Goal: Information Seeking & Learning: Find specific fact

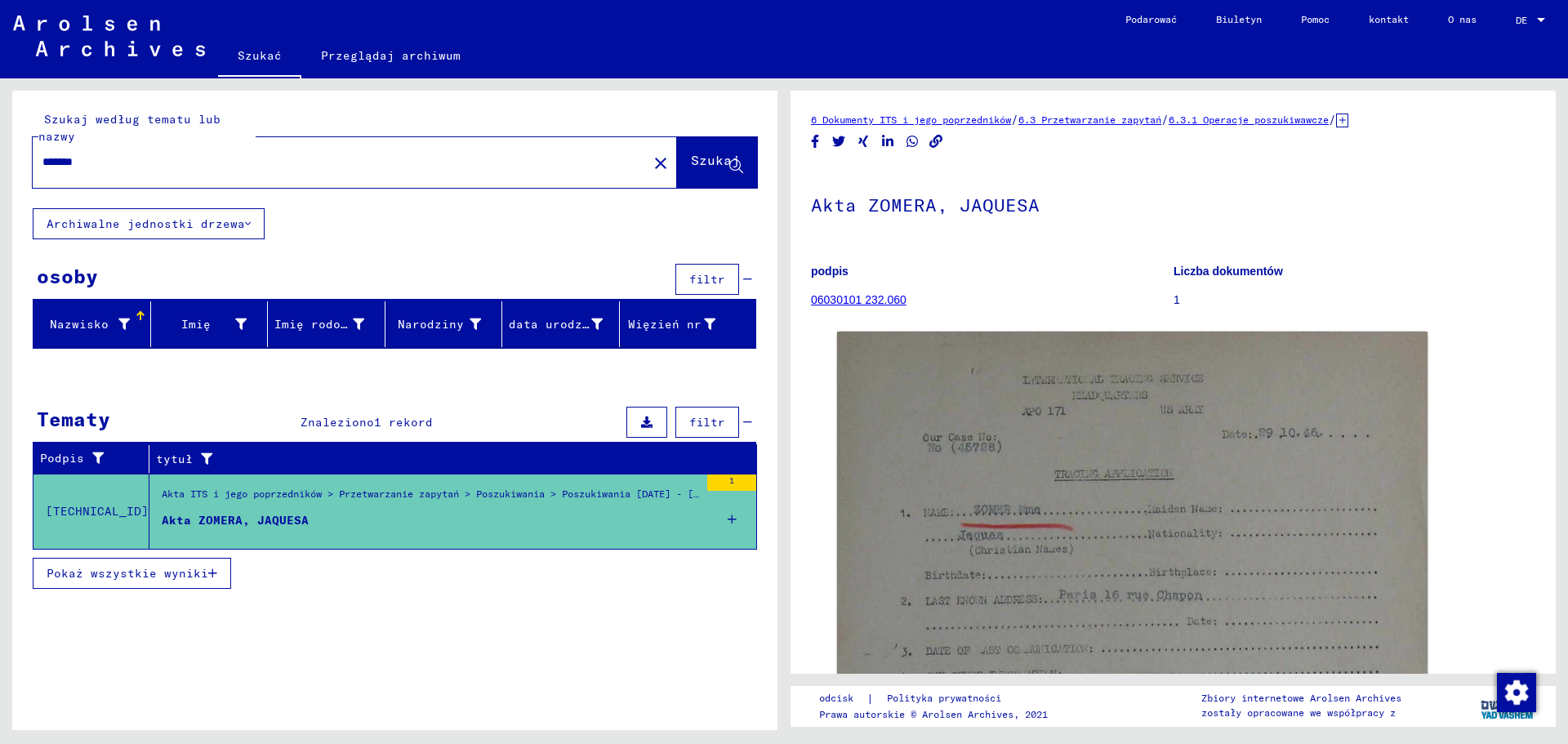
click at [196, 150] on div "*******" at bounding box center [336, 161] width 606 height 36
click at [92, 162] on input "*******" at bounding box center [340, 162] width 595 height 17
drag, startPoint x: 92, startPoint y: 162, endPoint x: 32, endPoint y: 161, distance: 60.0
click at [32, 161] on div "Szukaj według tematu lub nazwy ******* close Szukaj" at bounding box center [394, 149] width 765 height 118
type input "********"
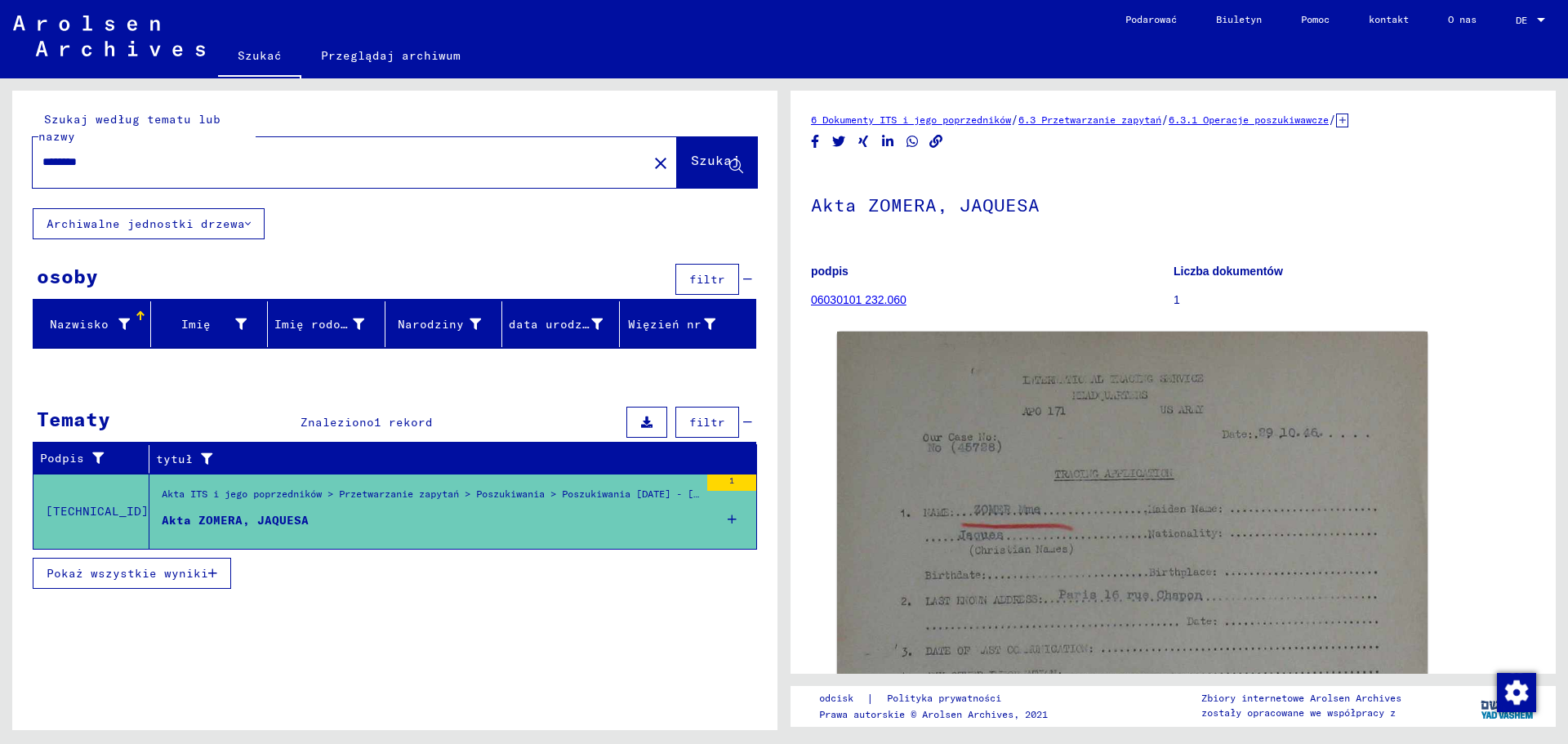
click at [697, 164] on font "Szukaj" at bounding box center [715, 160] width 49 height 16
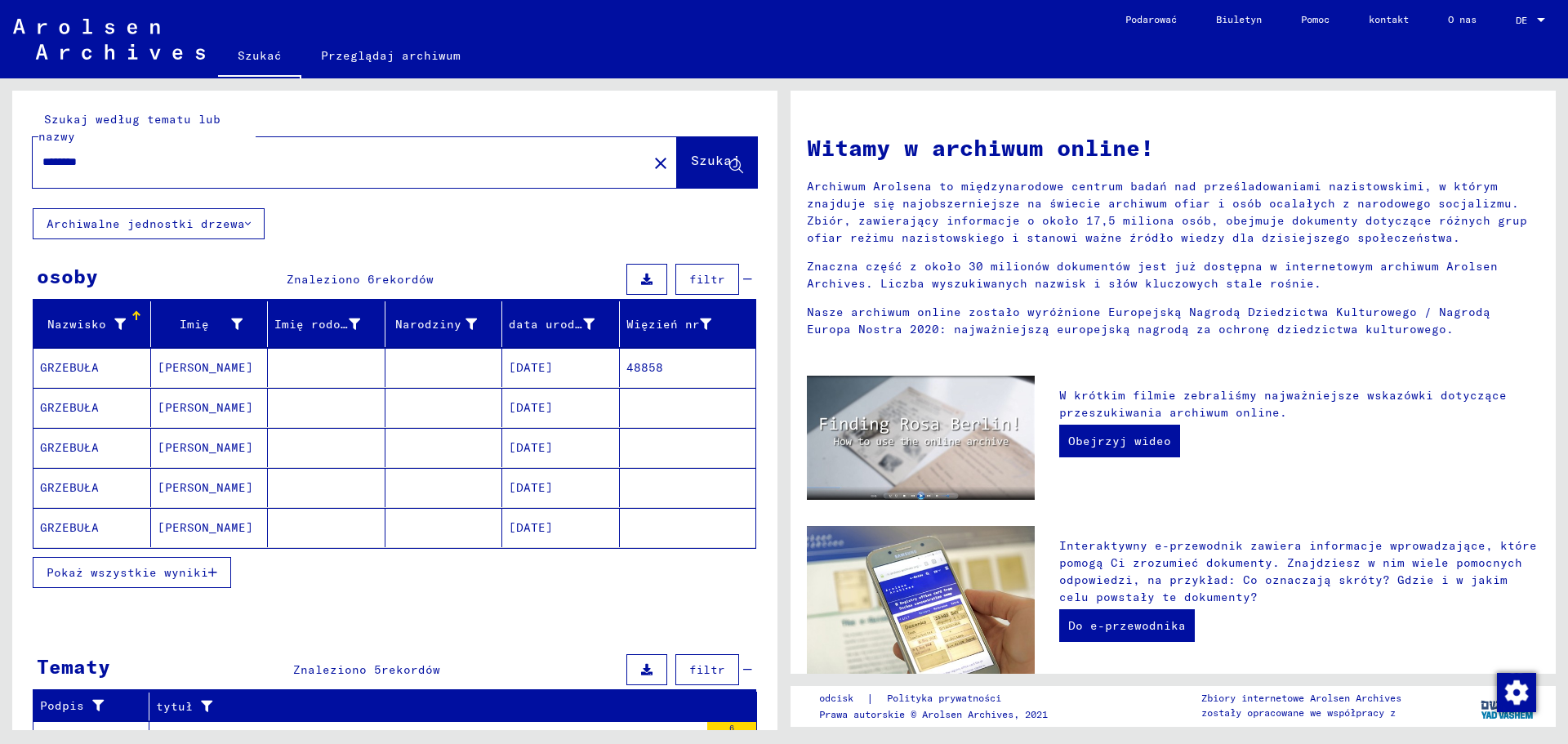
click at [236, 367] on mat-cell "[PERSON_NAME]" at bounding box center [210, 367] width 118 height 39
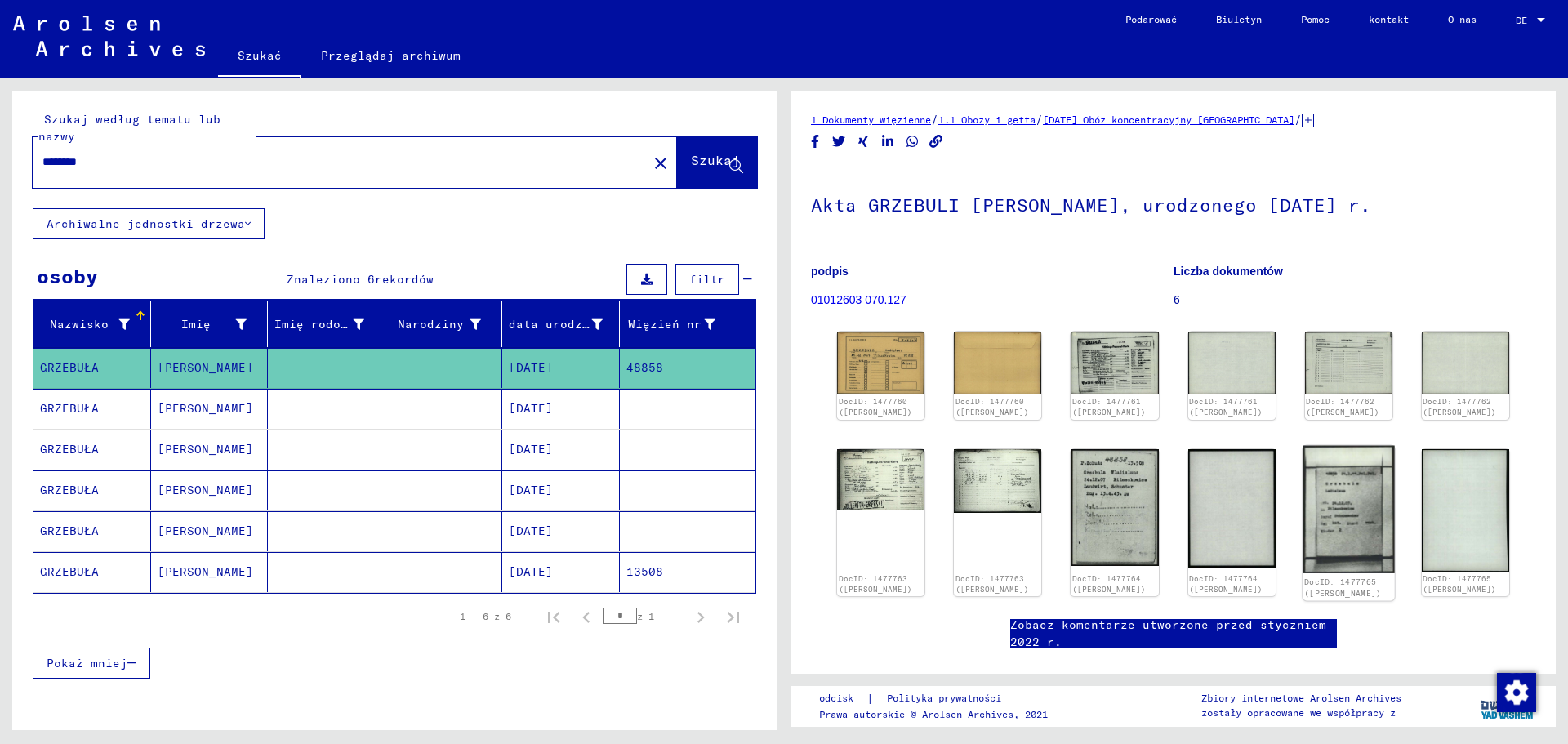
click at [1346, 514] on img at bounding box center [1349, 509] width 92 height 129
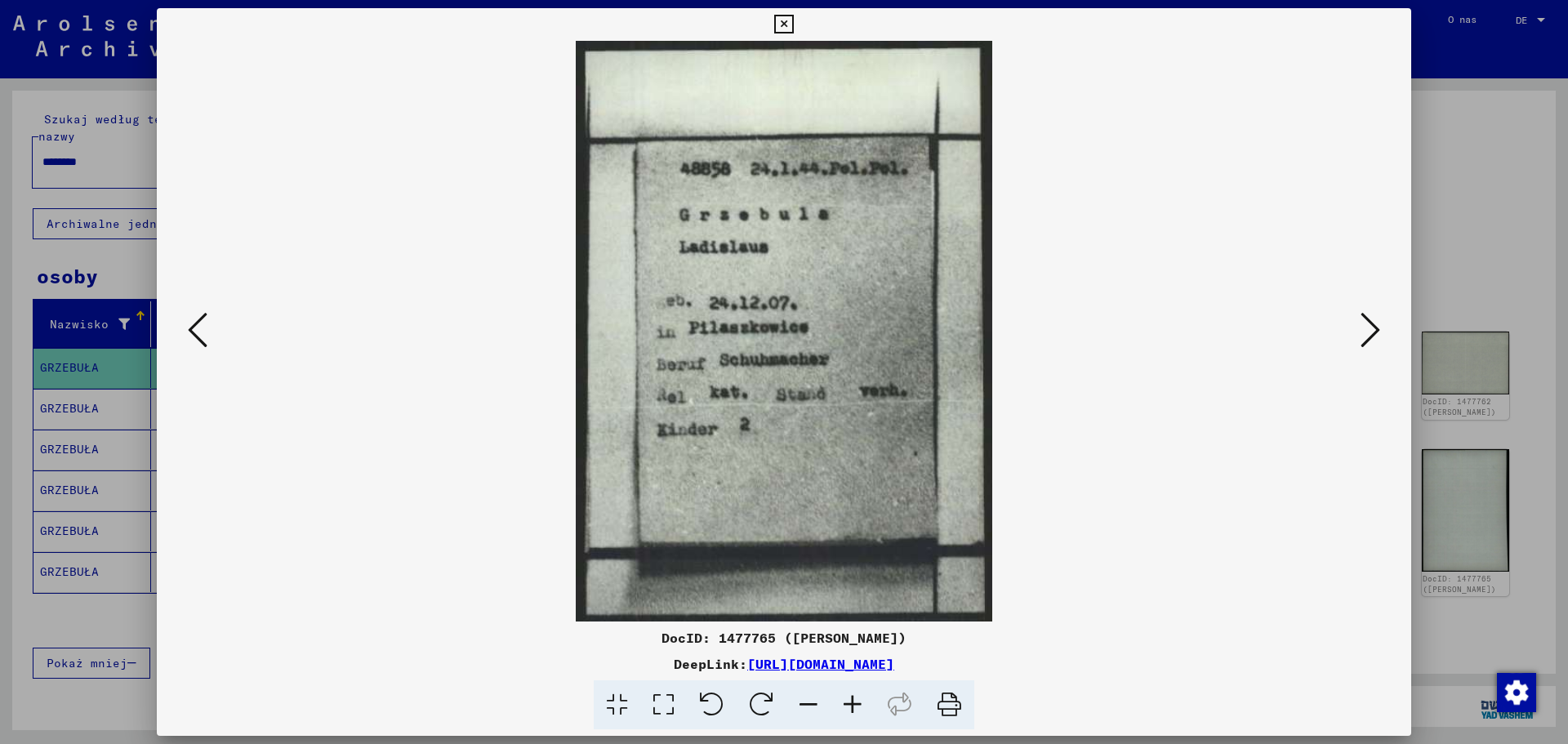
click at [208, 315] on button at bounding box center [197, 331] width 30 height 46
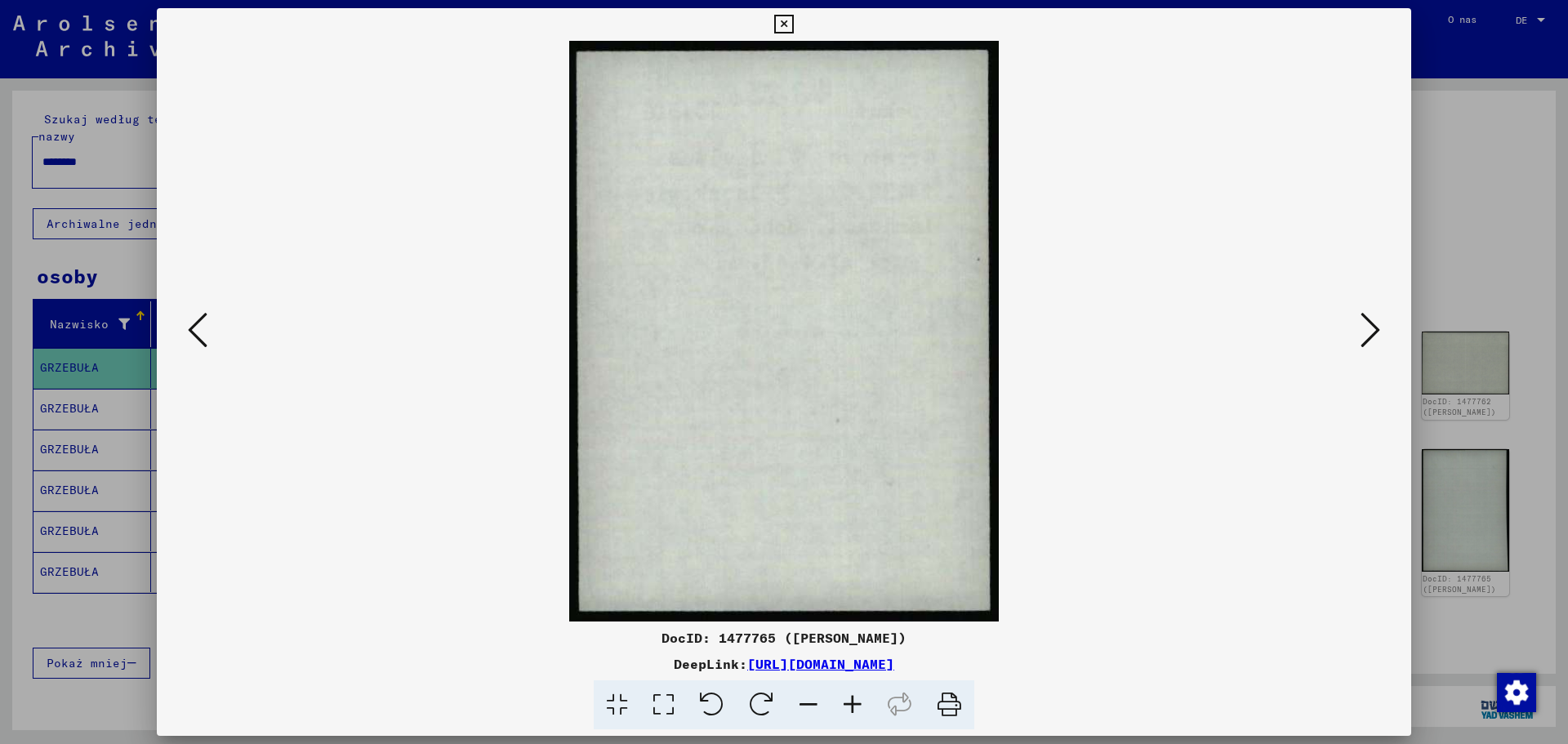
click at [206, 320] on icon at bounding box center [197, 330] width 19 height 39
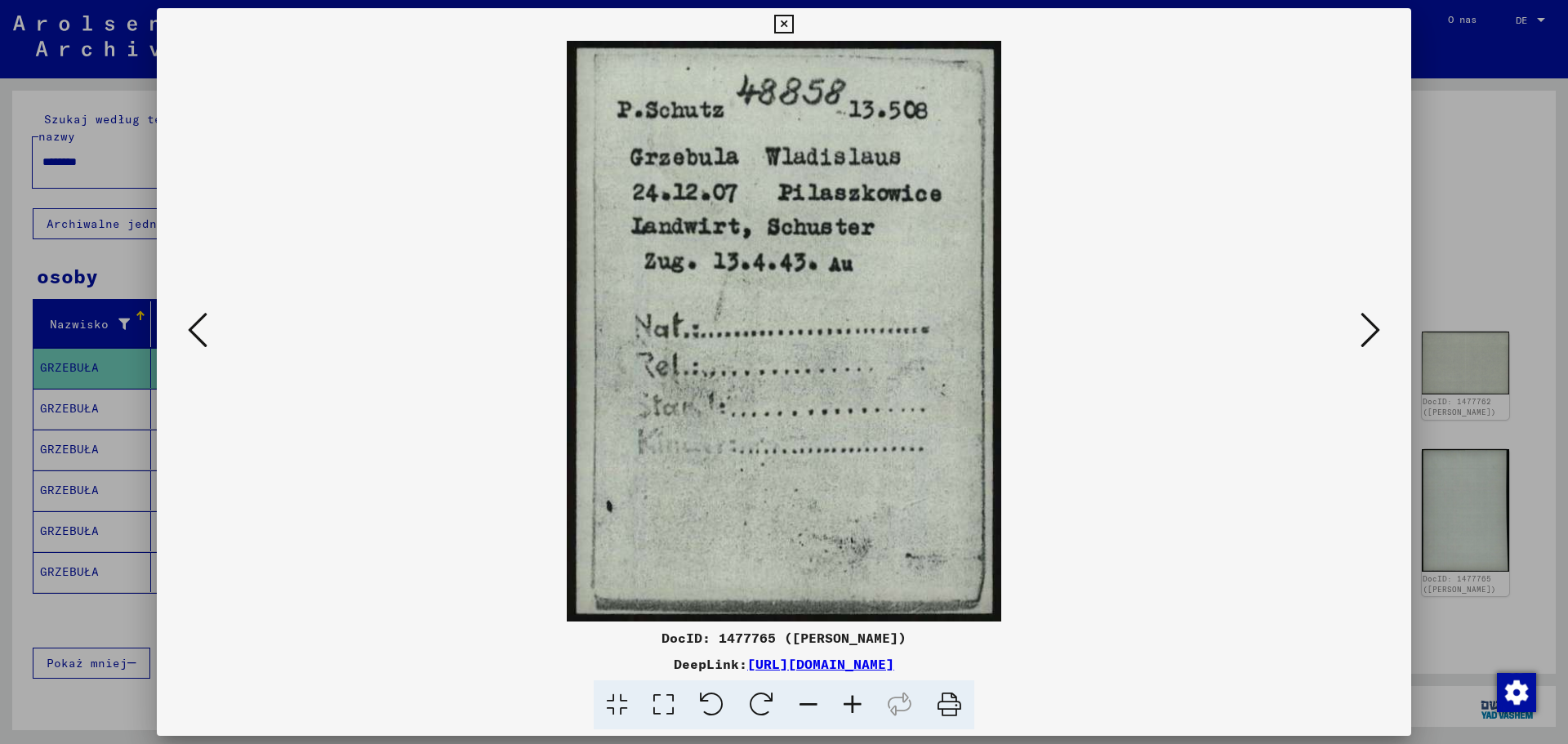
click at [200, 330] on icon at bounding box center [197, 330] width 19 height 39
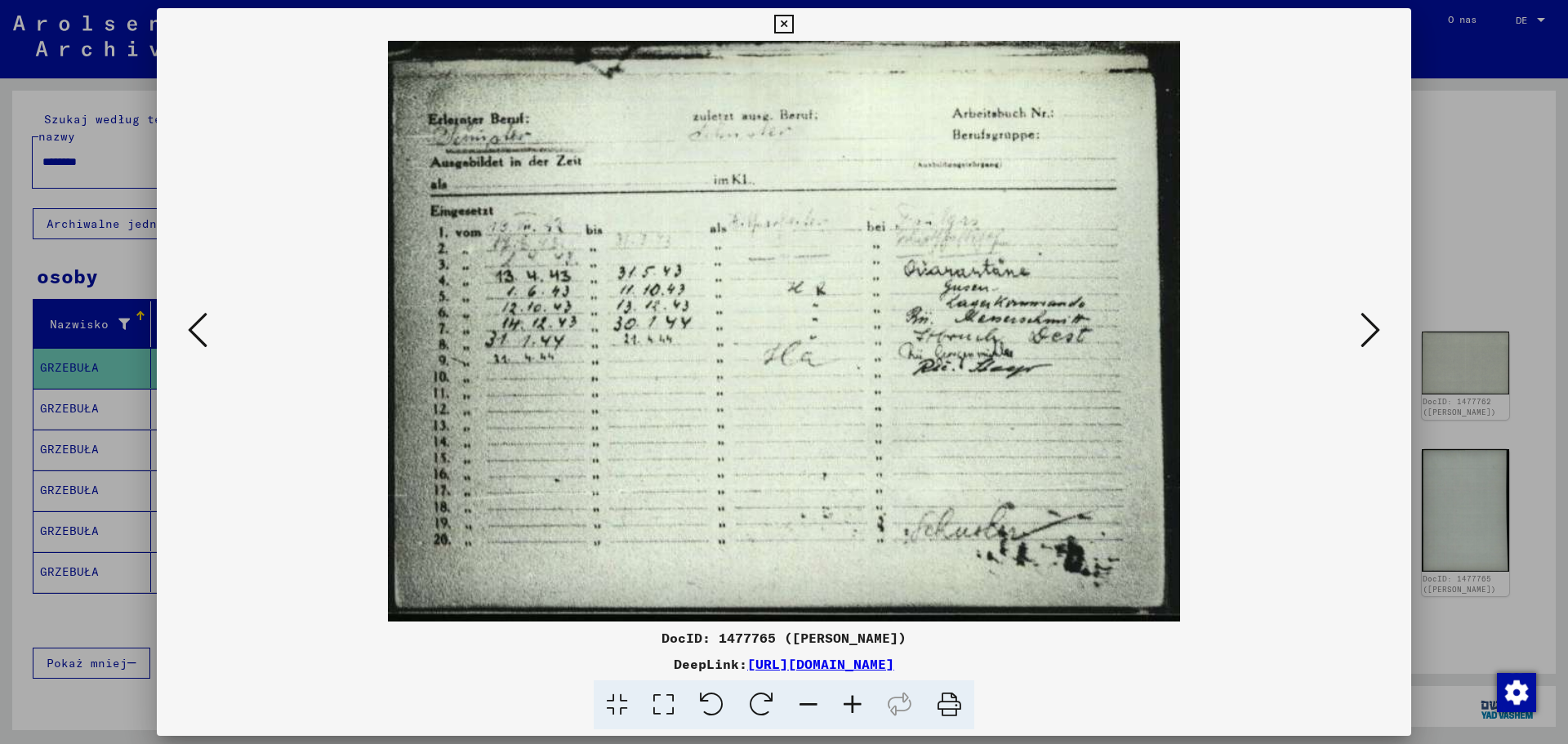
click at [212, 333] on div at bounding box center [784, 331] width 1255 height 581
click at [1369, 336] on icon at bounding box center [1370, 330] width 19 height 39
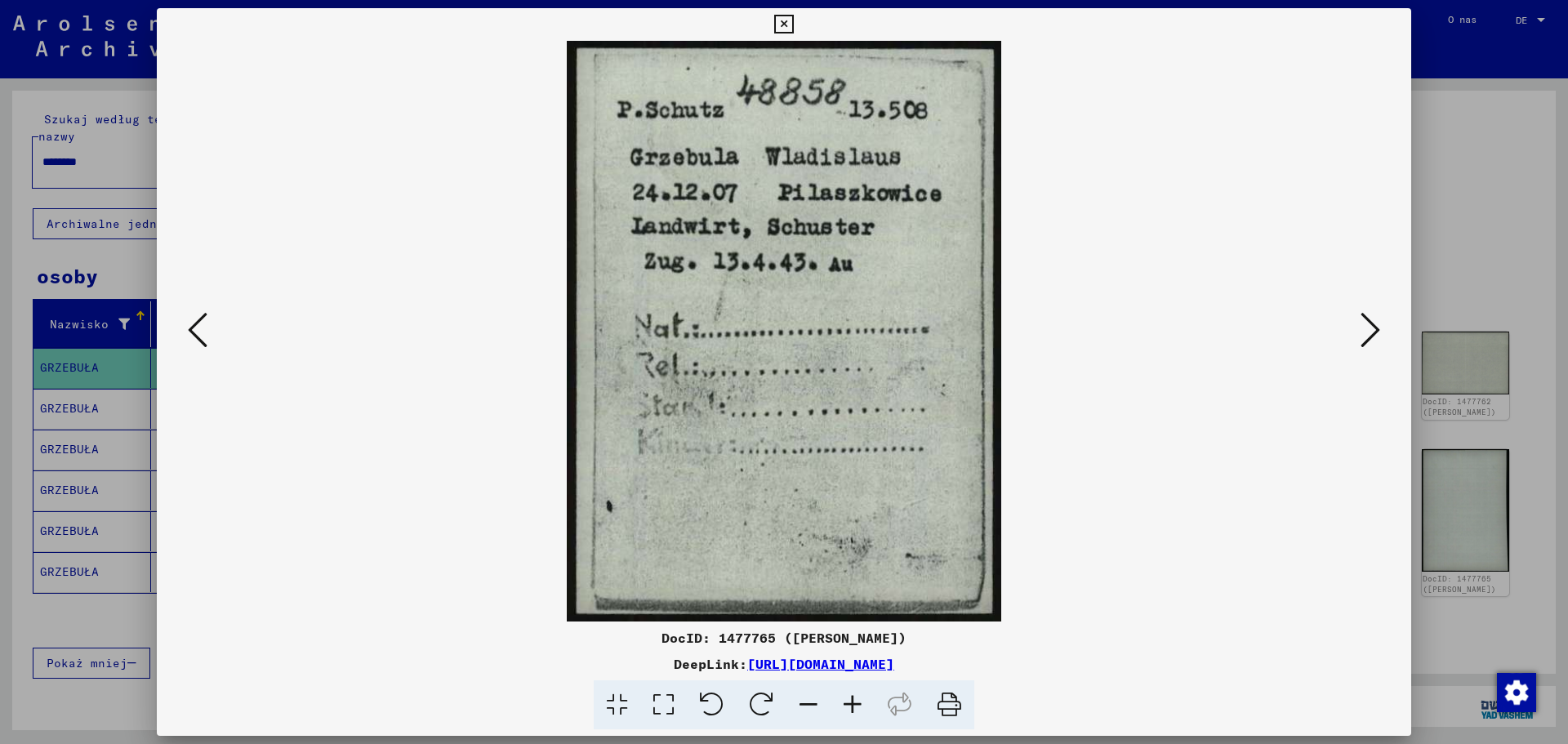
click at [1369, 336] on icon at bounding box center [1370, 330] width 19 height 39
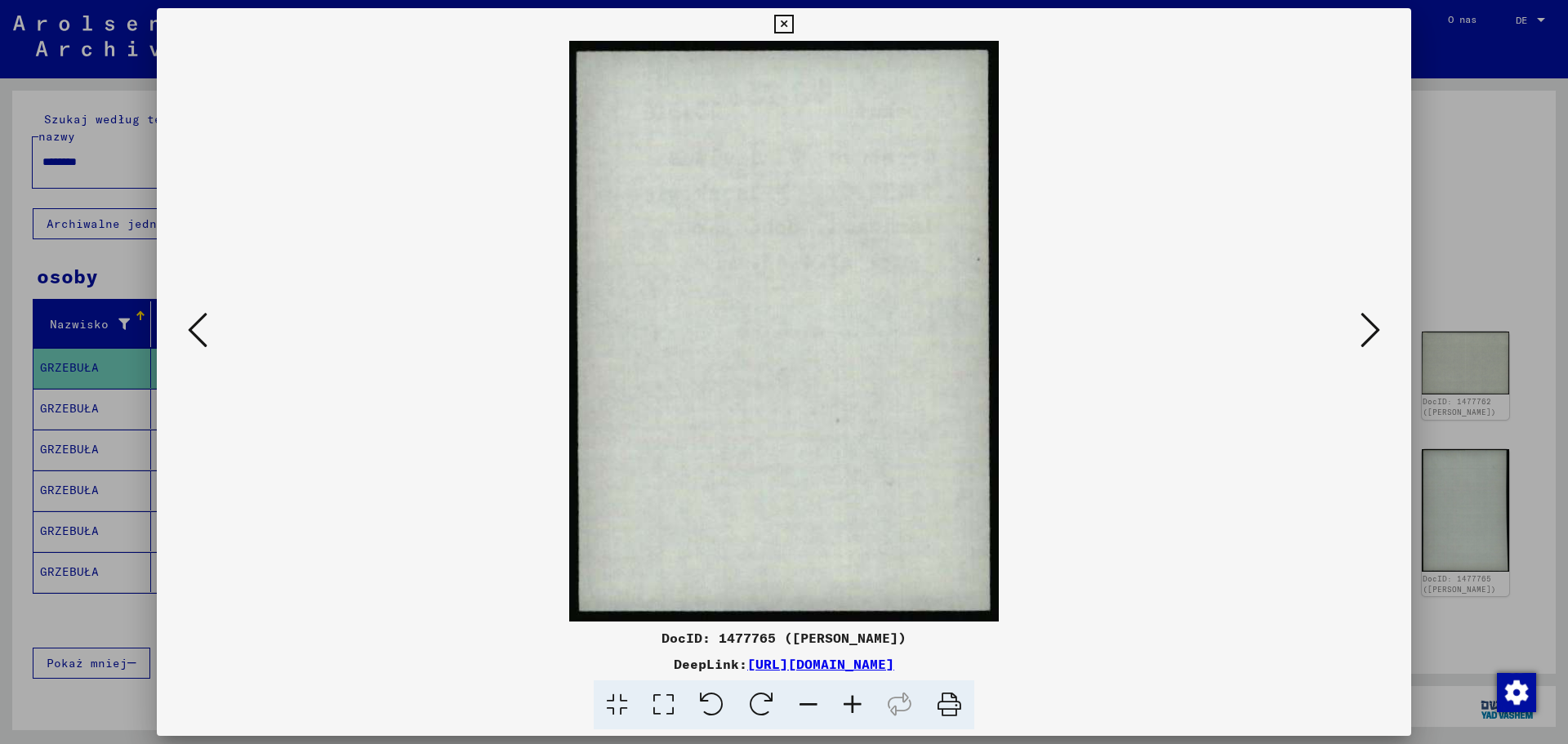
click at [1369, 336] on icon at bounding box center [1370, 330] width 19 height 39
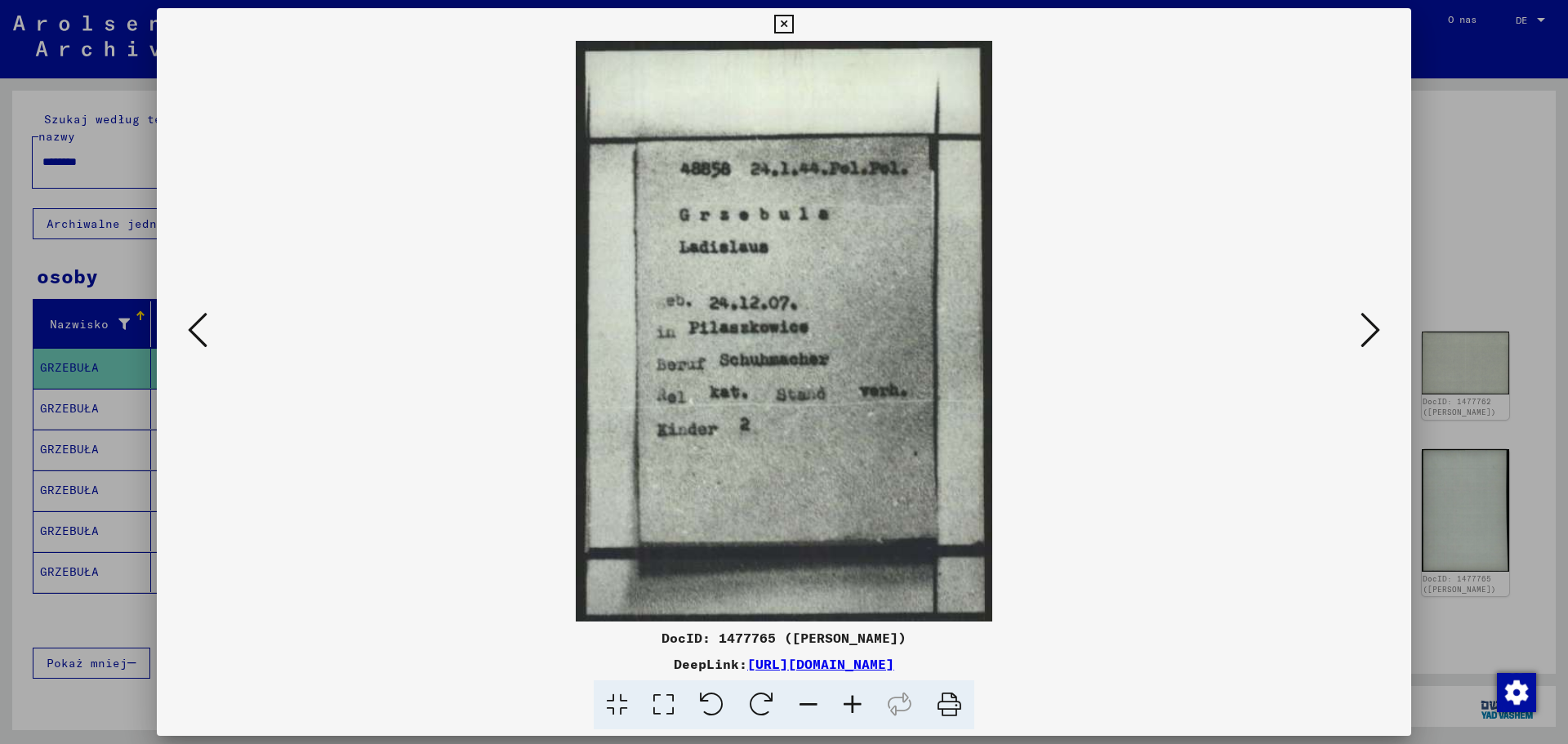
click at [1368, 336] on icon at bounding box center [1370, 330] width 19 height 39
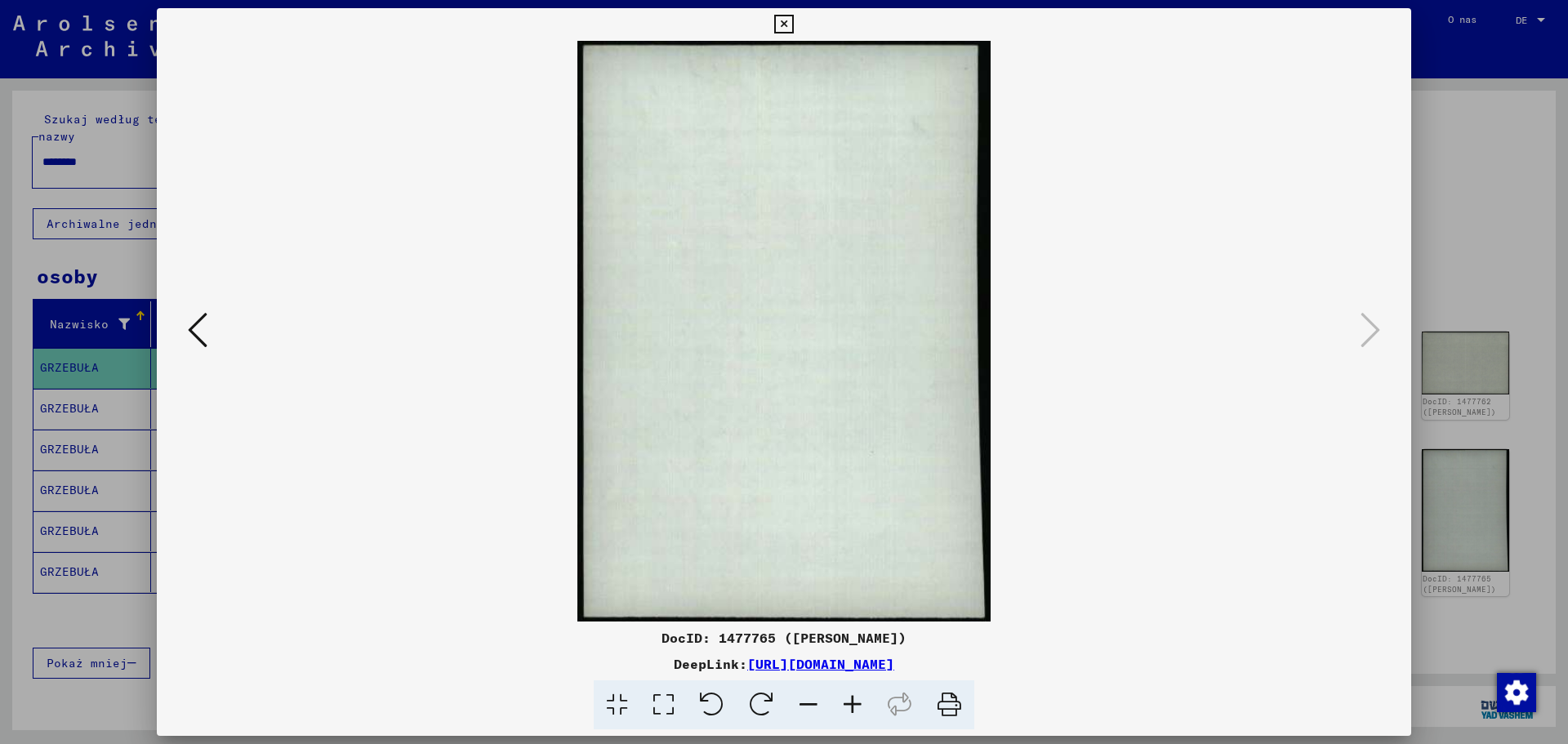
click at [184, 335] on button at bounding box center [197, 331] width 30 height 46
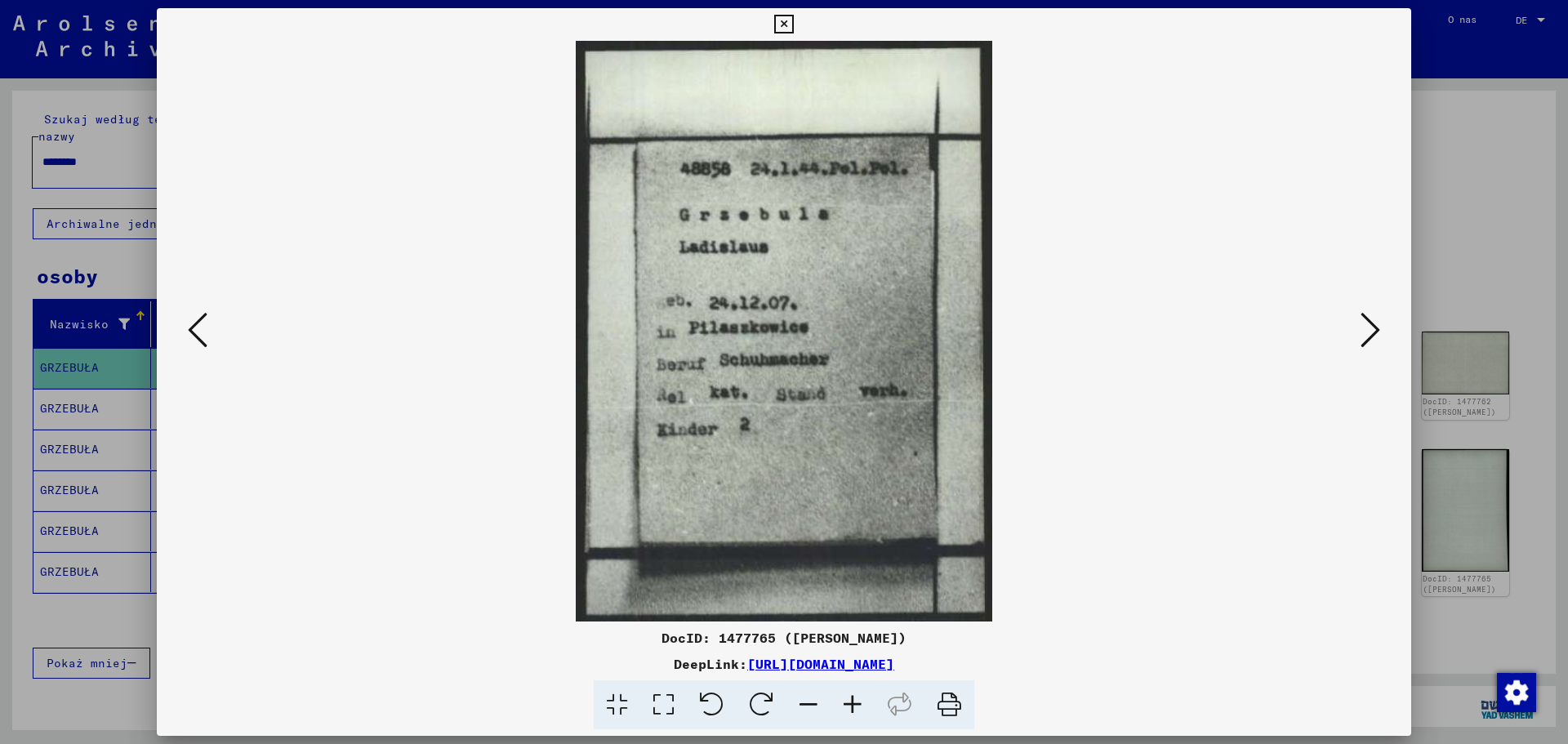
click at [1478, 199] on div at bounding box center [784, 372] width 1568 height 744
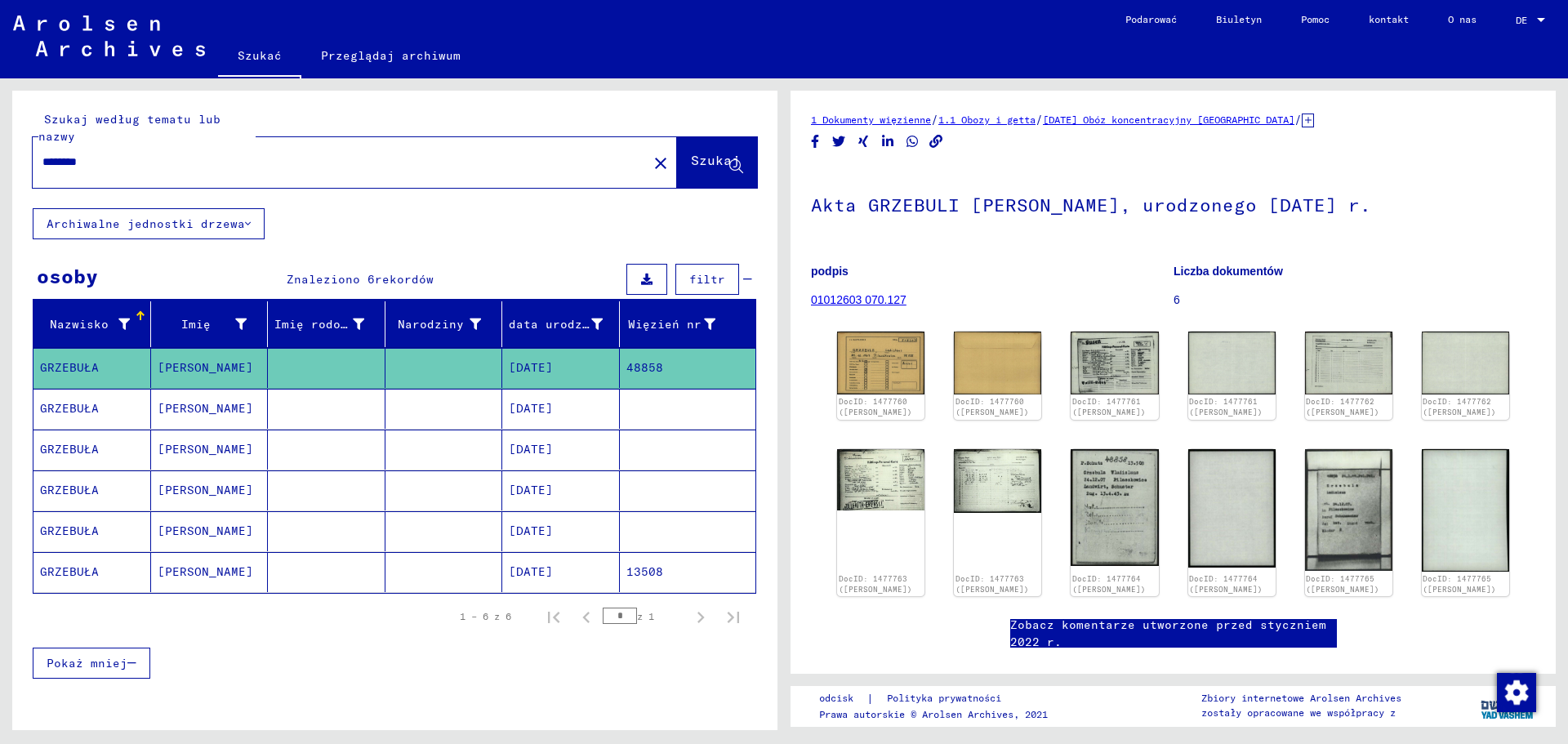
click at [220, 407] on mat-cell "[PERSON_NAME]" at bounding box center [210, 408] width 118 height 40
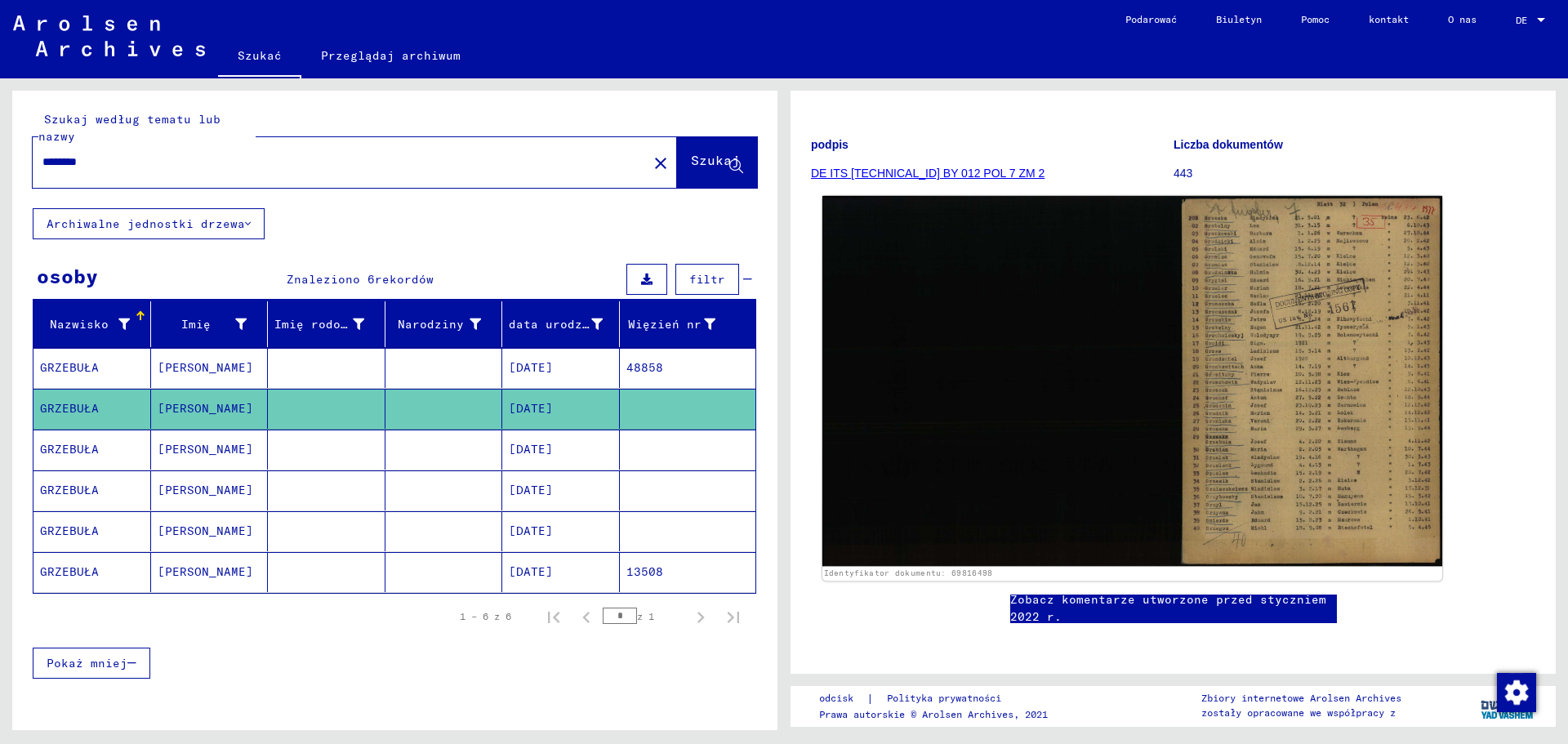
scroll to position [163, 0]
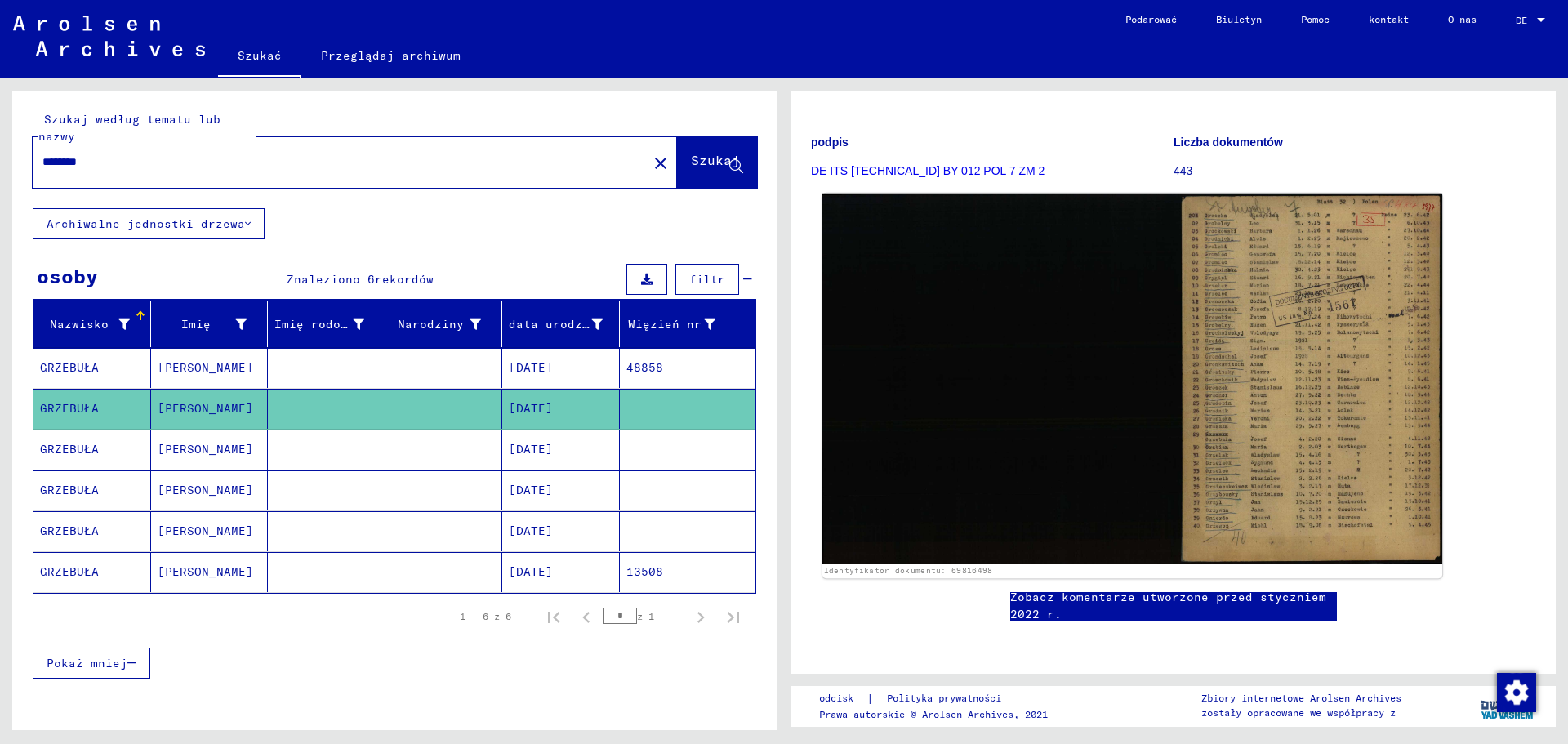
click at [1280, 395] on img at bounding box center [1132, 379] width 620 height 370
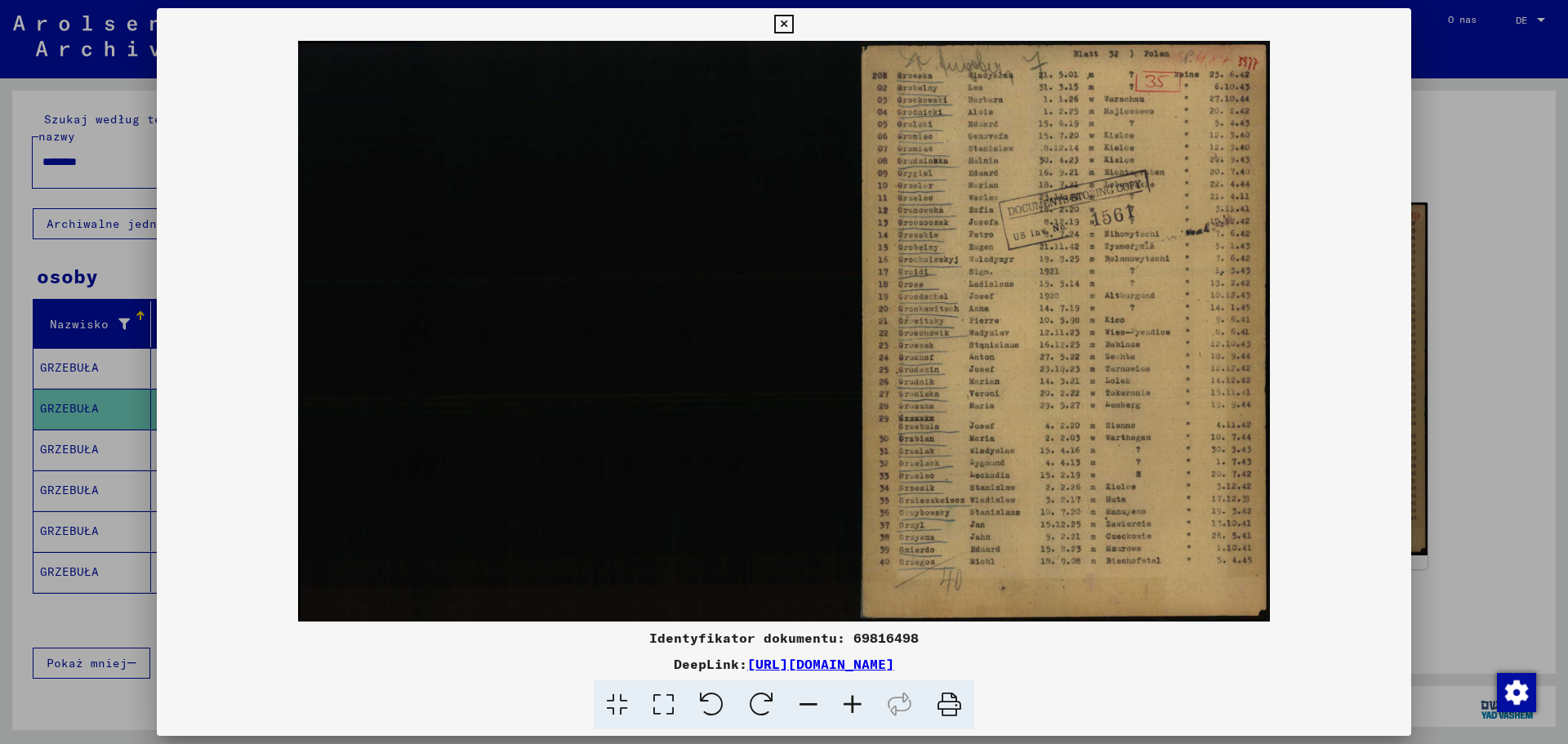
click at [1489, 414] on div at bounding box center [784, 372] width 1568 height 744
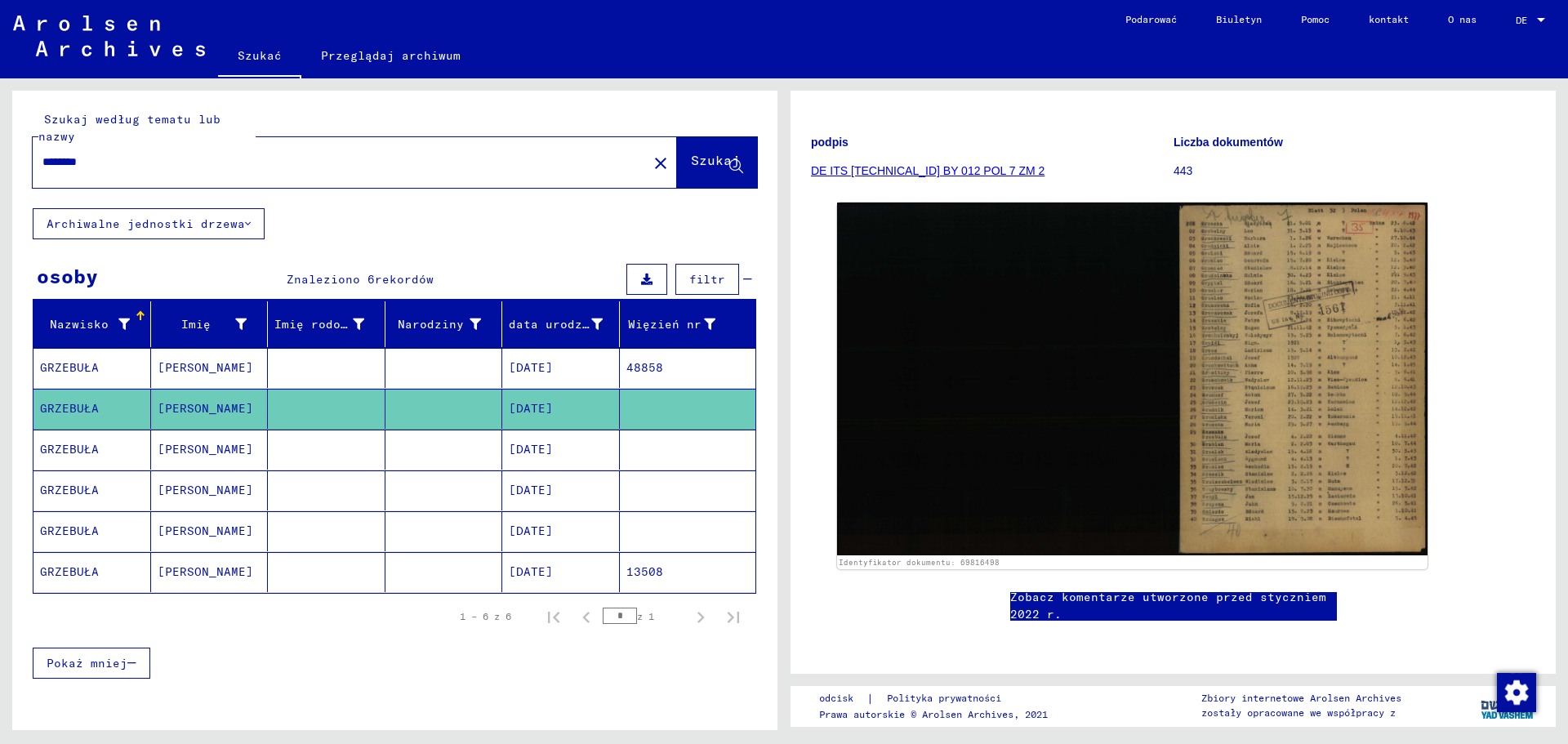
click at [240, 480] on mat-cell "[PERSON_NAME]" at bounding box center [210, 490] width 118 height 40
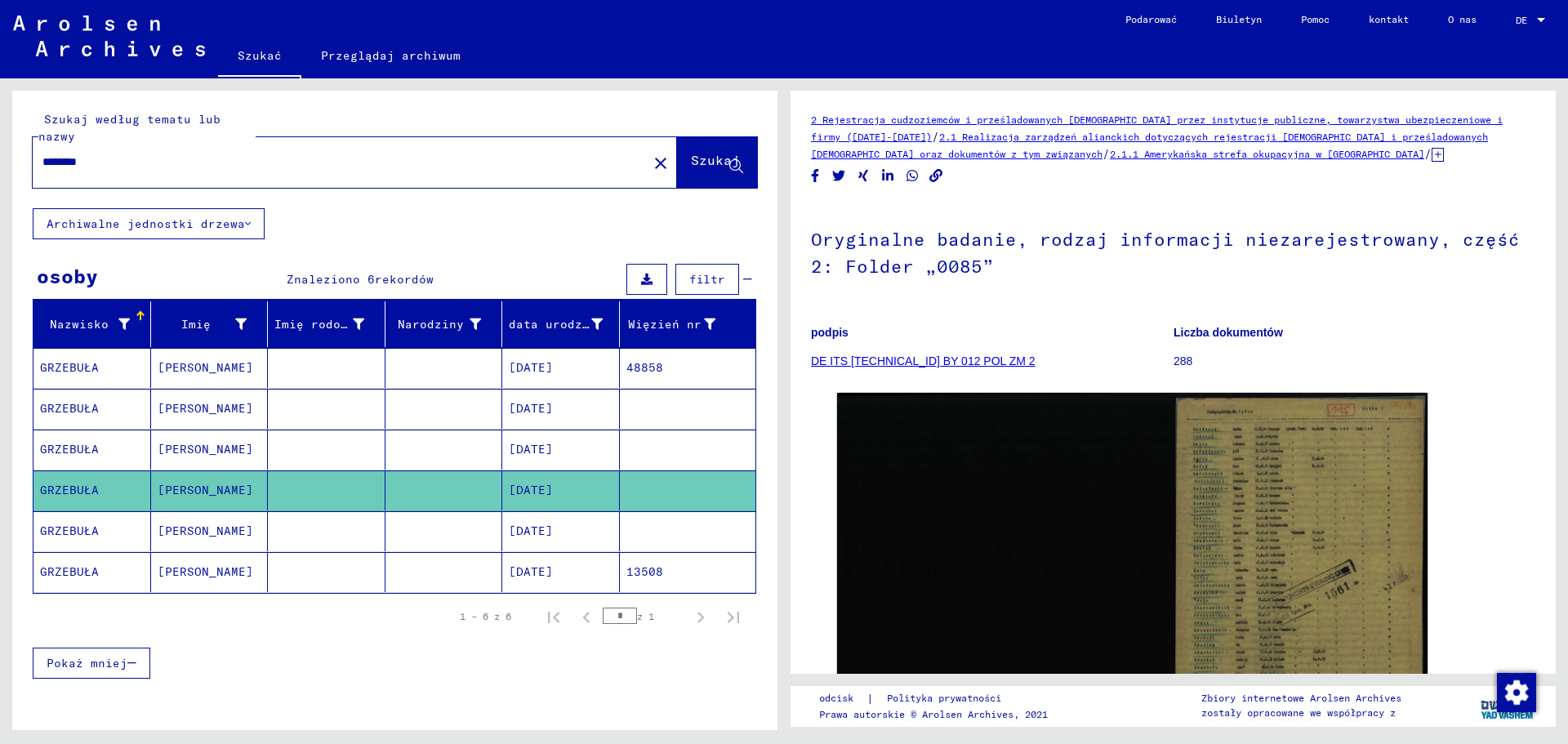
click at [222, 516] on mat-cell "[PERSON_NAME]" at bounding box center [210, 531] width 118 height 40
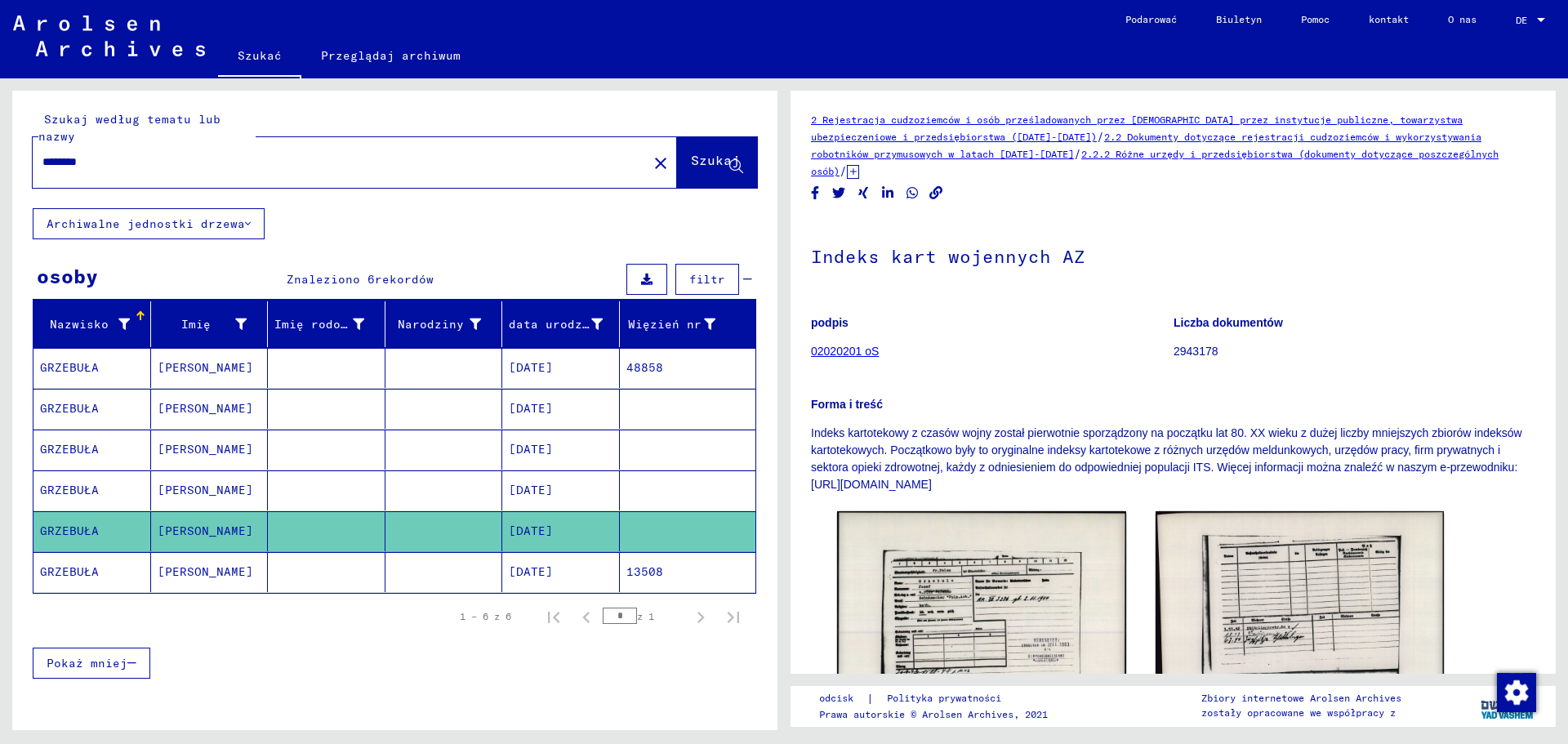
click at [227, 568] on mat-cell "[PERSON_NAME]" at bounding box center [210, 572] width 118 height 40
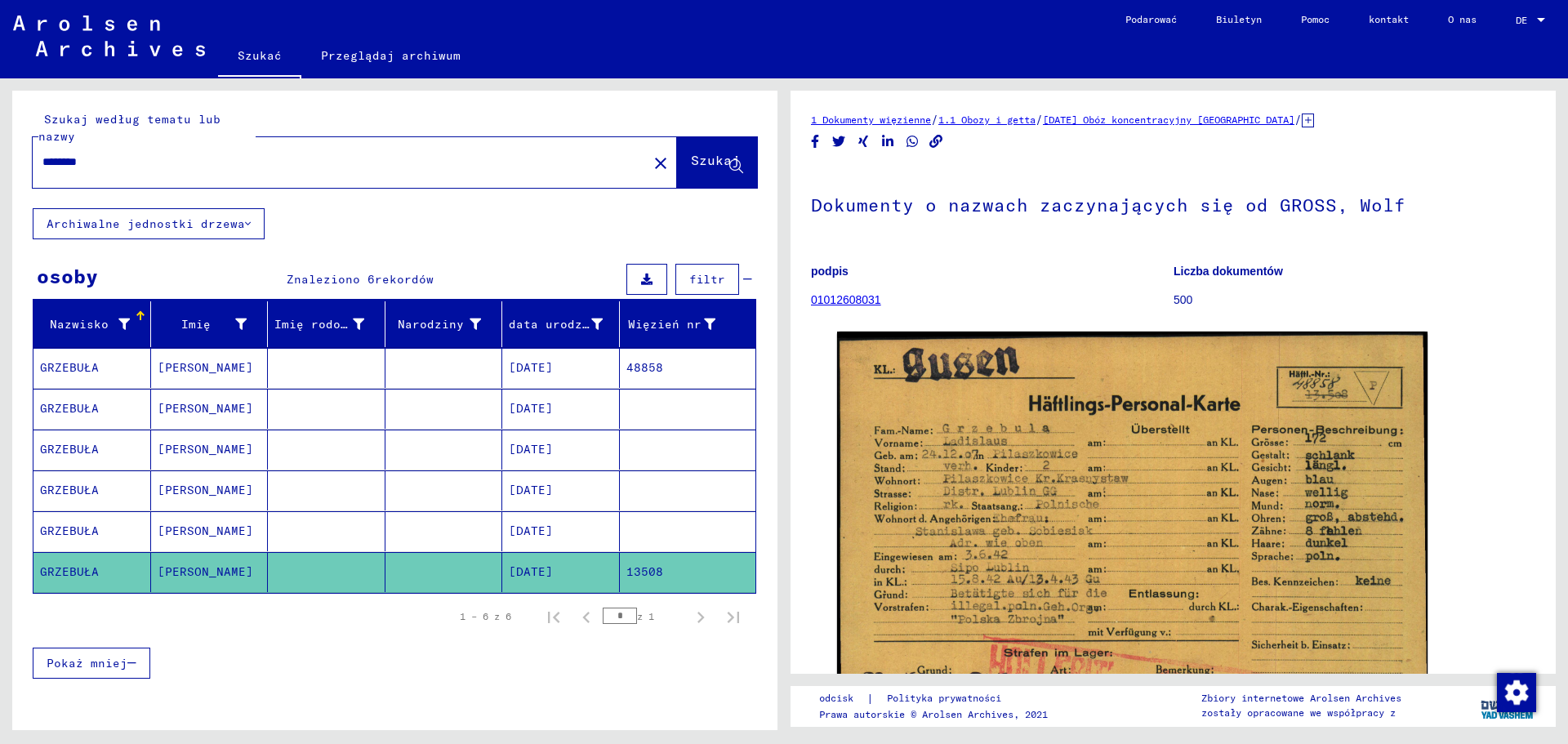
scroll to position [82, 0]
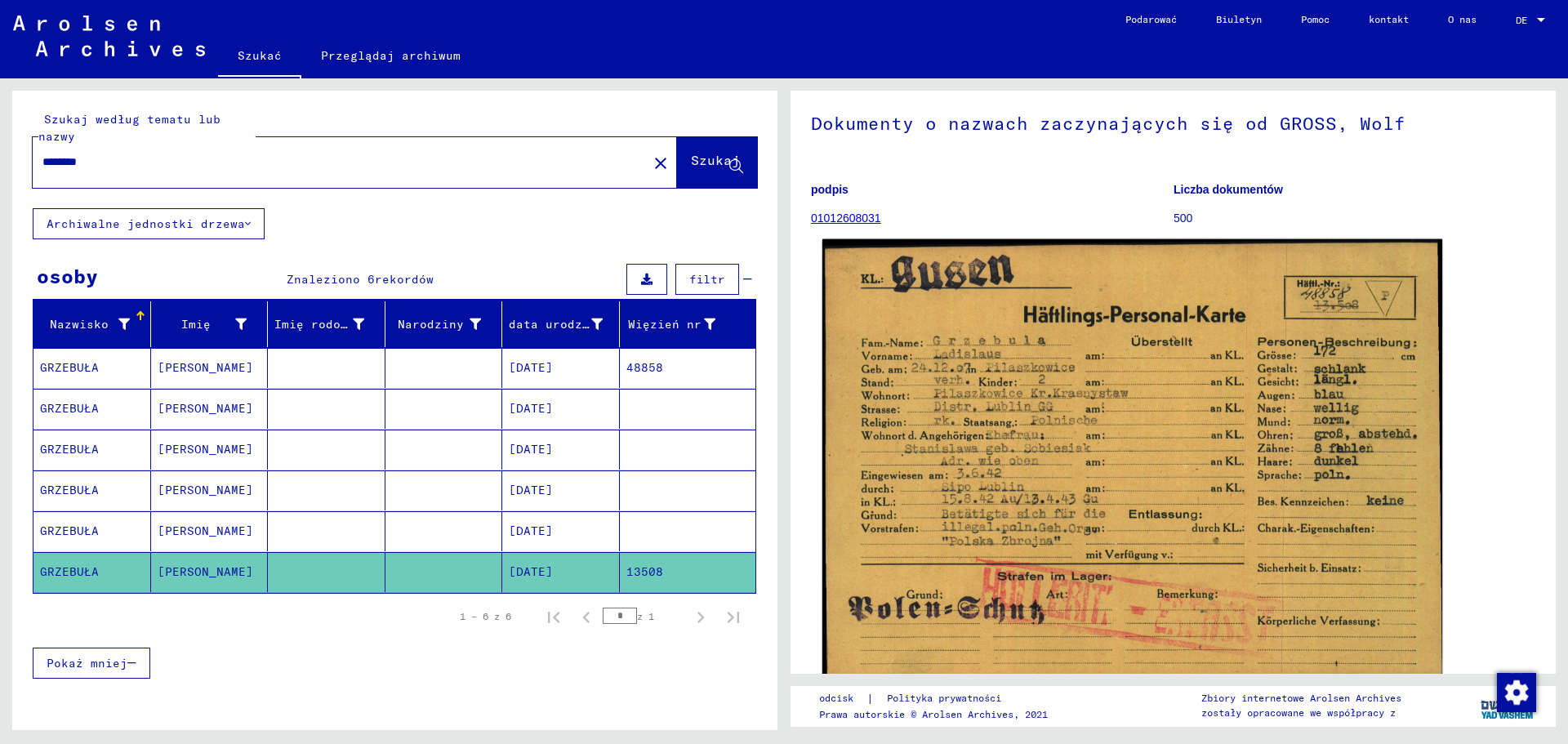
click at [1083, 437] on img at bounding box center [1132, 461] width 620 height 443
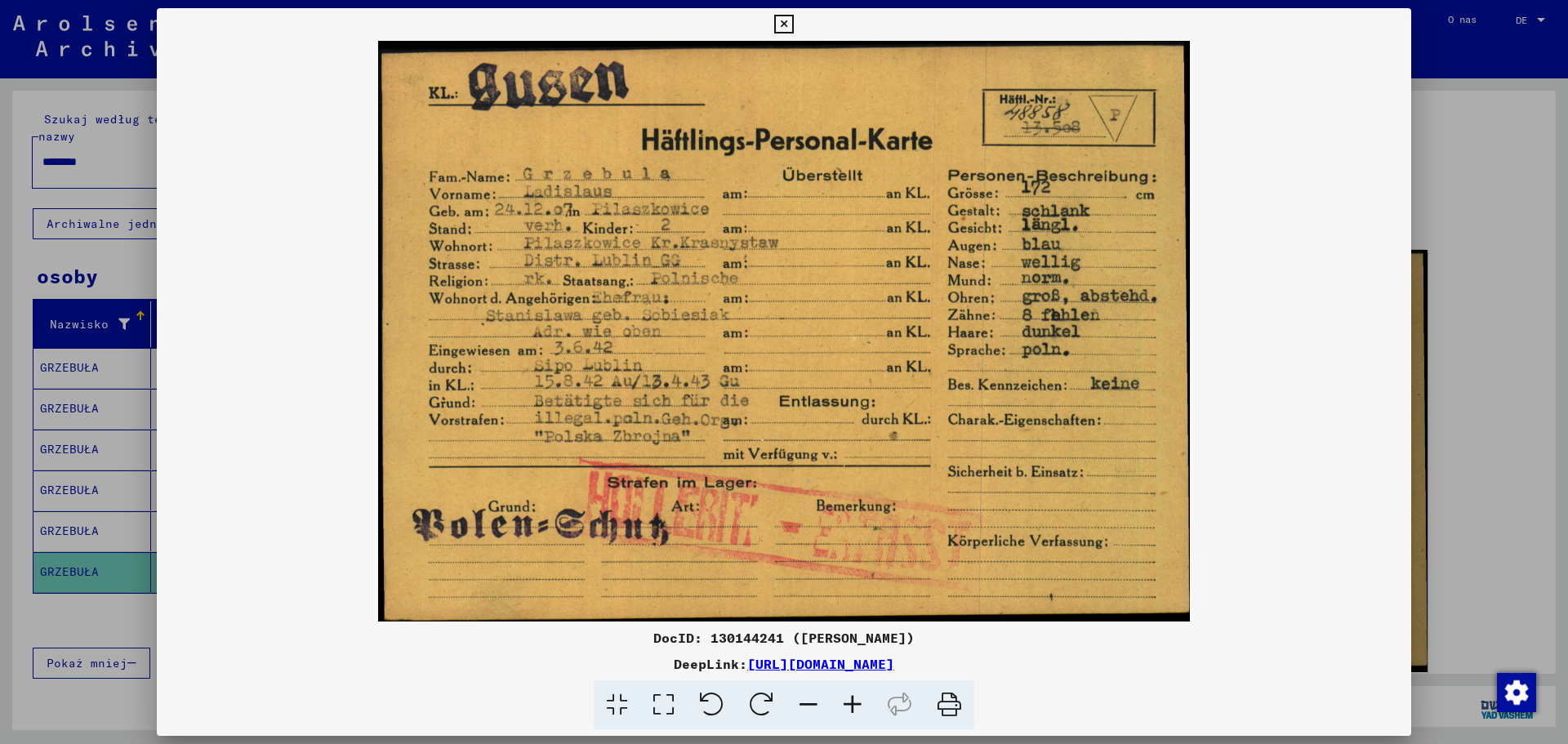
click at [1483, 244] on div at bounding box center [784, 372] width 1568 height 744
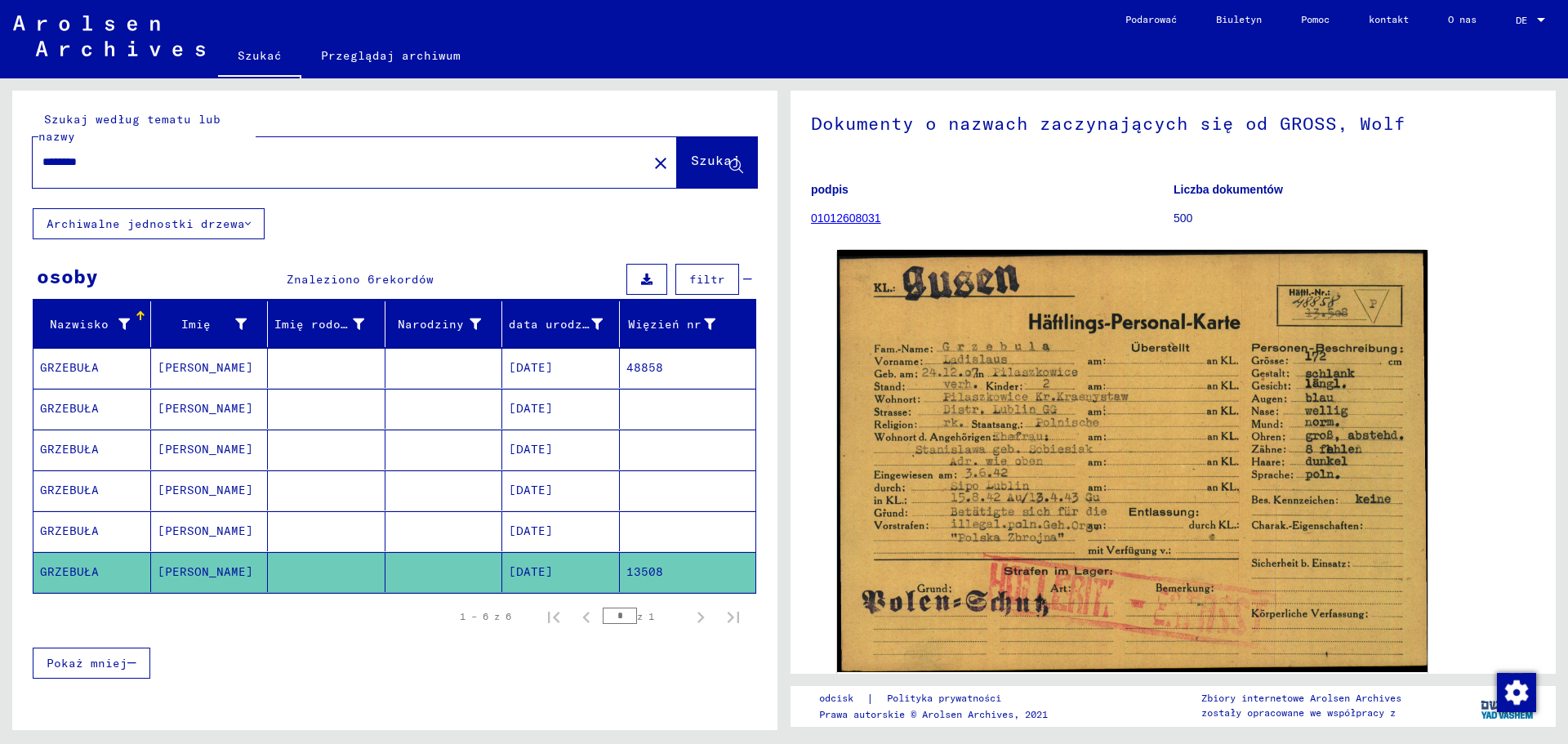
click at [185, 414] on font "[PERSON_NAME]" at bounding box center [205, 408] width 96 height 14
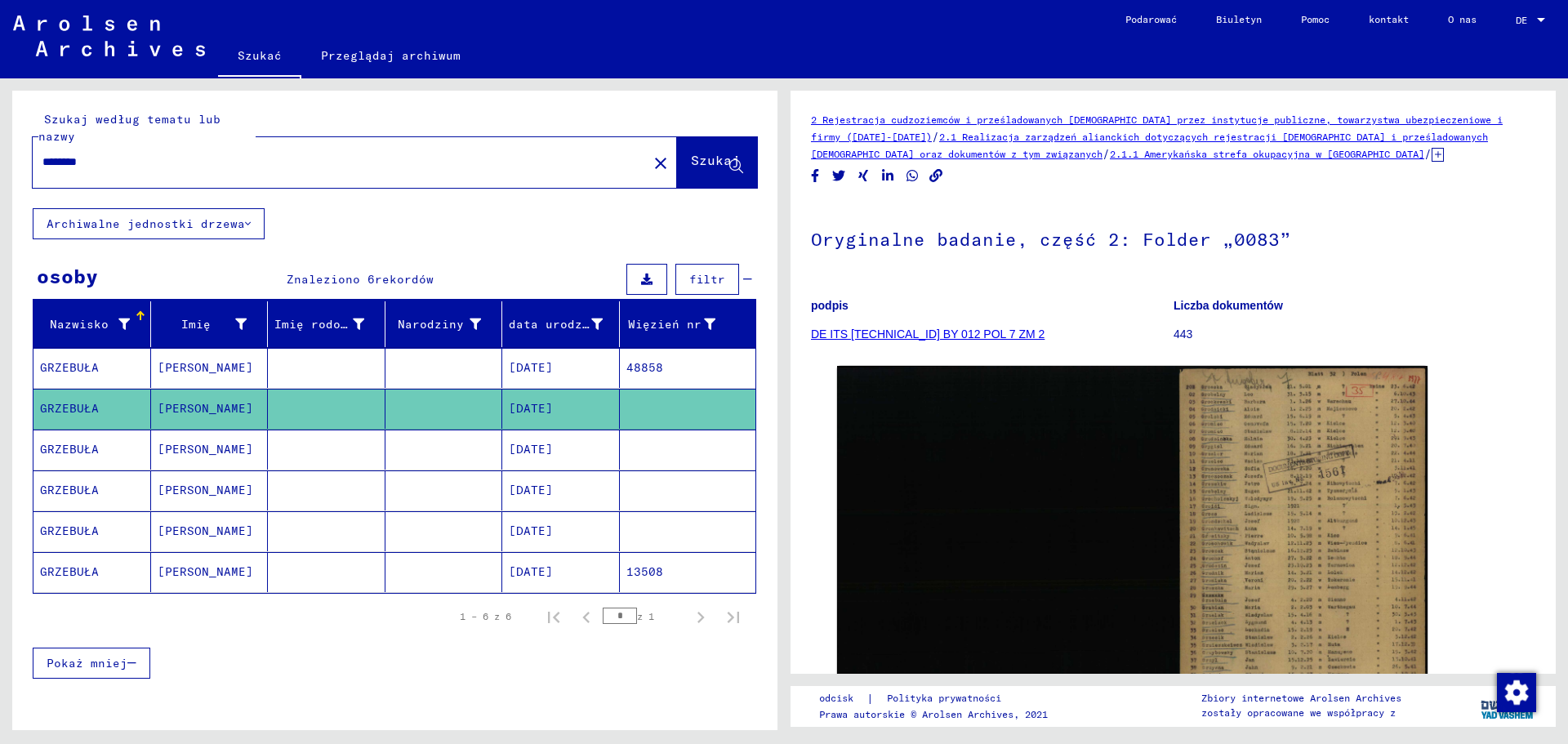
click at [231, 452] on mat-cell "[PERSON_NAME]" at bounding box center [210, 449] width 118 height 40
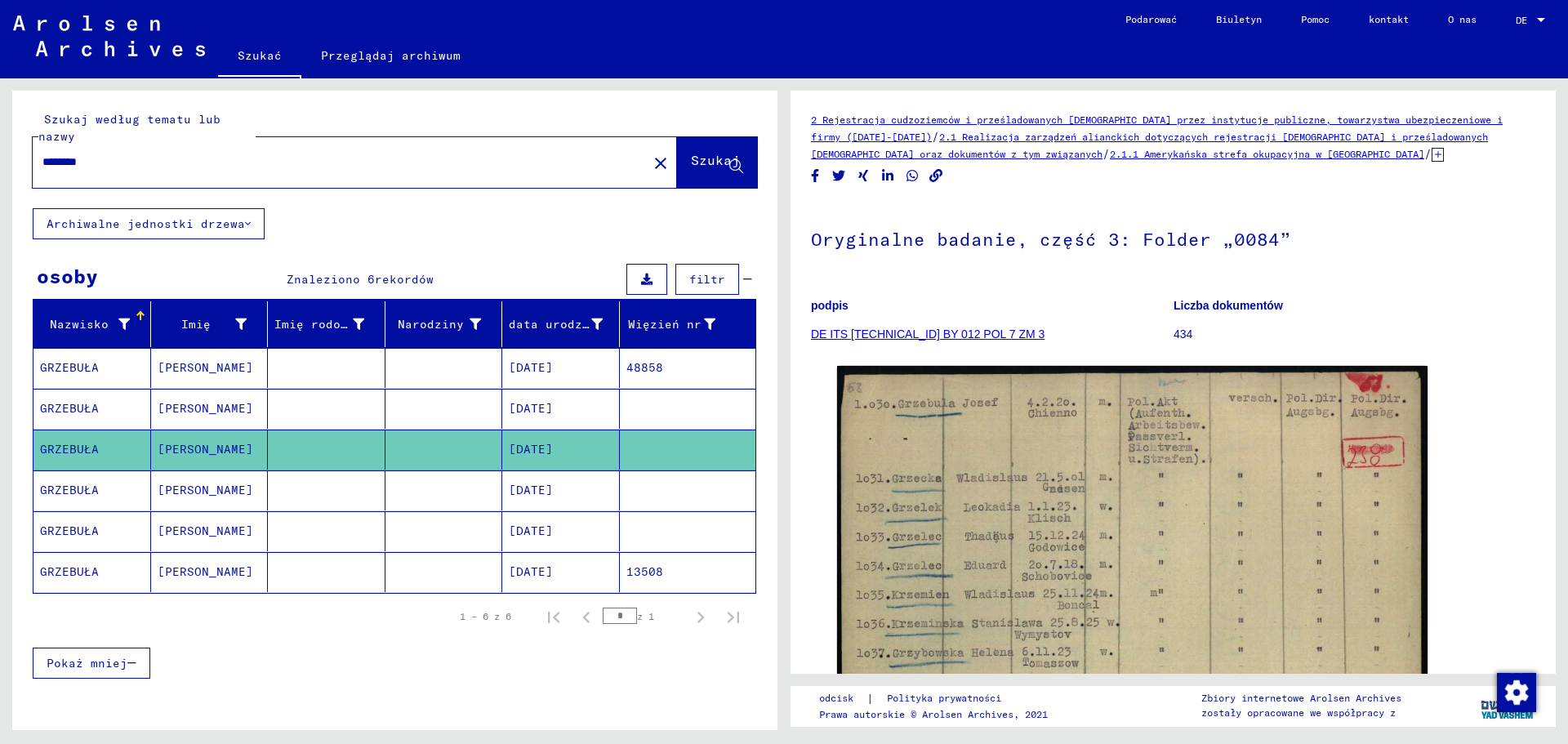
drag, startPoint x: 133, startPoint y: 153, endPoint x: 118, endPoint y: 156, distance: 15.3
click at [118, 156] on div "********" at bounding box center [336, 161] width 606 height 36
drag, startPoint x: 112, startPoint y: 163, endPoint x: 25, endPoint y: 159, distance: 87.1
click at [23, 157] on div "Szukaj według tematu lub nazwy ******** close Szukaj" at bounding box center [394, 149] width 765 height 118
type input "*****"
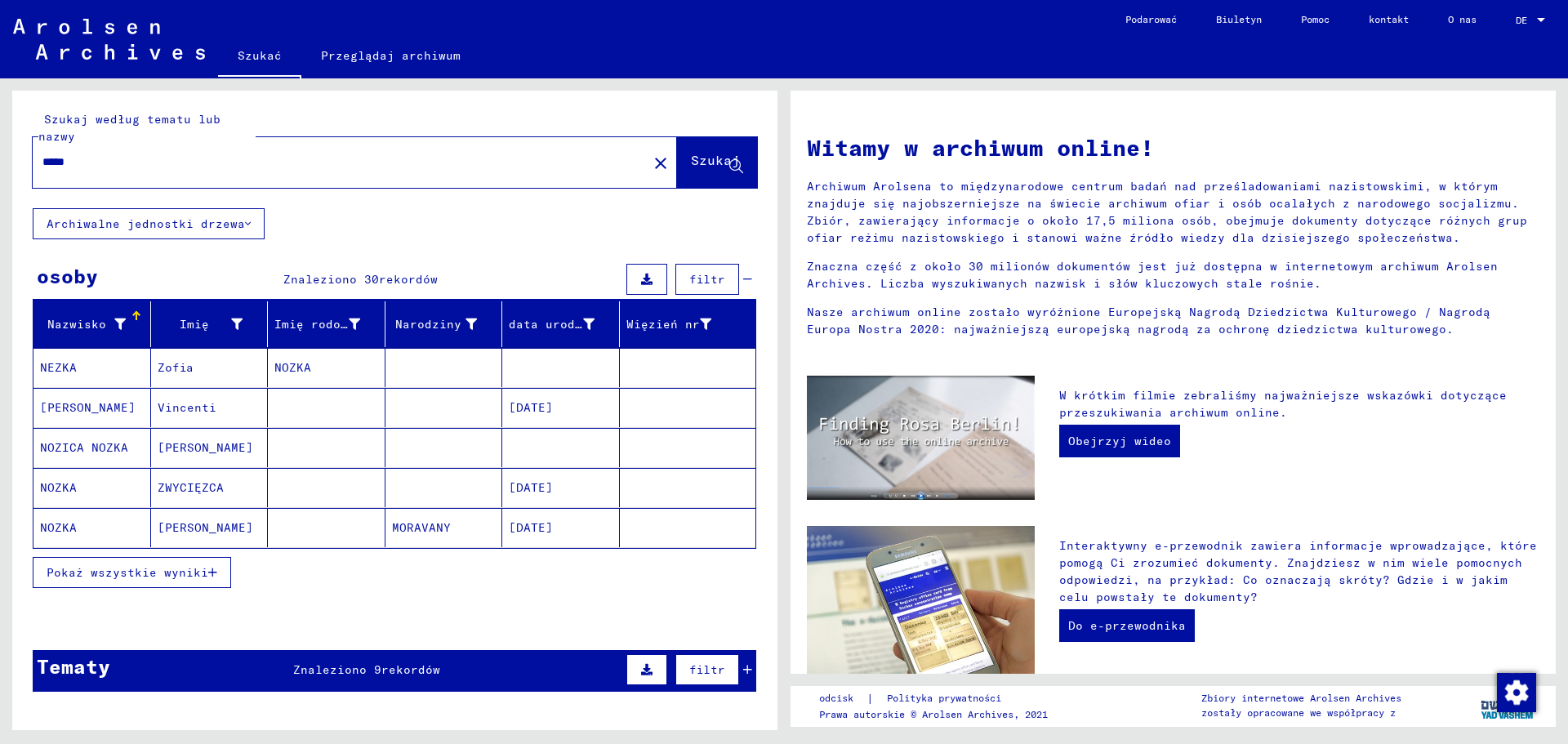
click at [203, 402] on font "Vincenti" at bounding box center [187, 407] width 59 height 14
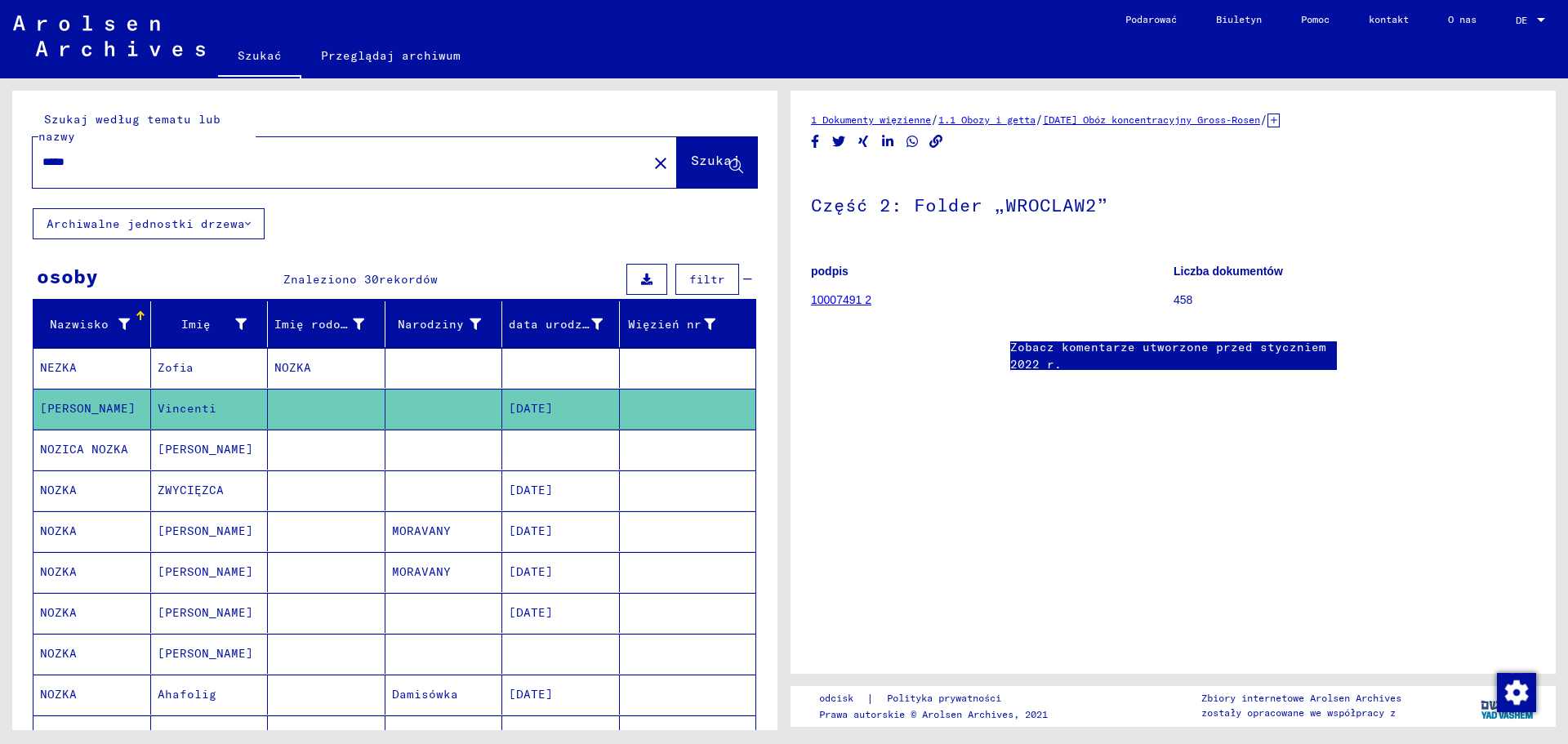
click at [228, 441] on mat-cell "[PERSON_NAME]" at bounding box center [210, 449] width 118 height 40
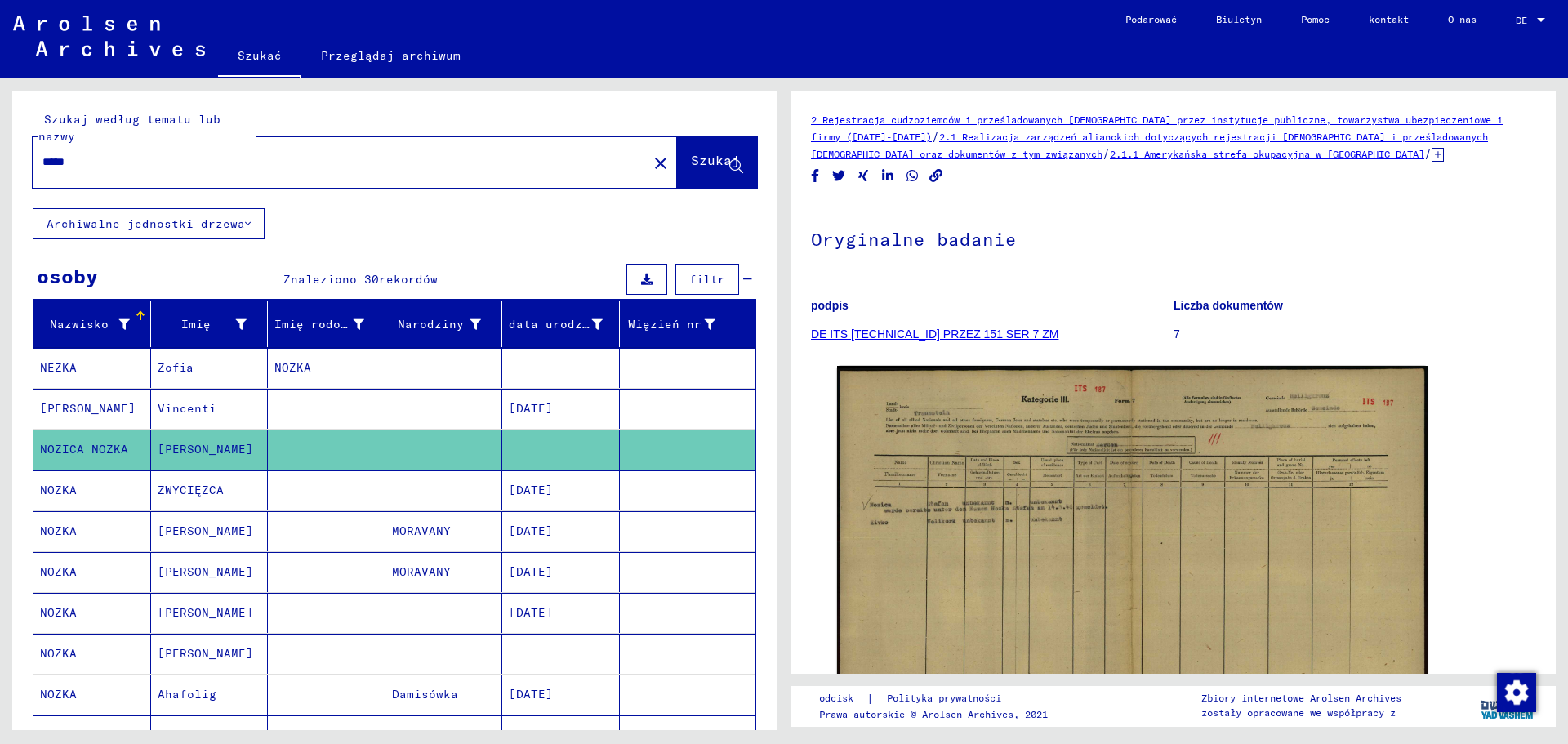
click at [221, 486] on mat-cell "ZWYCIĘZCA" at bounding box center [210, 490] width 118 height 40
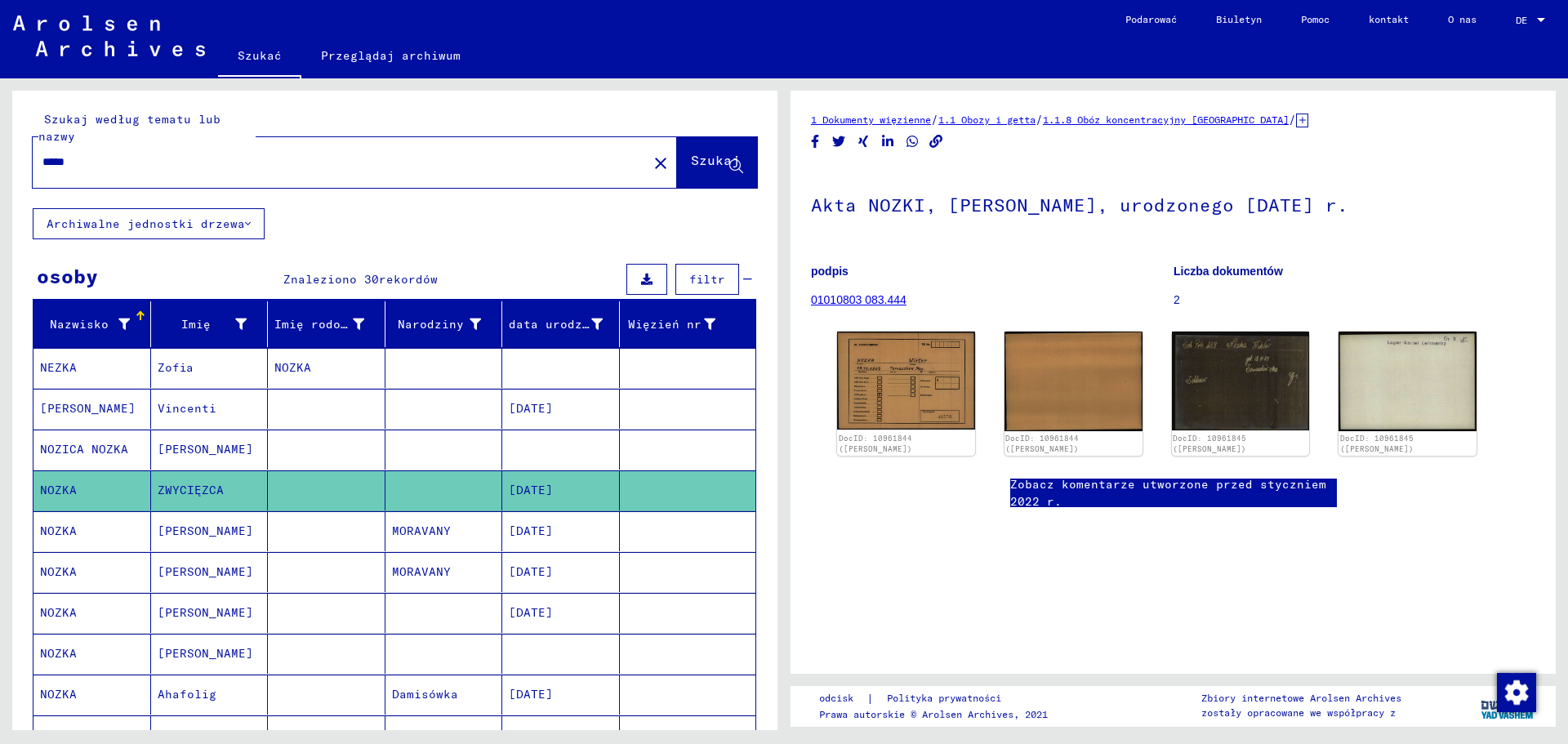
click at [227, 533] on mat-cell "[PERSON_NAME]" at bounding box center [210, 531] width 118 height 40
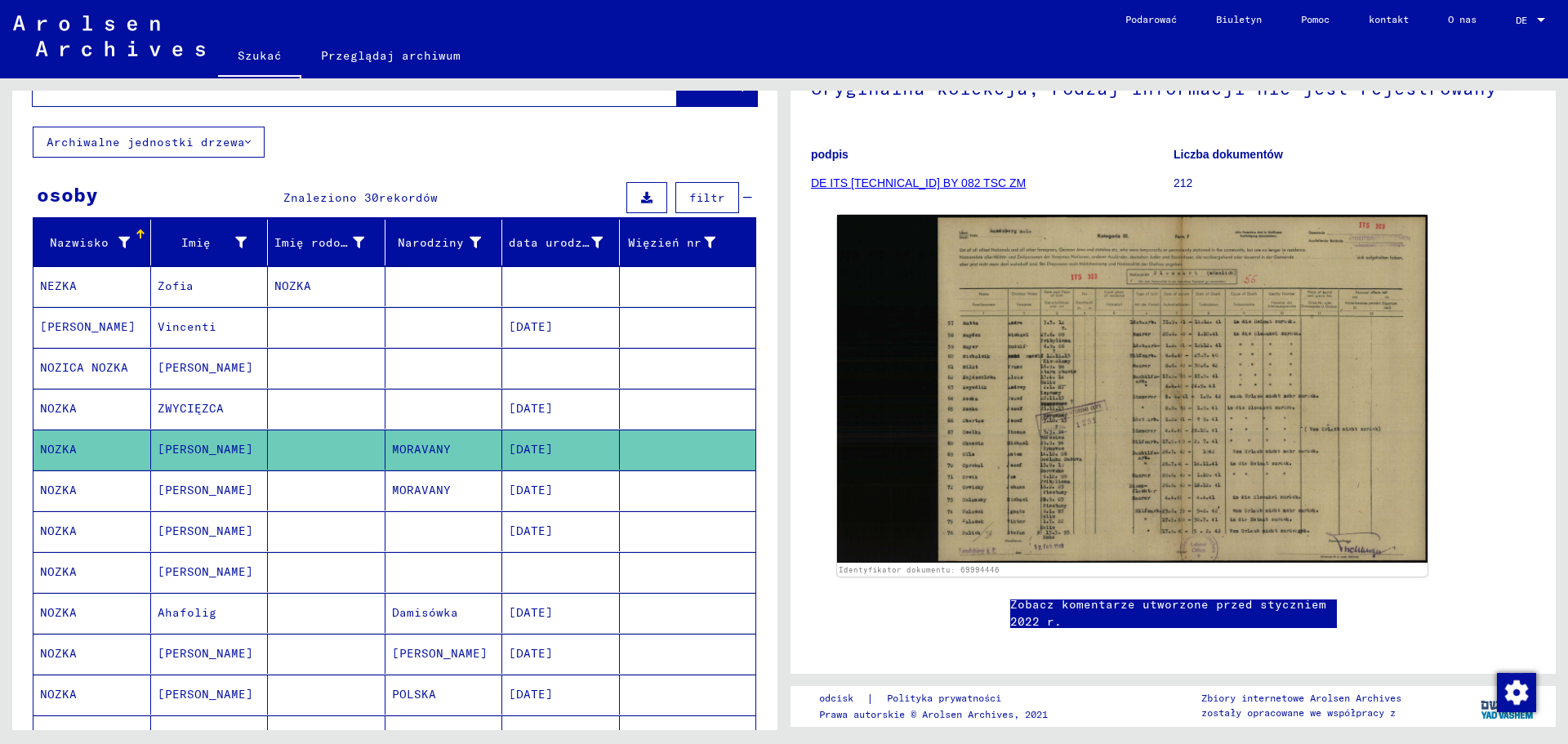
scroll to position [163, 0]
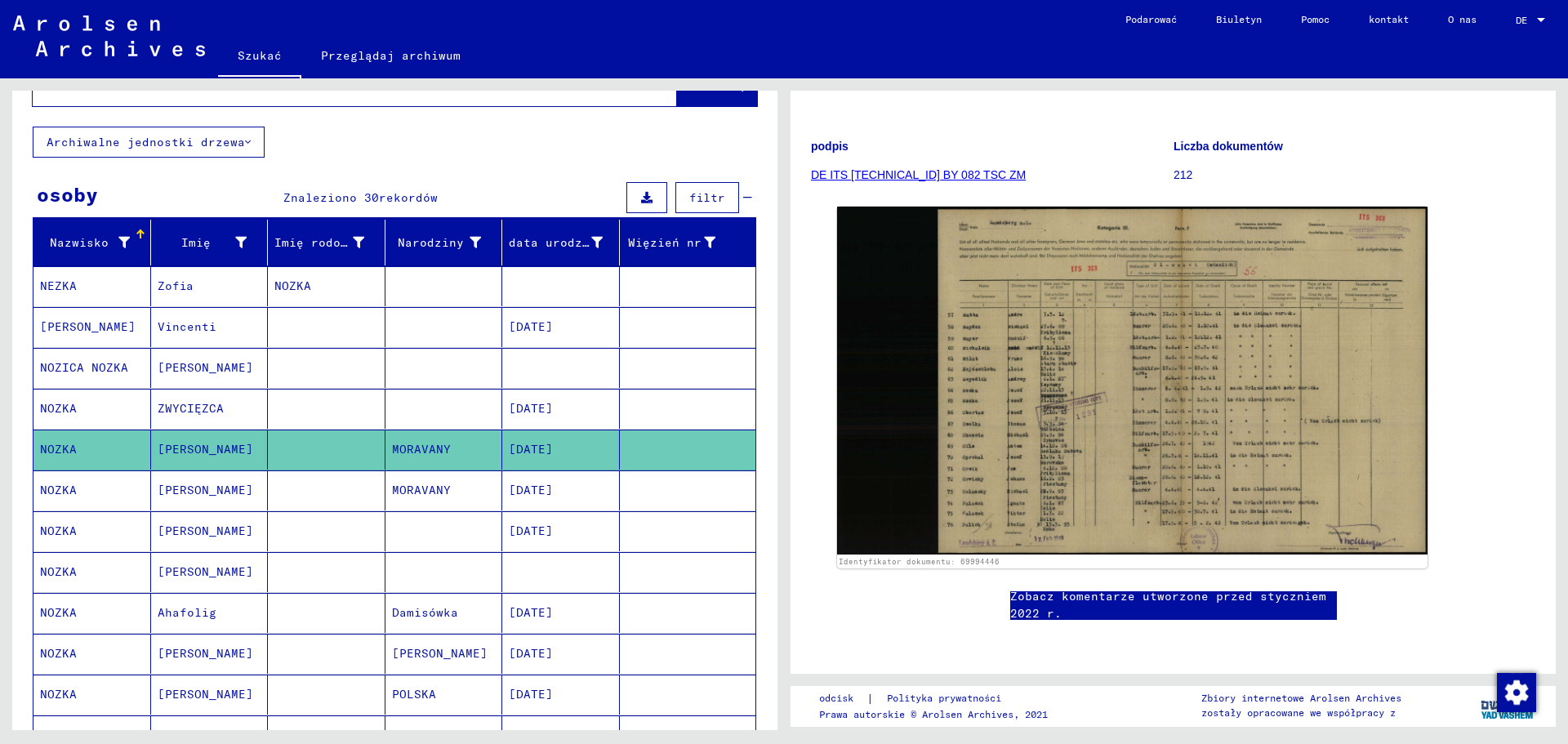
click at [314, 495] on mat-cell at bounding box center [326, 490] width 118 height 40
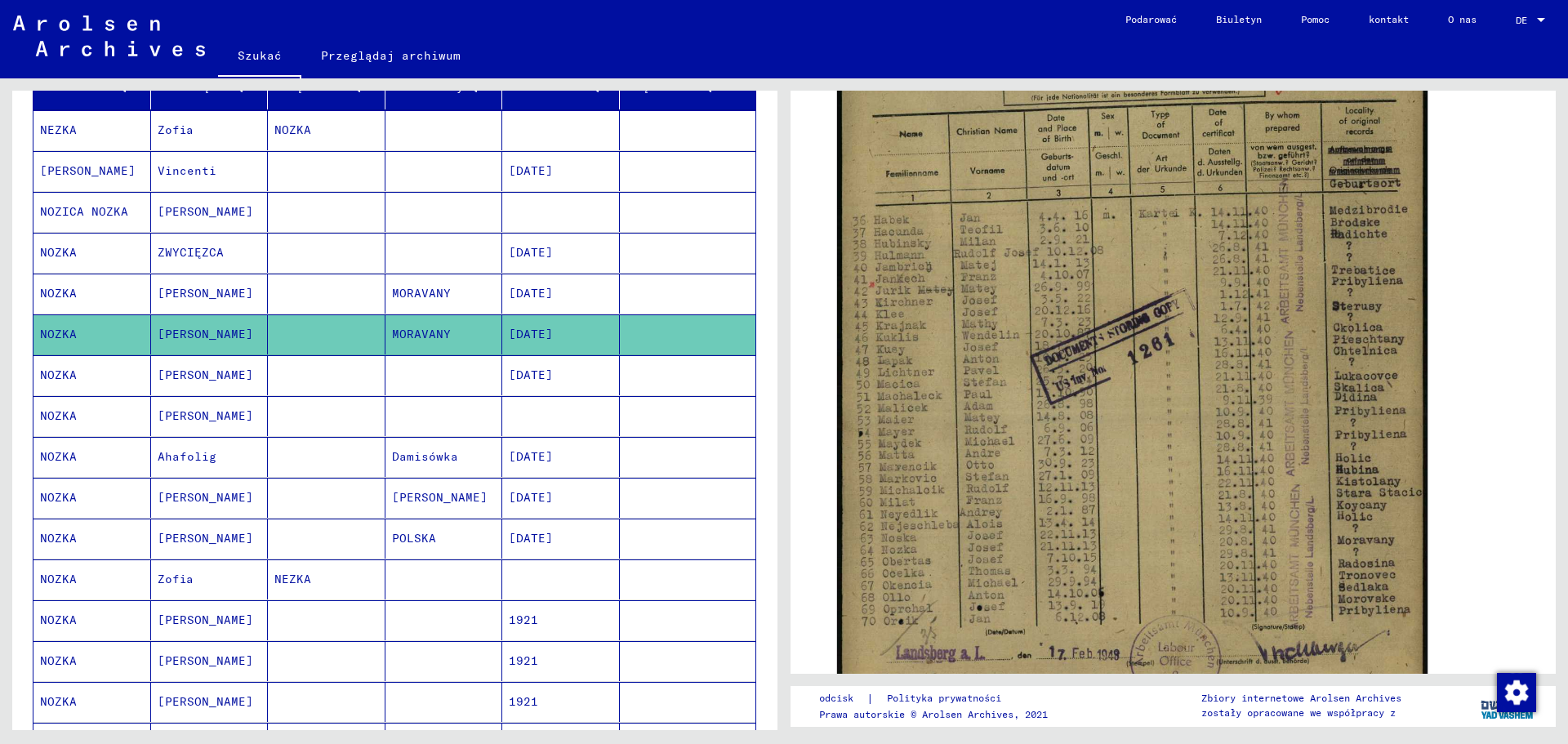
scroll to position [245, 0]
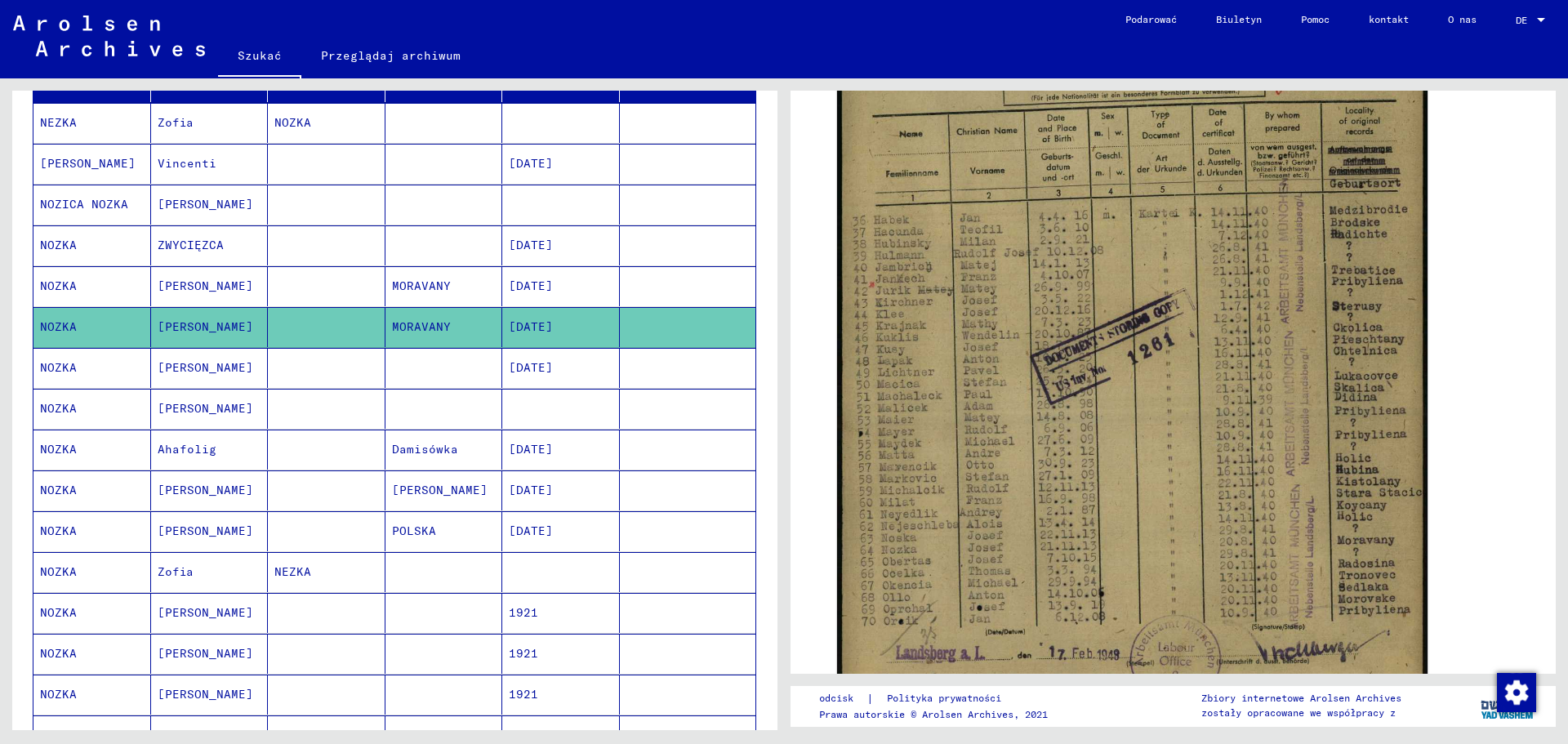
click at [255, 407] on mat-cell "[PERSON_NAME]" at bounding box center [210, 408] width 118 height 40
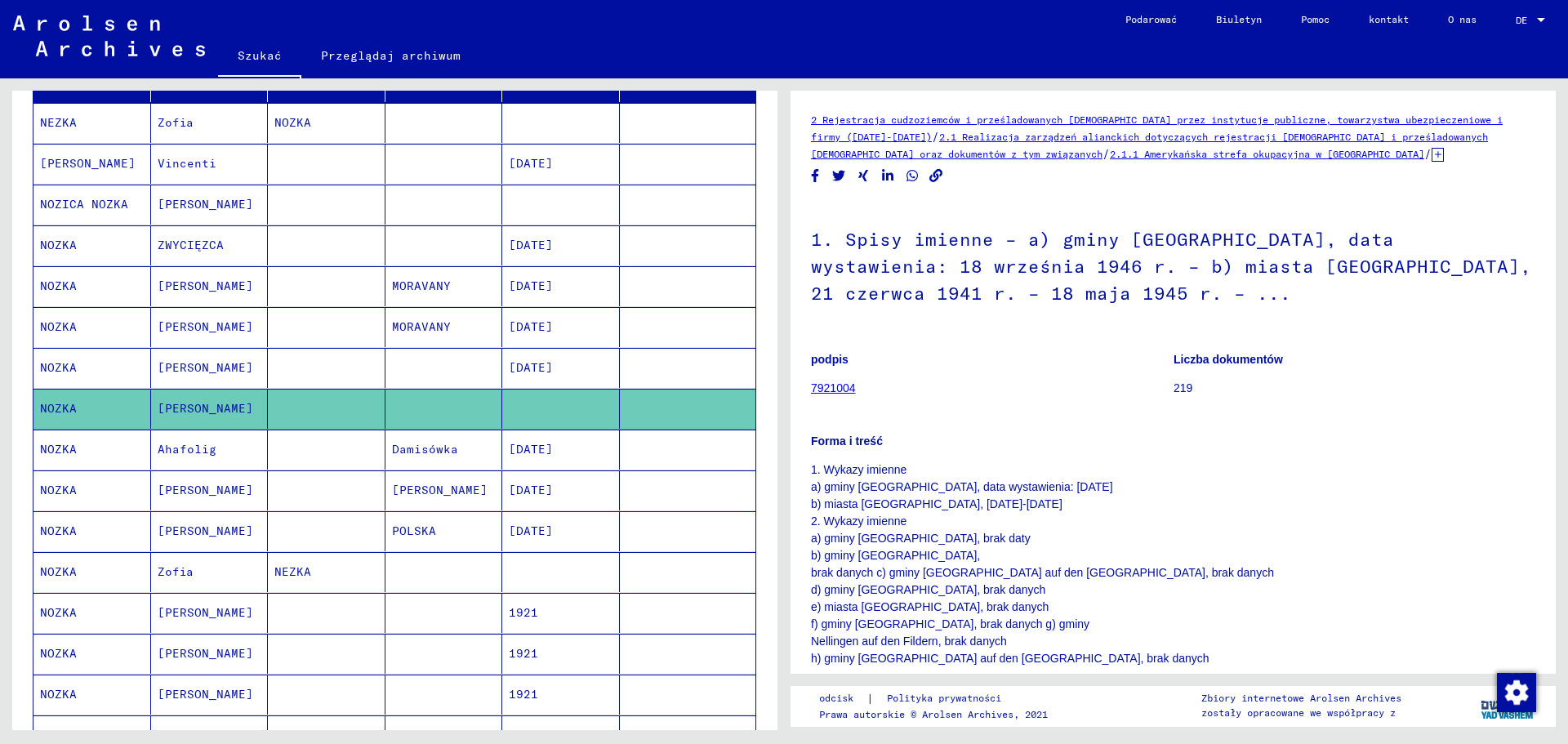
click at [217, 494] on mat-cell "[PERSON_NAME]" at bounding box center [210, 490] width 118 height 40
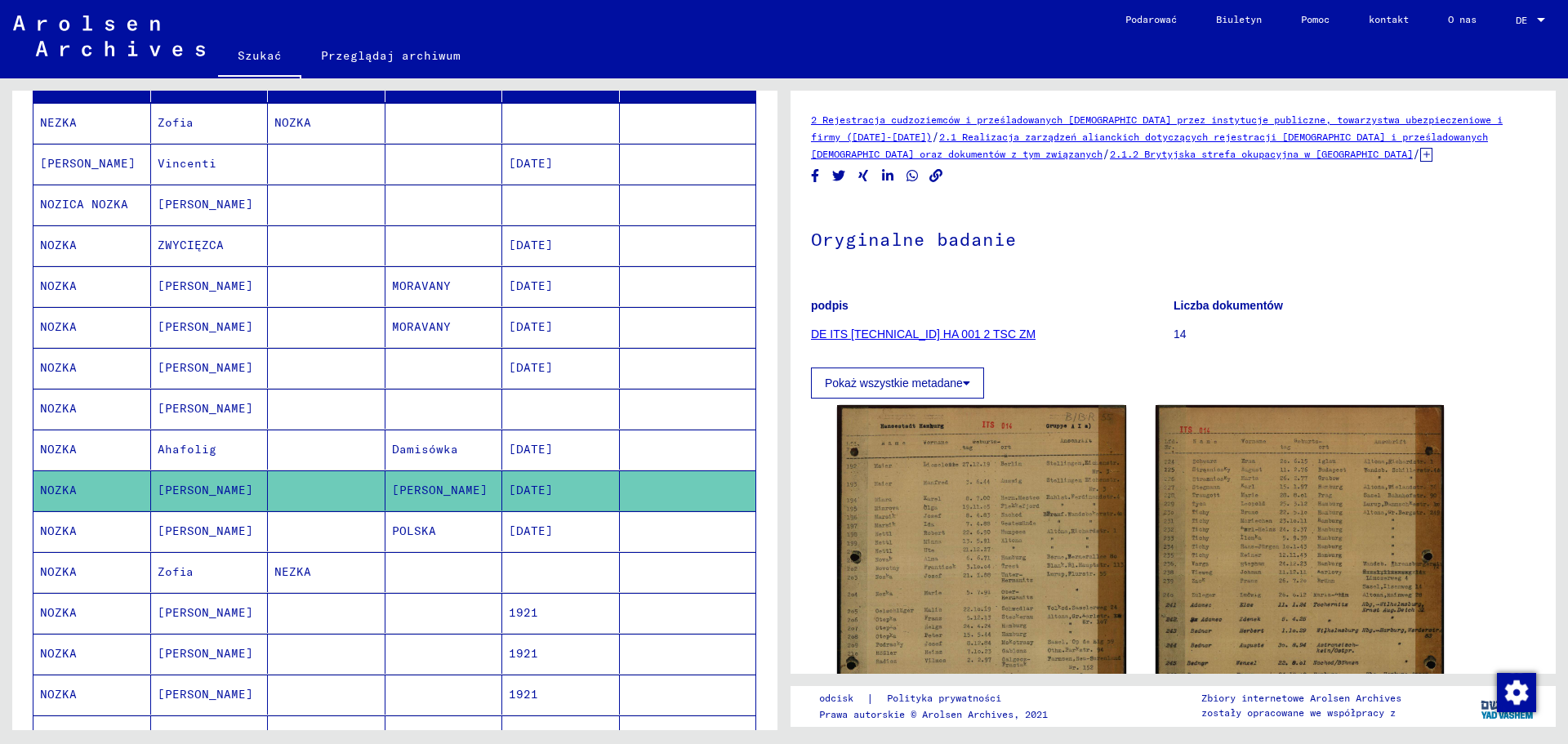
click at [211, 533] on mat-cell "[PERSON_NAME]" at bounding box center [210, 531] width 118 height 40
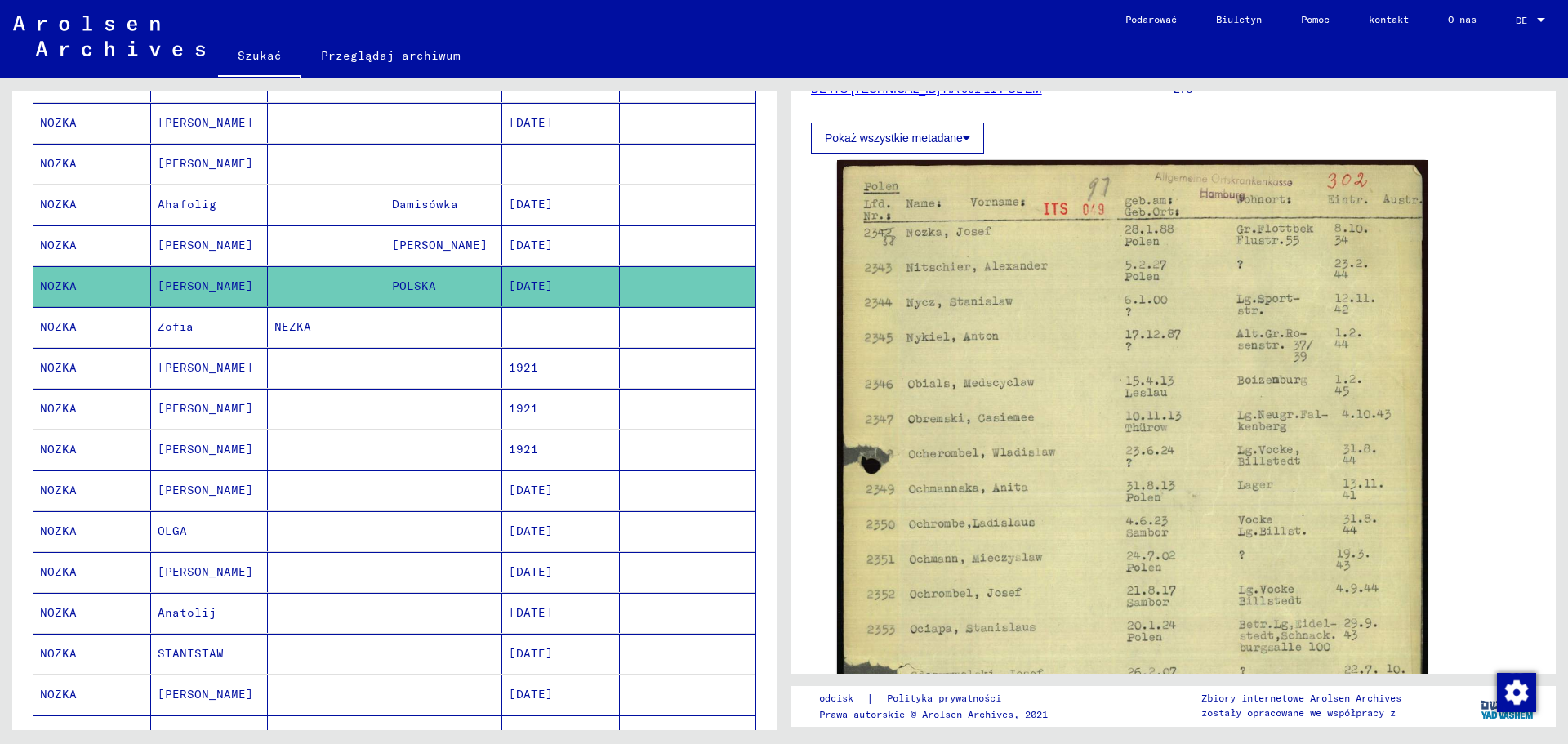
click at [208, 576] on font "[PERSON_NAME]" at bounding box center [205, 571] width 96 height 14
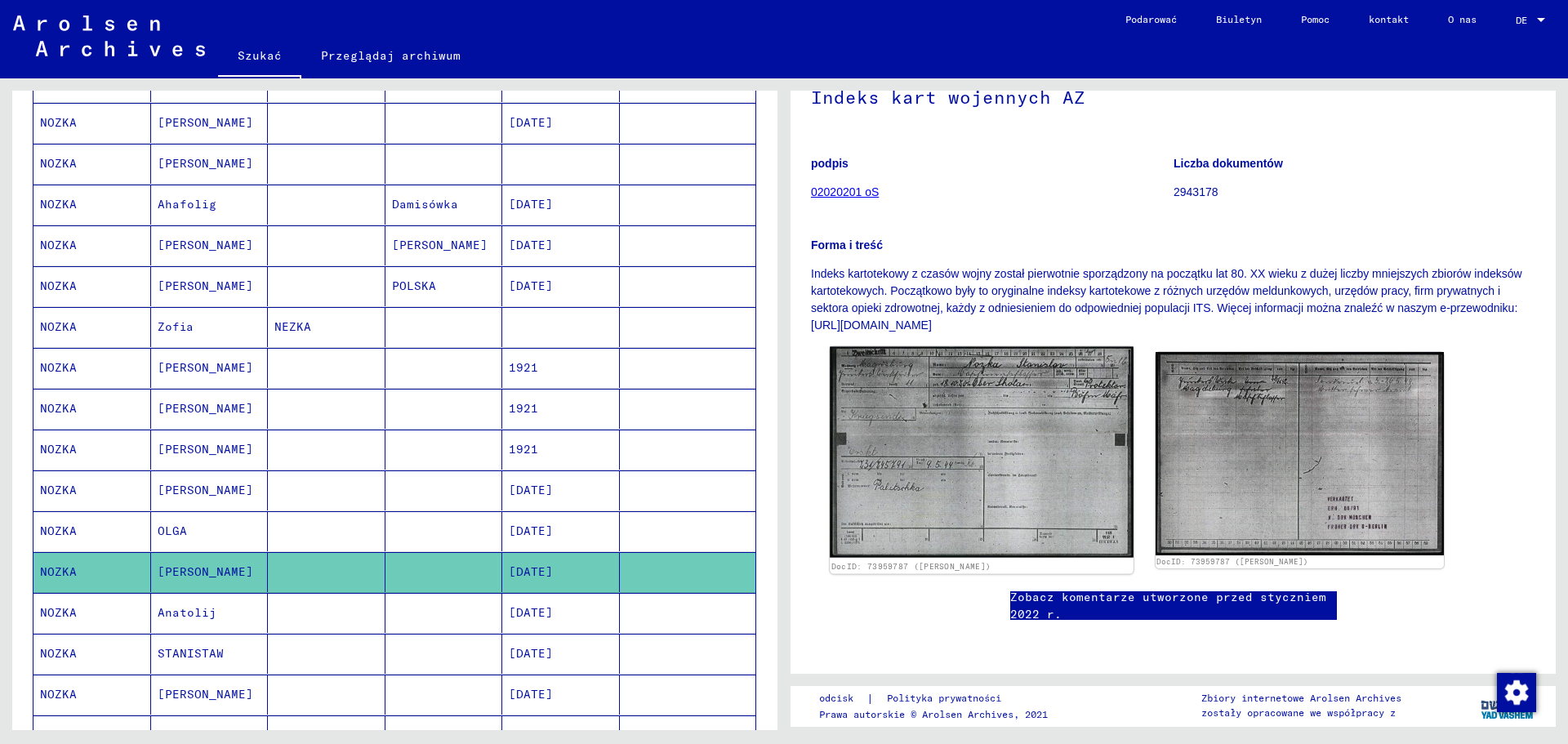
click at [1004, 356] on img at bounding box center [981, 451] width 303 height 211
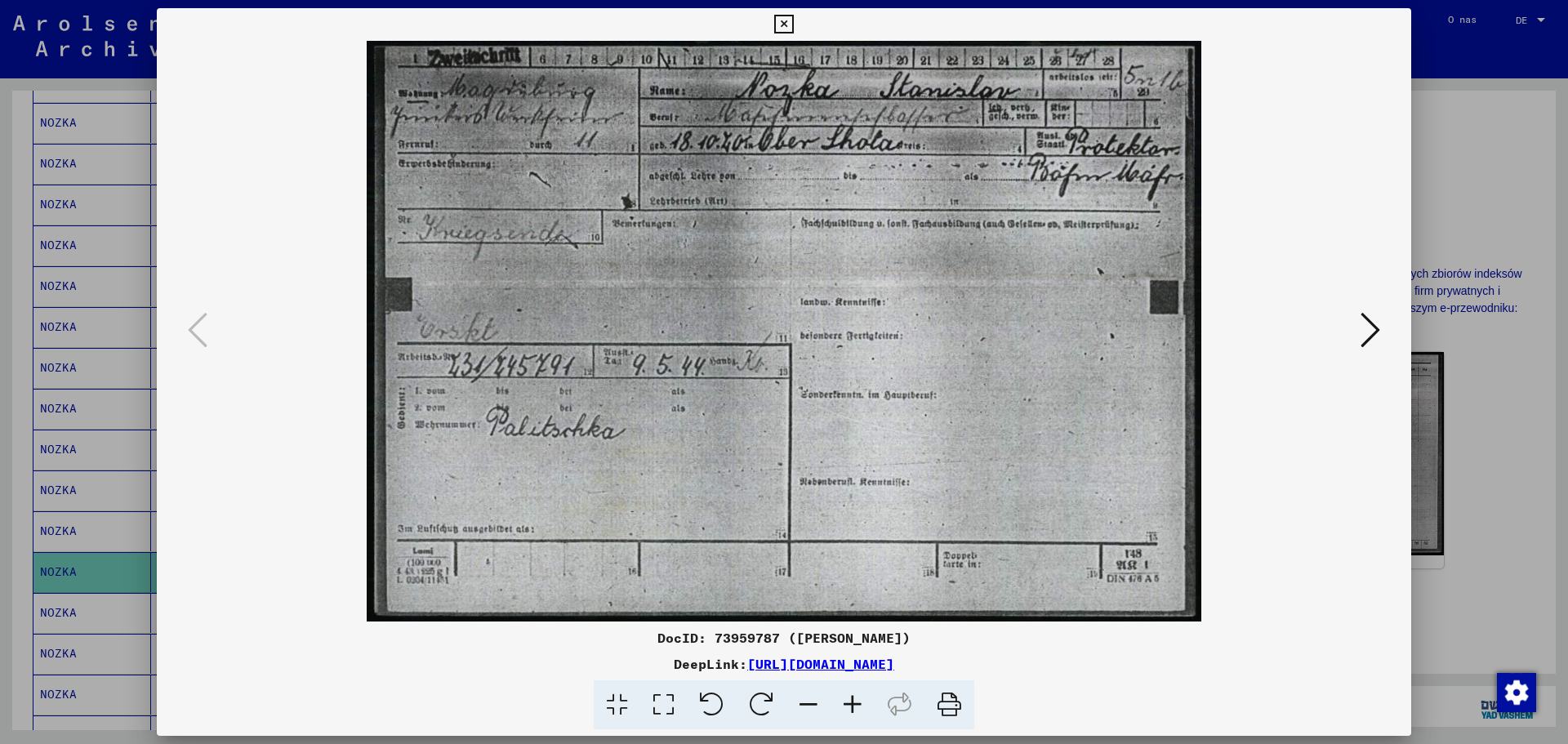
click at [1461, 551] on div at bounding box center [784, 372] width 1568 height 744
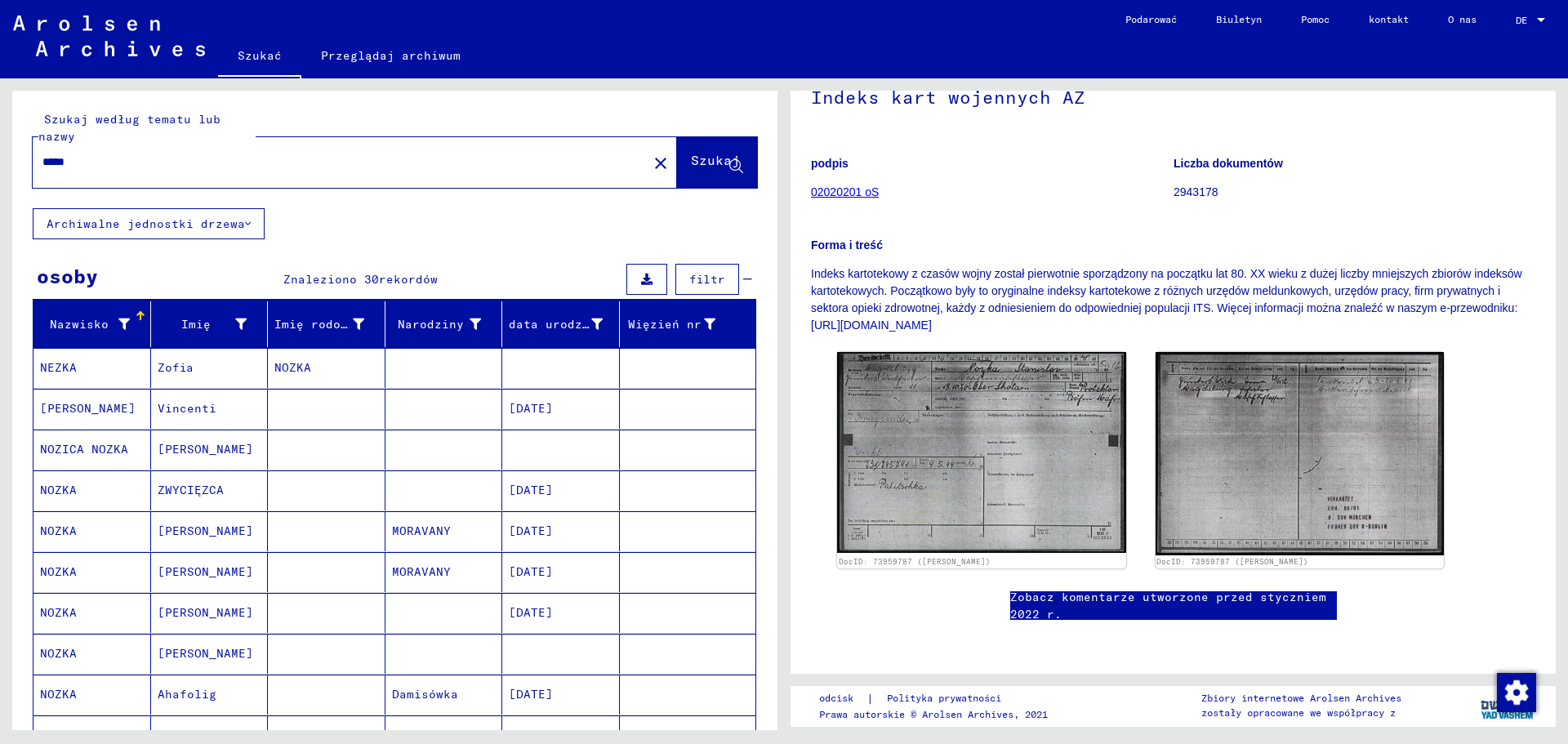
drag, startPoint x: 169, startPoint y: 173, endPoint x: 137, endPoint y: 174, distance: 32.0
click at [156, 174] on div "*****" at bounding box center [336, 161] width 606 height 36
drag, startPoint x: 101, startPoint y: 167, endPoint x: 10, endPoint y: 167, distance: 91.0
click at [12, 166] on div "Szukaj według tematu lub nazwy ***** close Szukaj" at bounding box center [394, 149] width 765 height 118
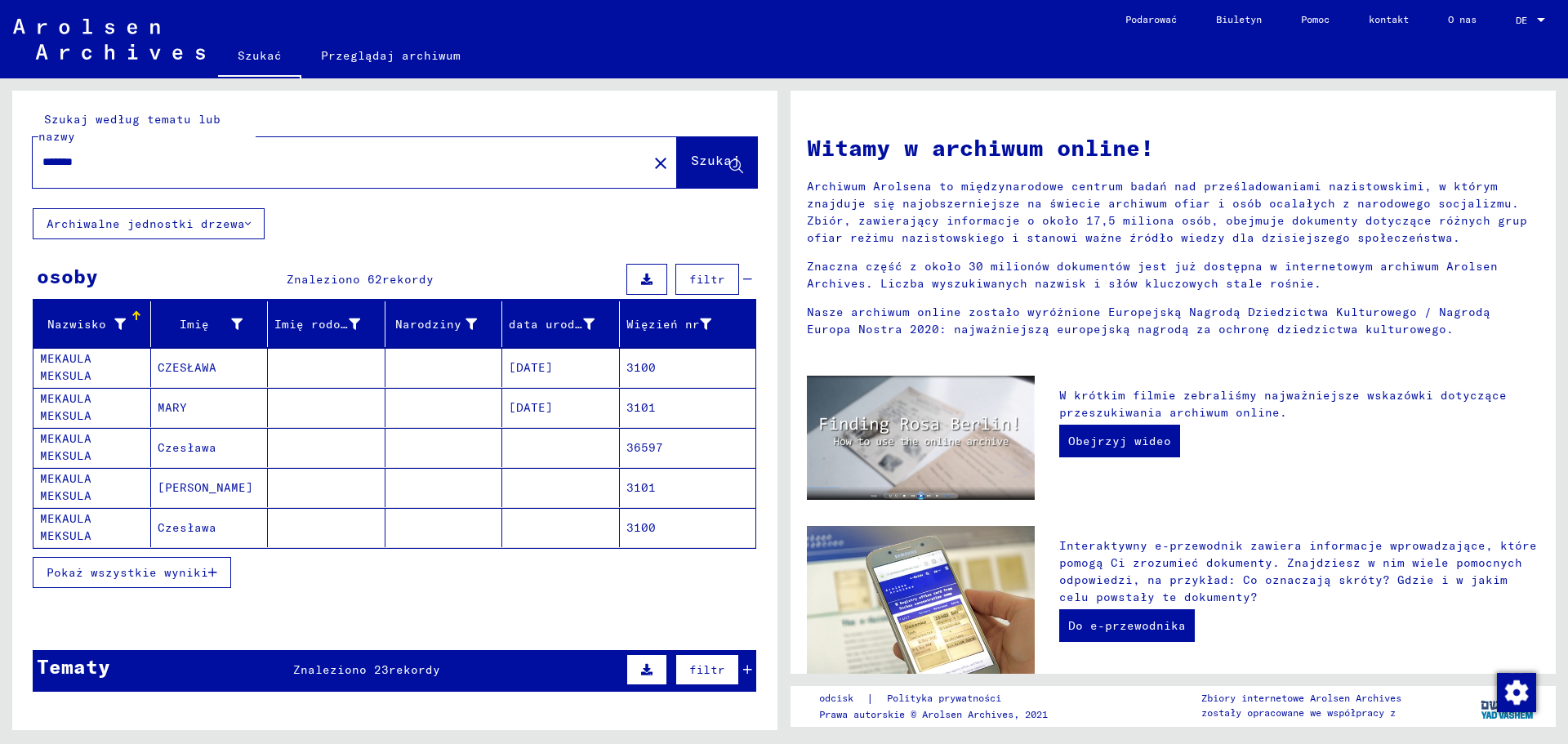
click at [218, 444] on mat-cell "Czesława" at bounding box center [210, 447] width 118 height 39
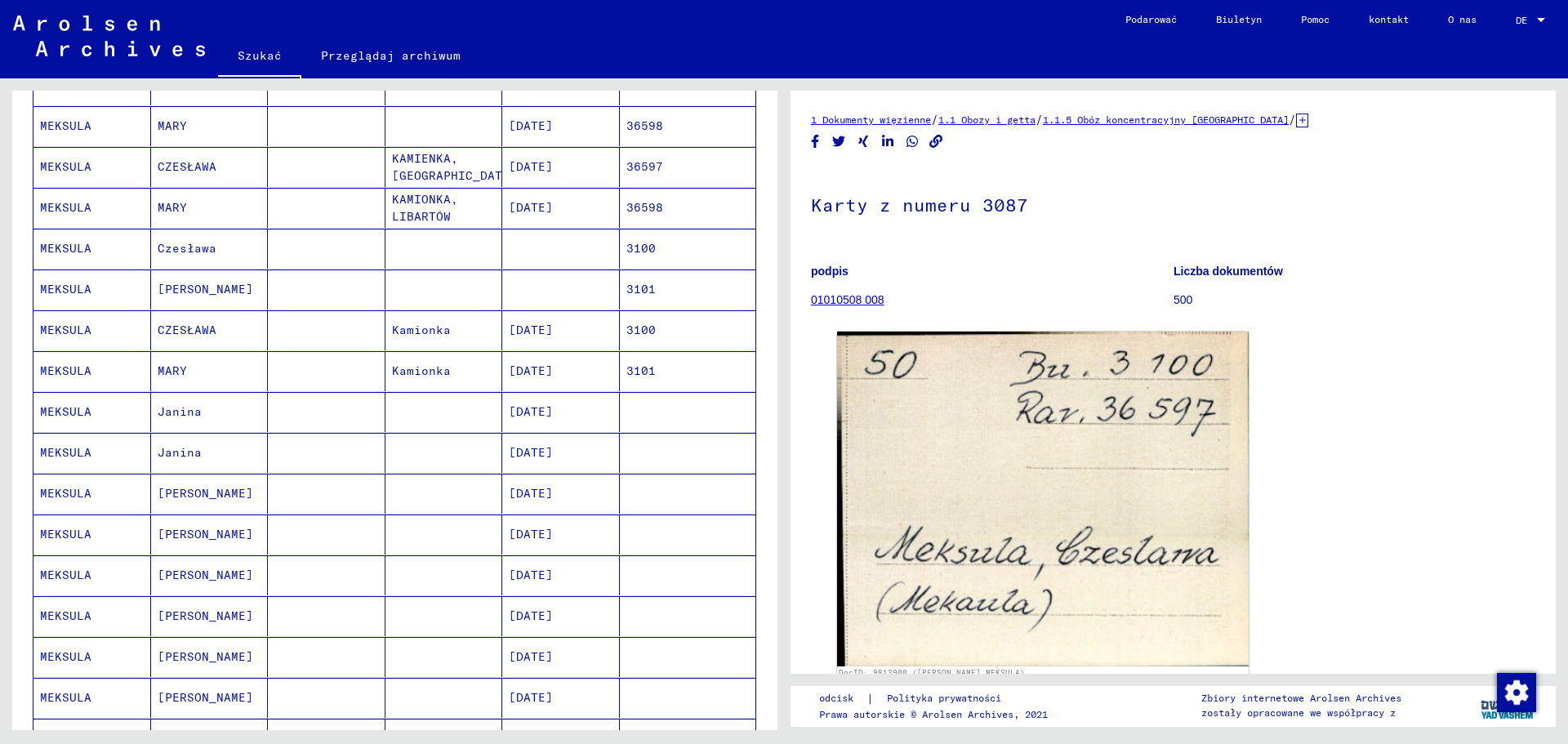
scroll to position [572, 0]
click at [188, 487] on font "[PERSON_NAME]" at bounding box center [205, 490] width 96 height 14
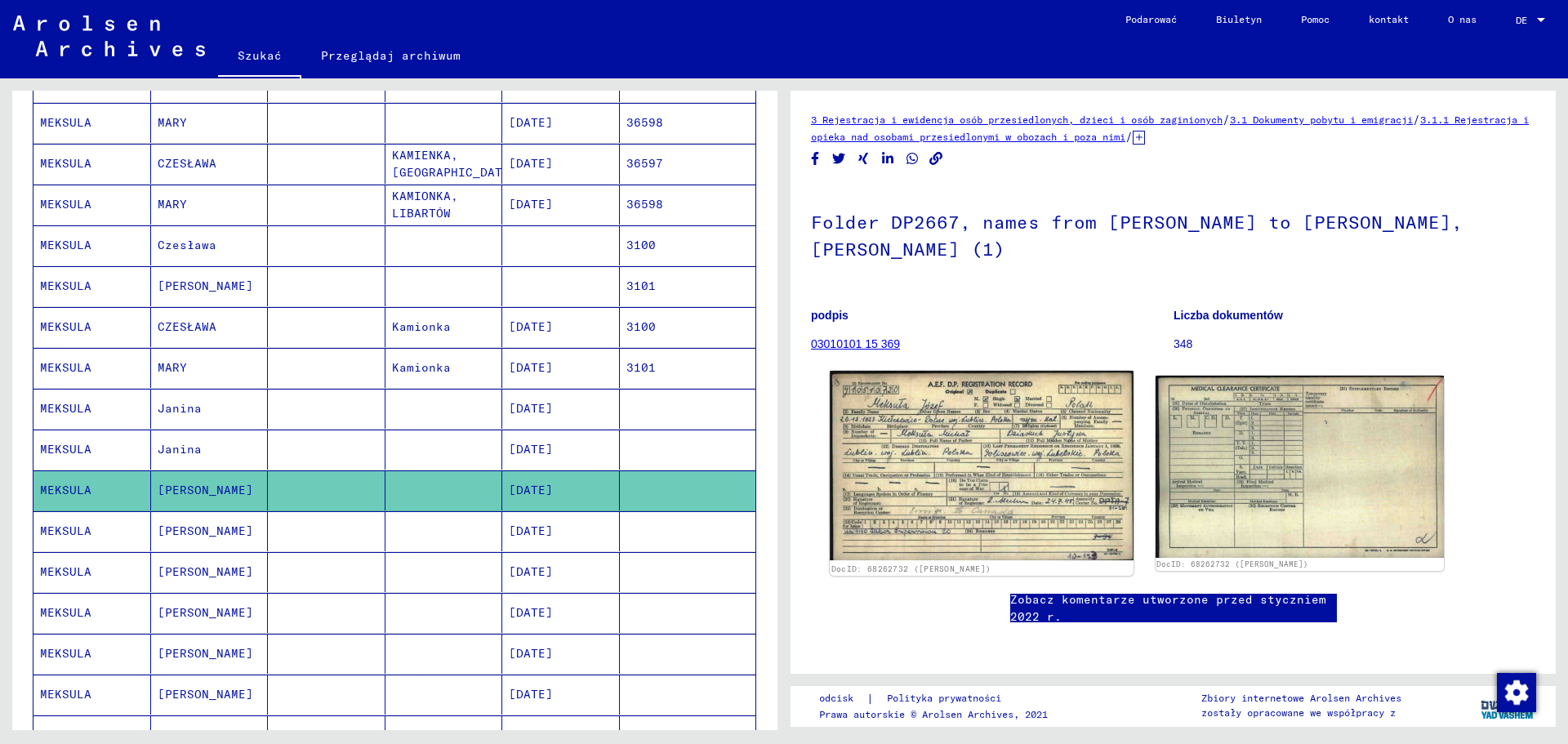
click at [1022, 474] on img at bounding box center [981, 465] width 303 height 189
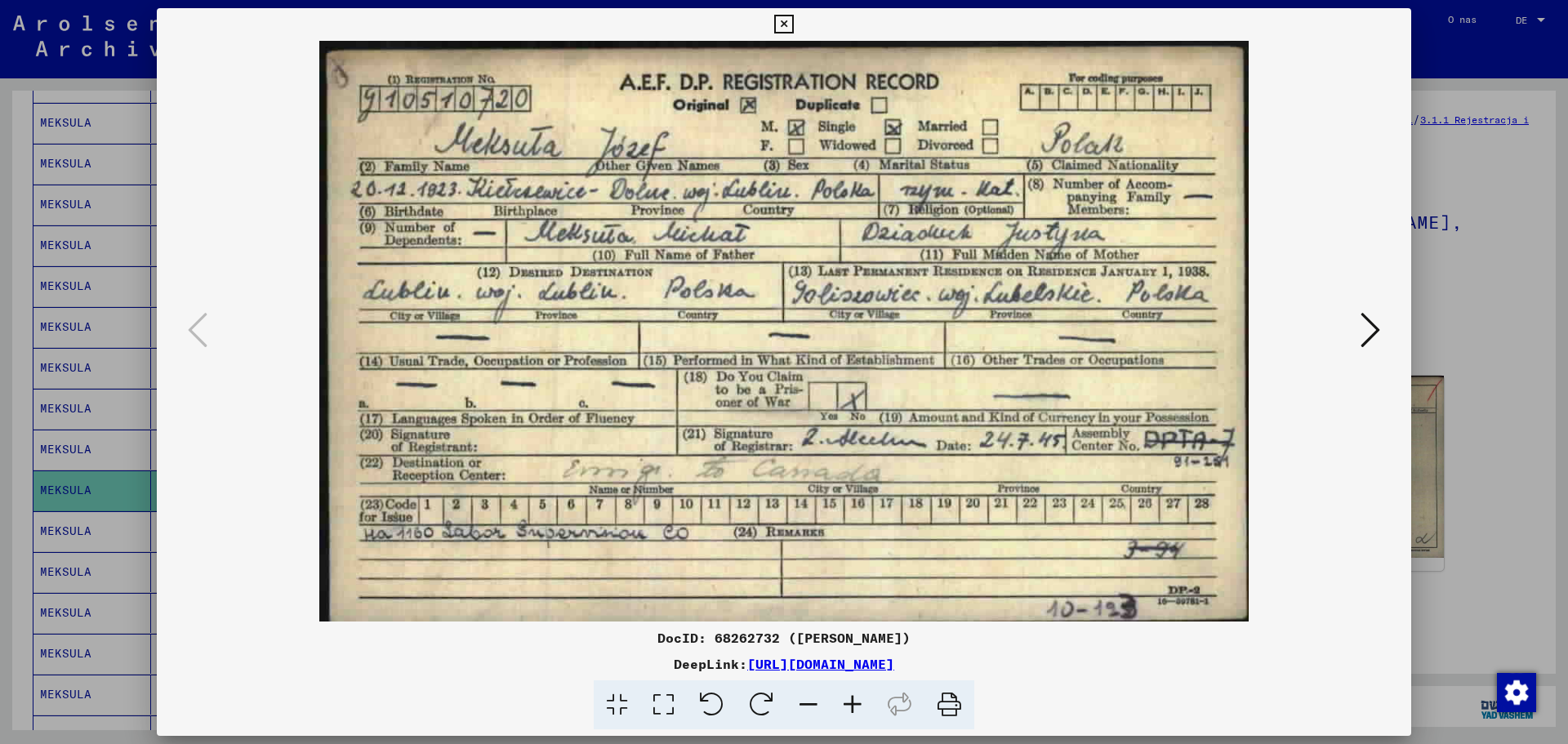
click at [1495, 391] on div at bounding box center [784, 372] width 1568 height 744
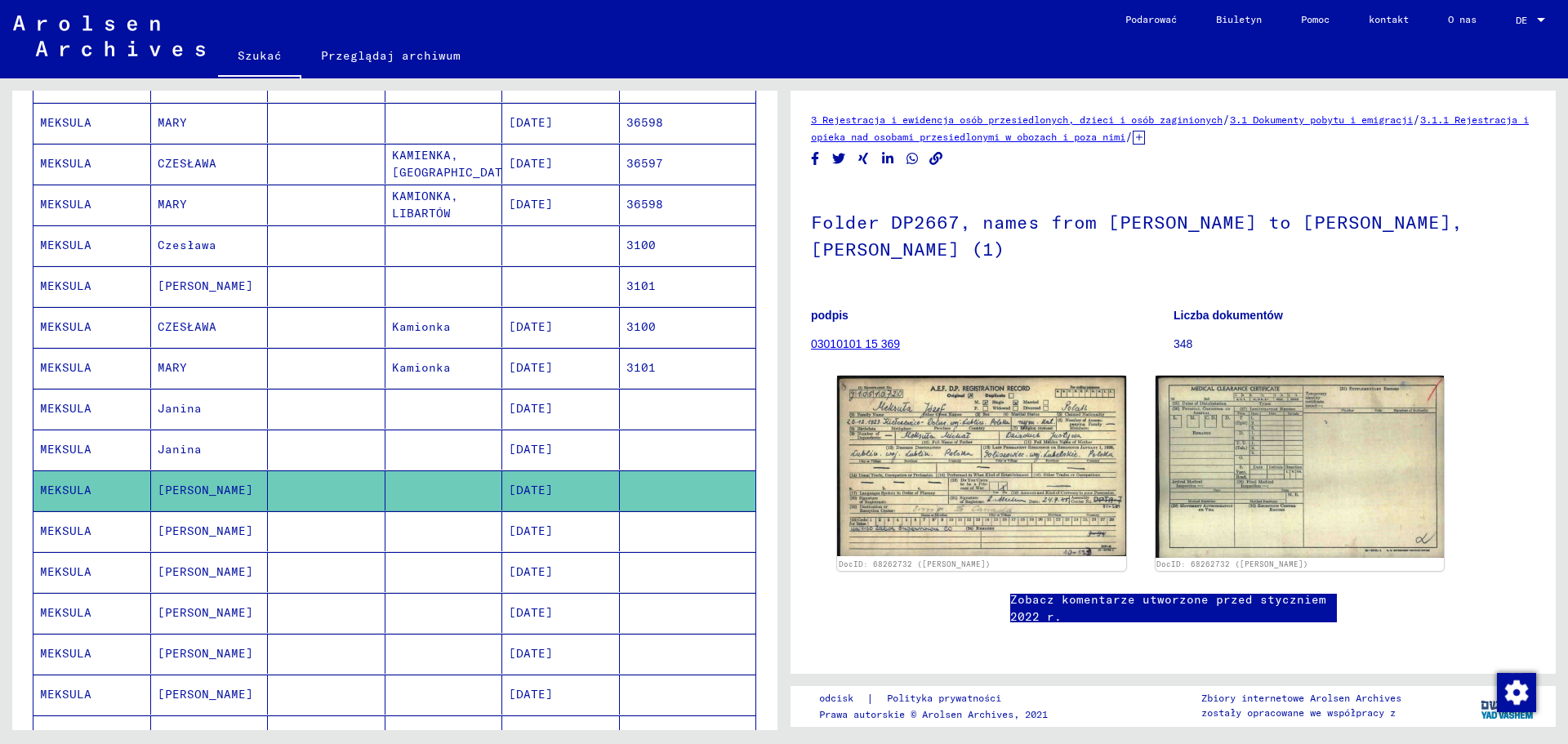
click at [255, 524] on mat-cell "[PERSON_NAME]" at bounding box center [210, 531] width 118 height 40
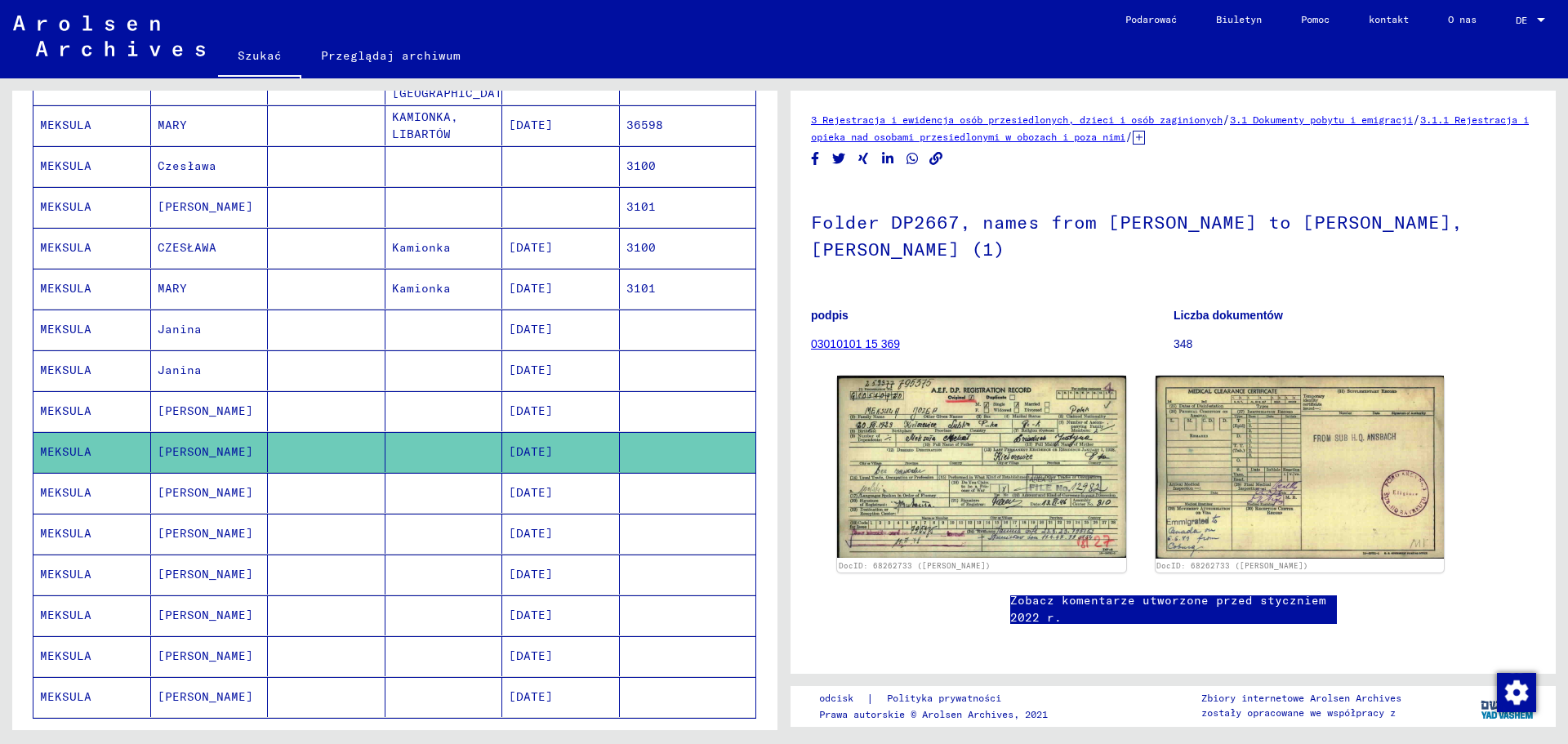
scroll to position [654, 0]
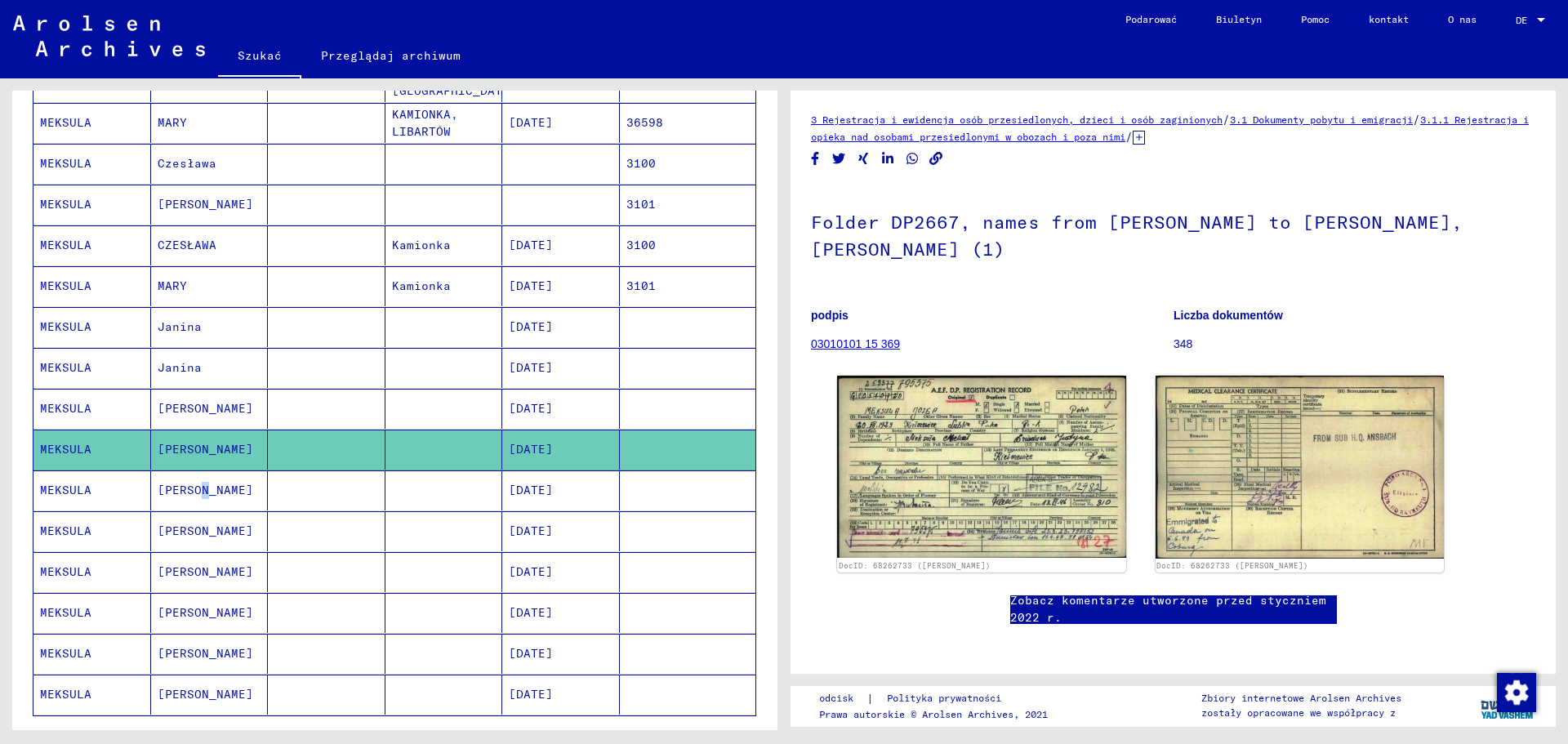
click at [201, 497] on font "[PERSON_NAME]" at bounding box center [205, 490] width 96 height 17
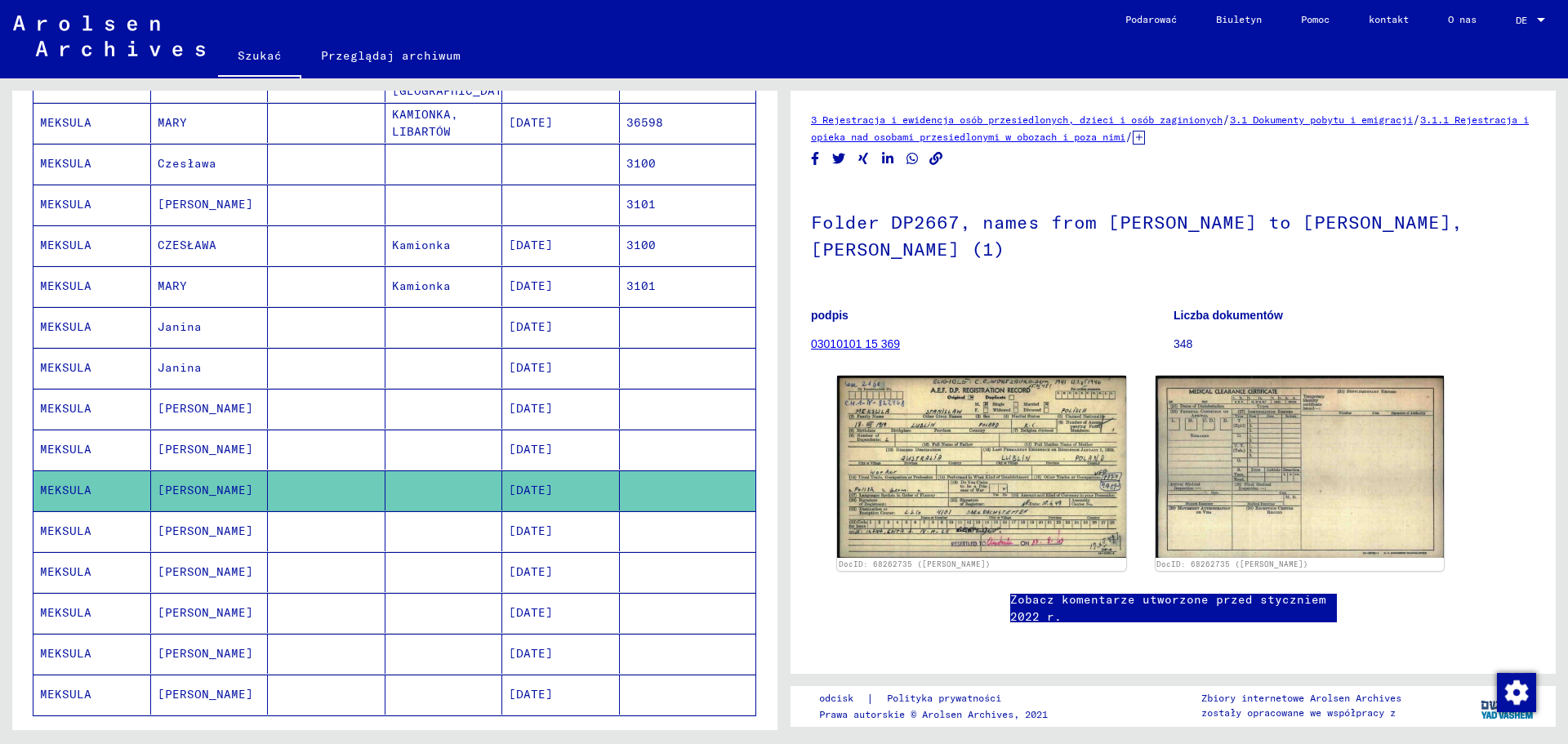
click at [199, 516] on mat-cell "[PERSON_NAME]" at bounding box center [210, 531] width 118 height 40
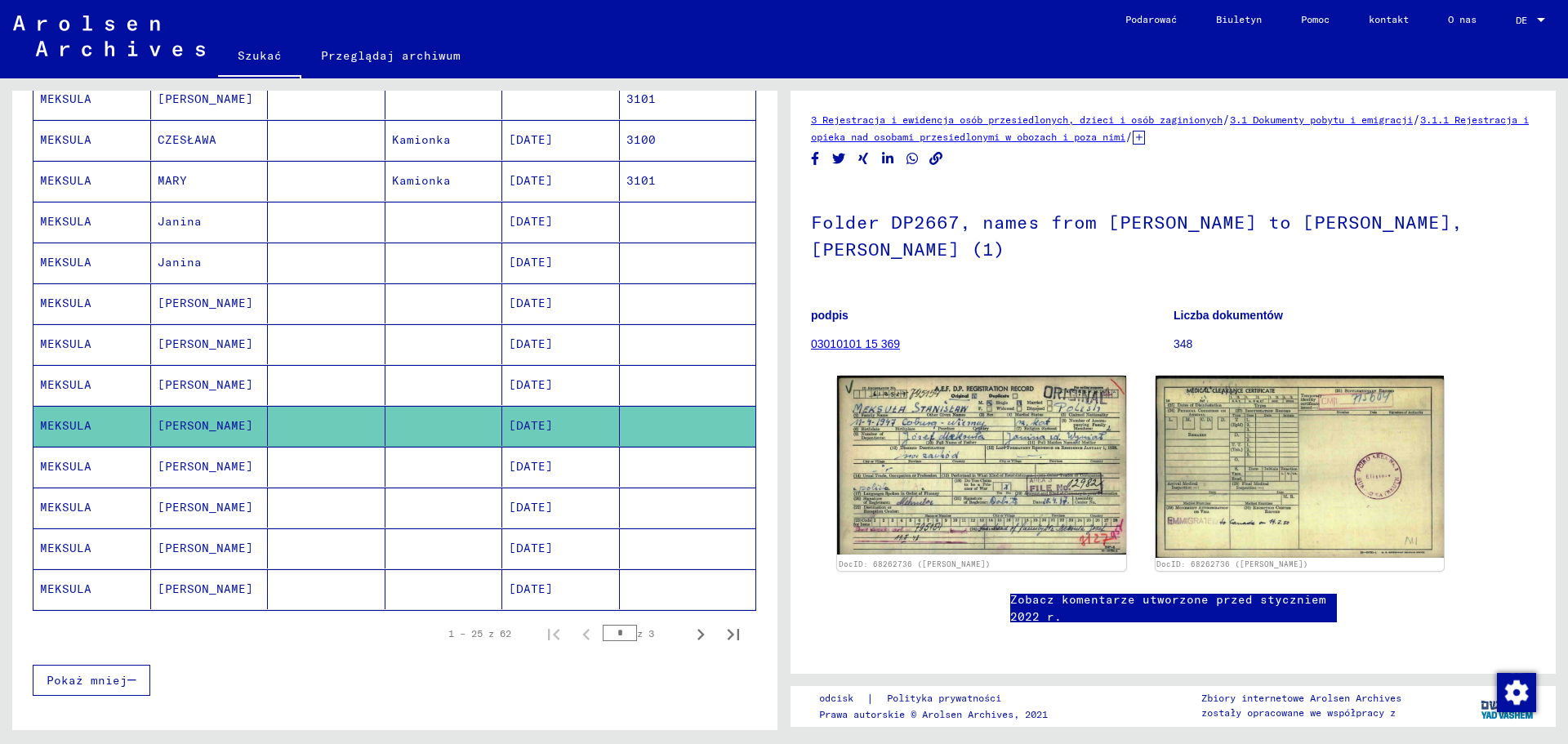
scroll to position [898, 0]
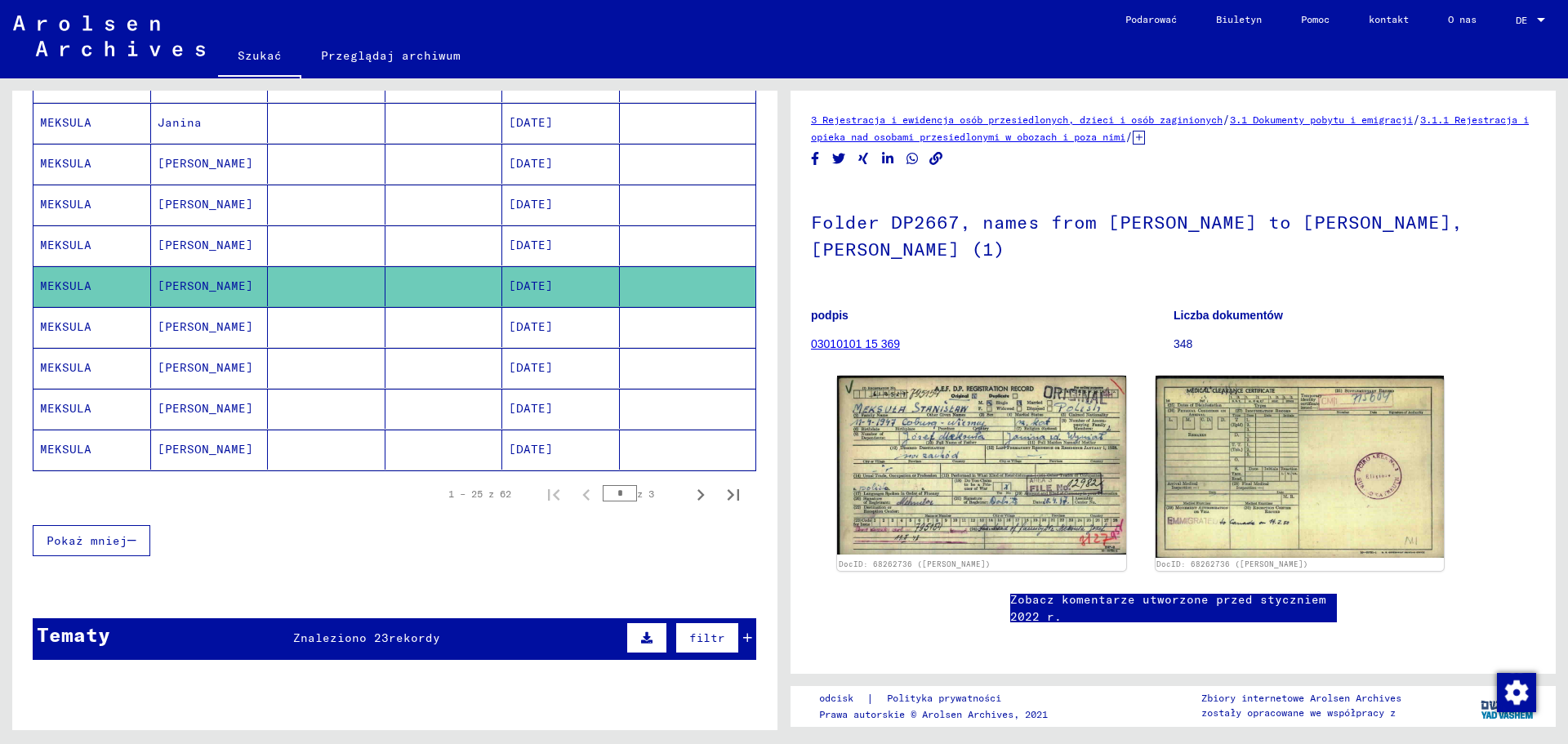
click at [196, 448] on mat-cell "[PERSON_NAME]" at bounding box center [210, 449] width 118 height 40
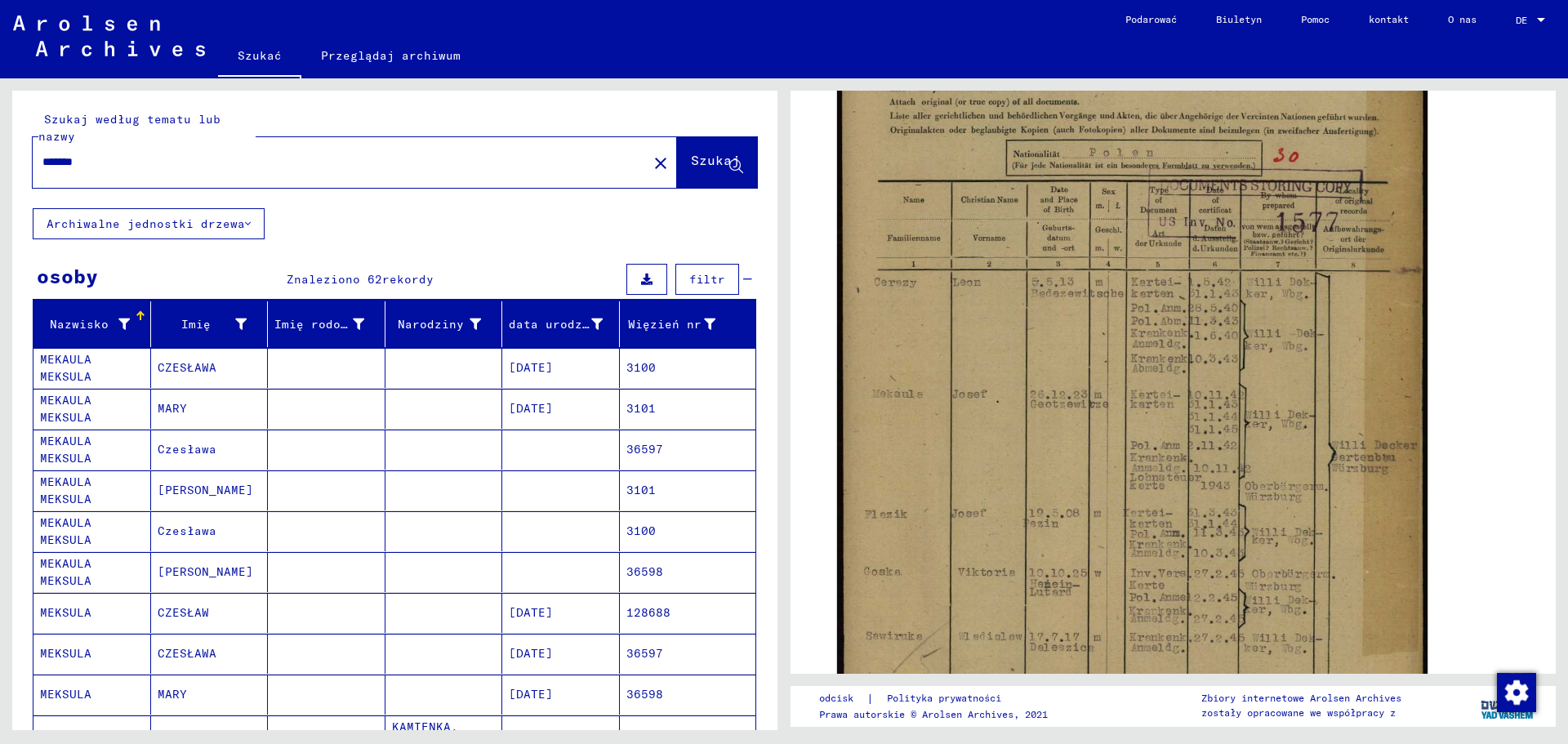
click at [155, 160] on input "*******" at bounding box center [340, 162] width 595 height 17
drag, startPoint x: 144, startPoint y: 160, endPoint x: 27, endPoint y: 161, distance: 117.0
click at [27, 161] on div "Szukaj według tematu lub nazwy ******* close Szukaj" at bounding box center [394, 149] width 765 height 118
type input "******"
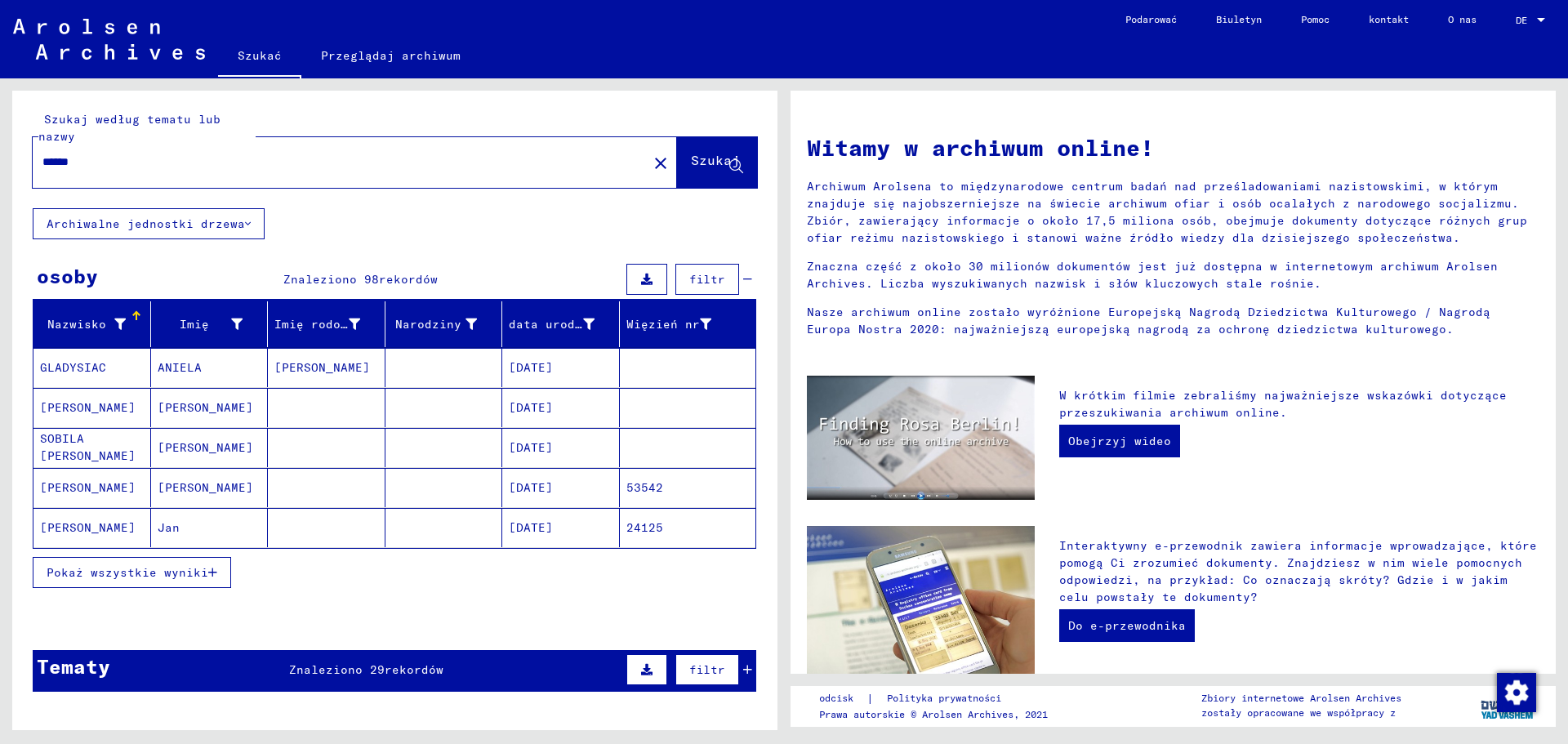
click at [228, 486] on mat-cell "[PERSON_NAME]" at bounding box center [210, 487] width 118 height 39
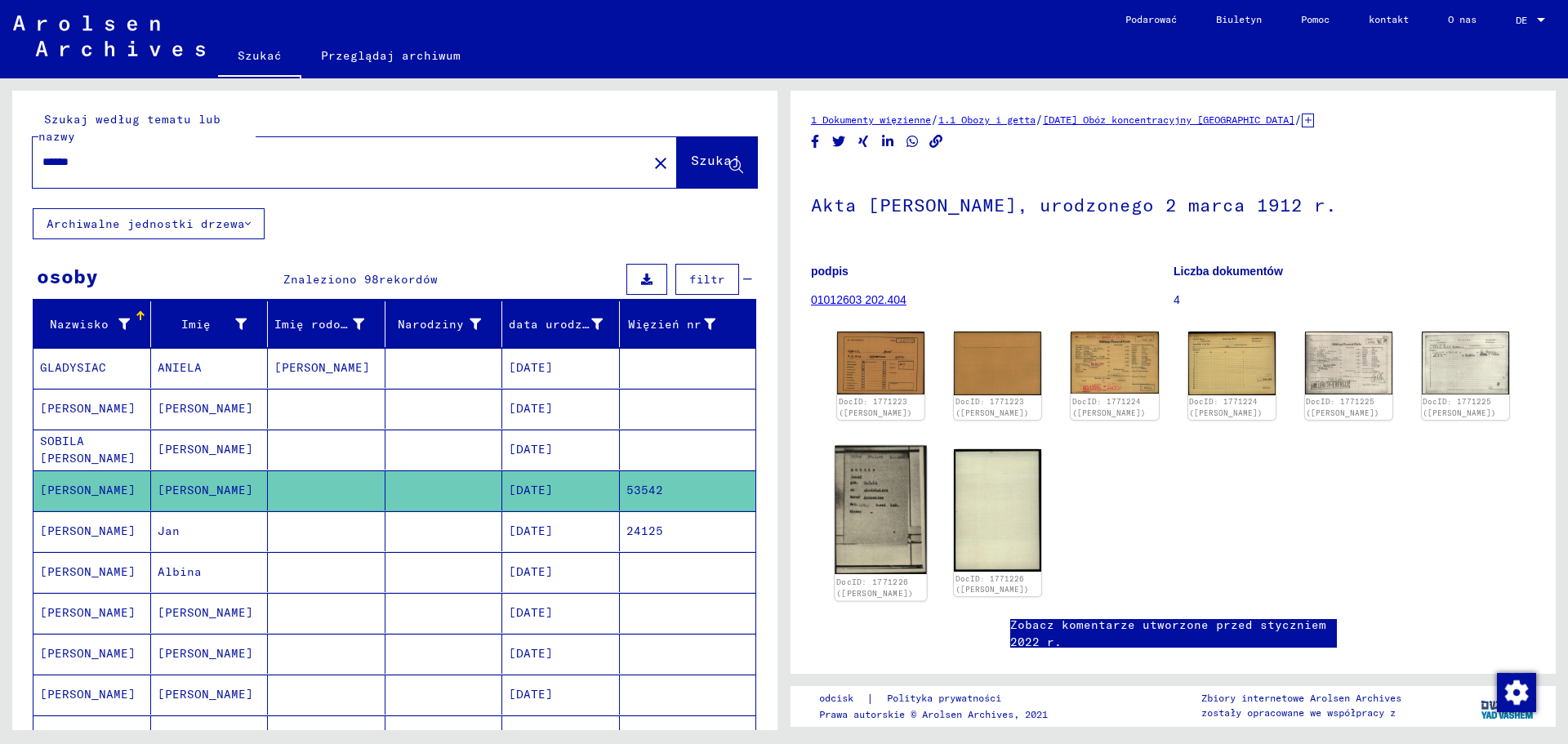
click at [874, 485] on img at bounding box center [880, 509] width 92 height 129
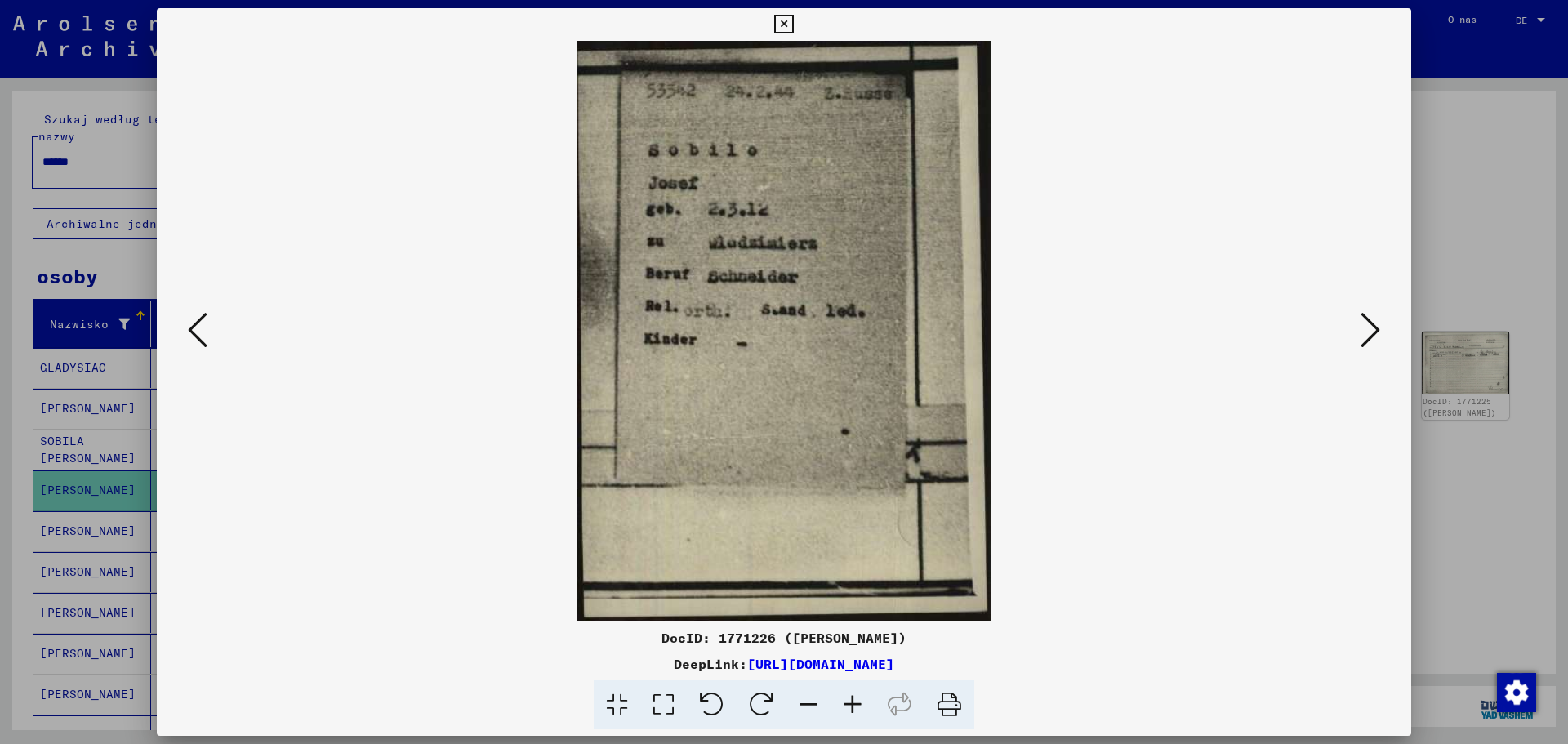
click at [1466, 496] on div at bounding box center [784, 372] width 1568 height 744
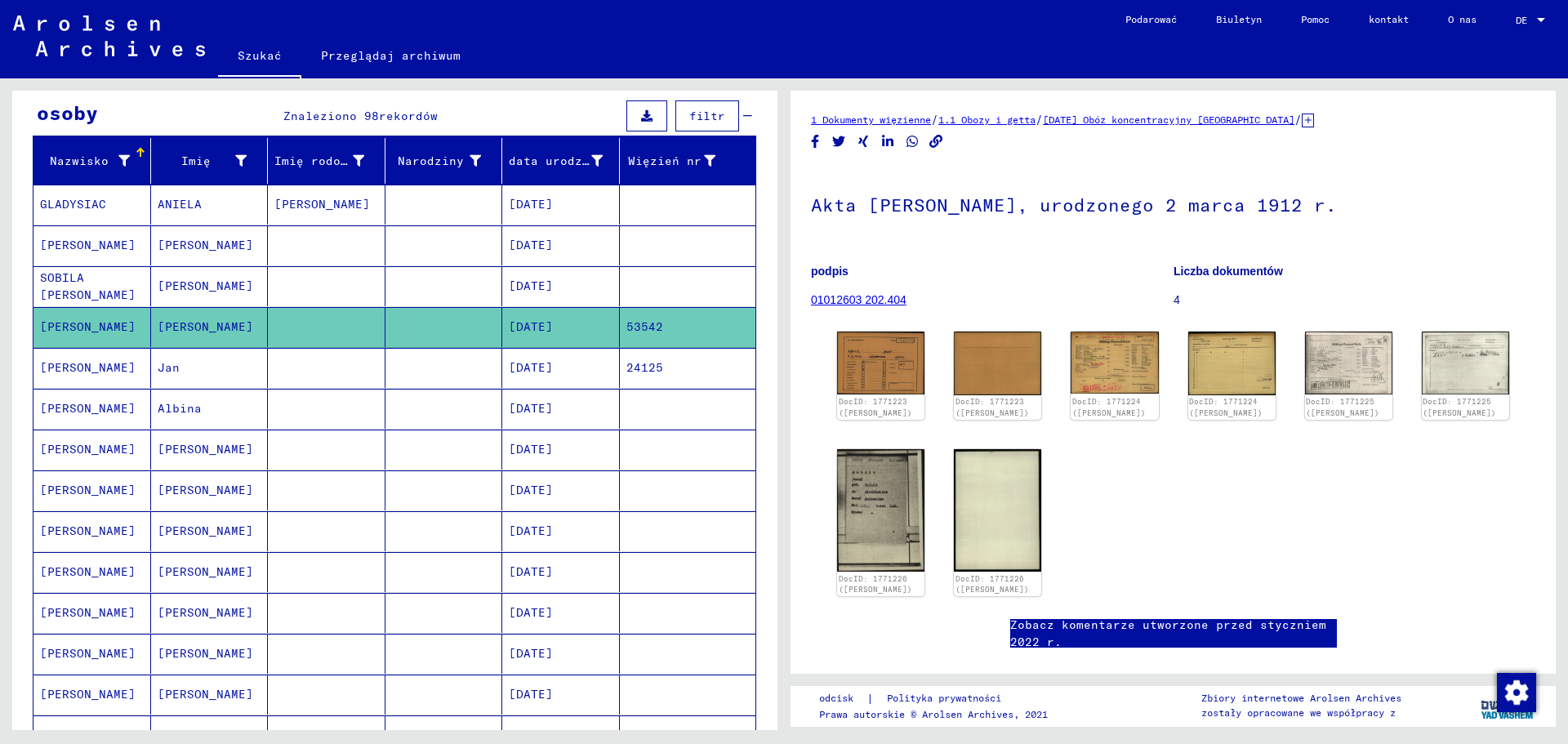
scroll to position [245, 0]
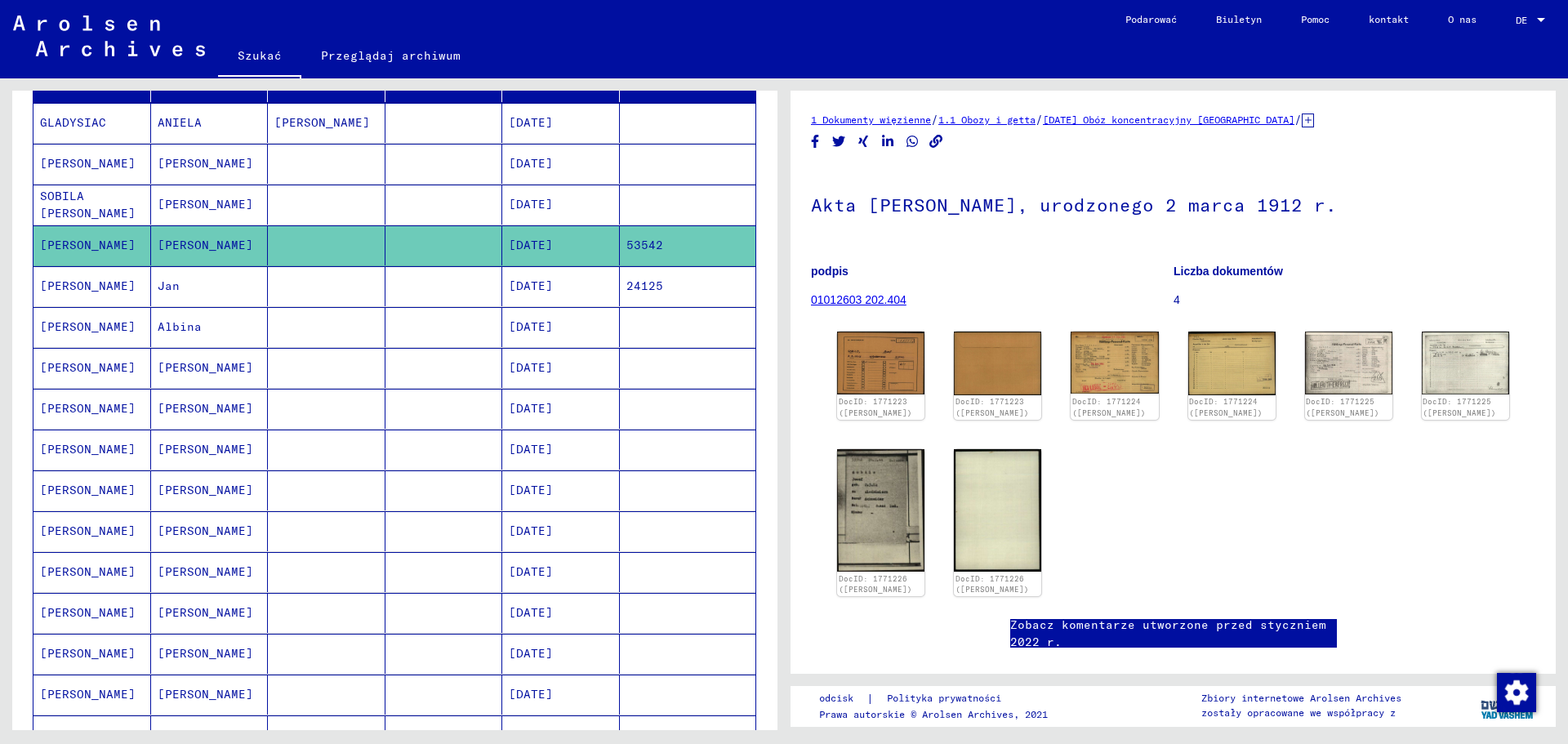
click at [203, 572] on mat-cell "[PERSON_NAME]" at bounding box center [210, 572] width 118 height 40
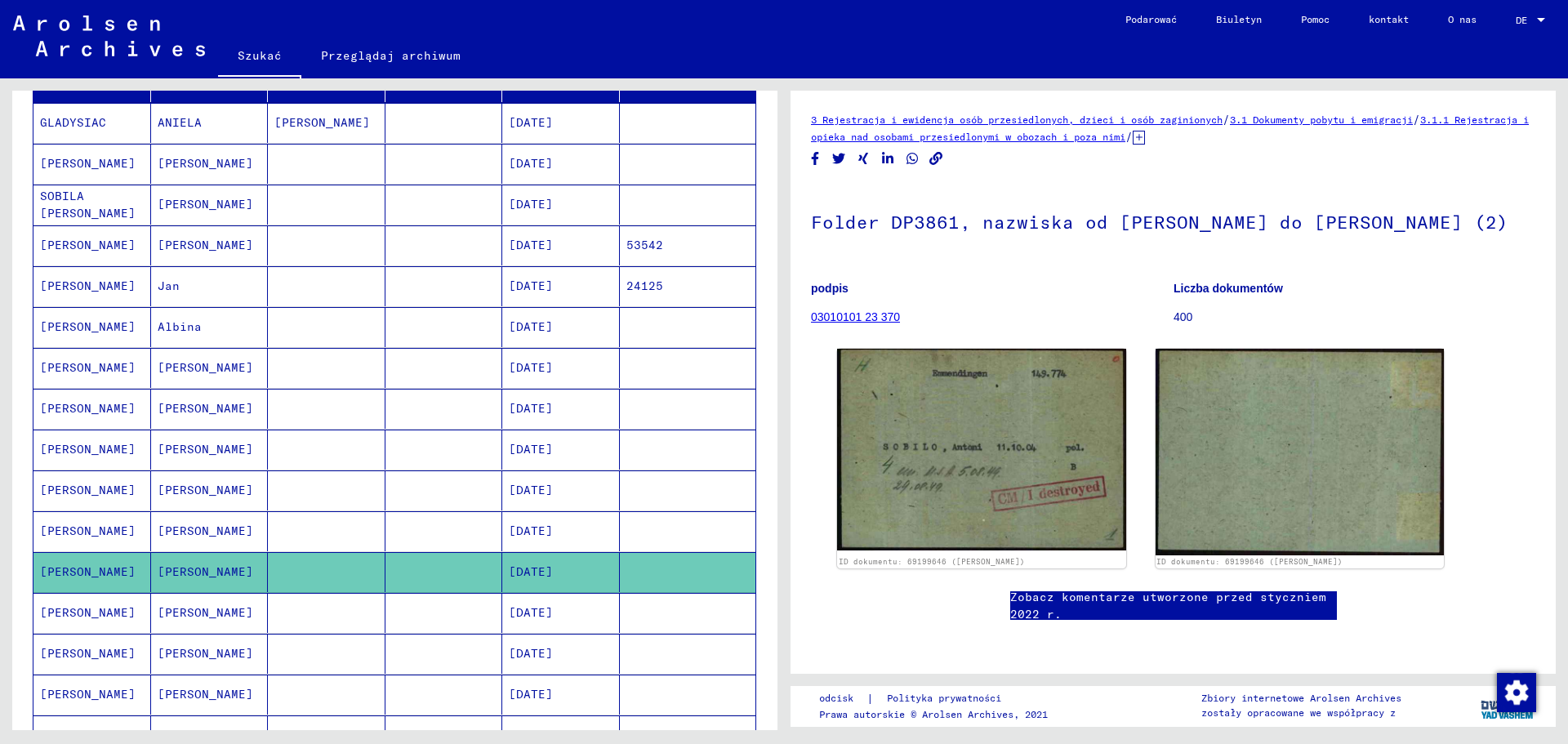
click at [206, 541] on mat-cell "[PERSON_NAME]" at bounding box center [210, 531] width 118 height 40
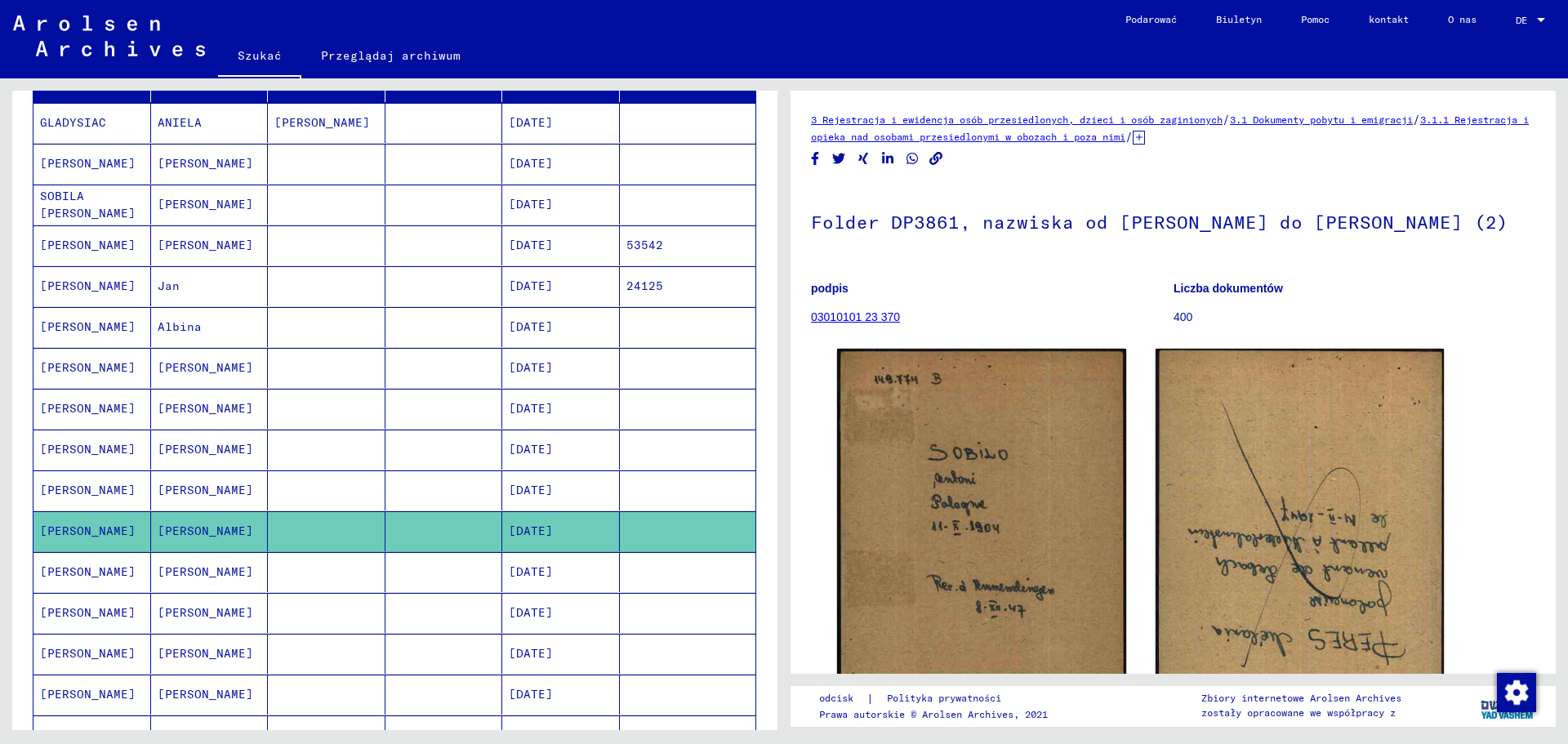
click at [211, 481] on mat-cell "[PERSON_NAME]" at bounding box center [210, 490] width 118 height 40
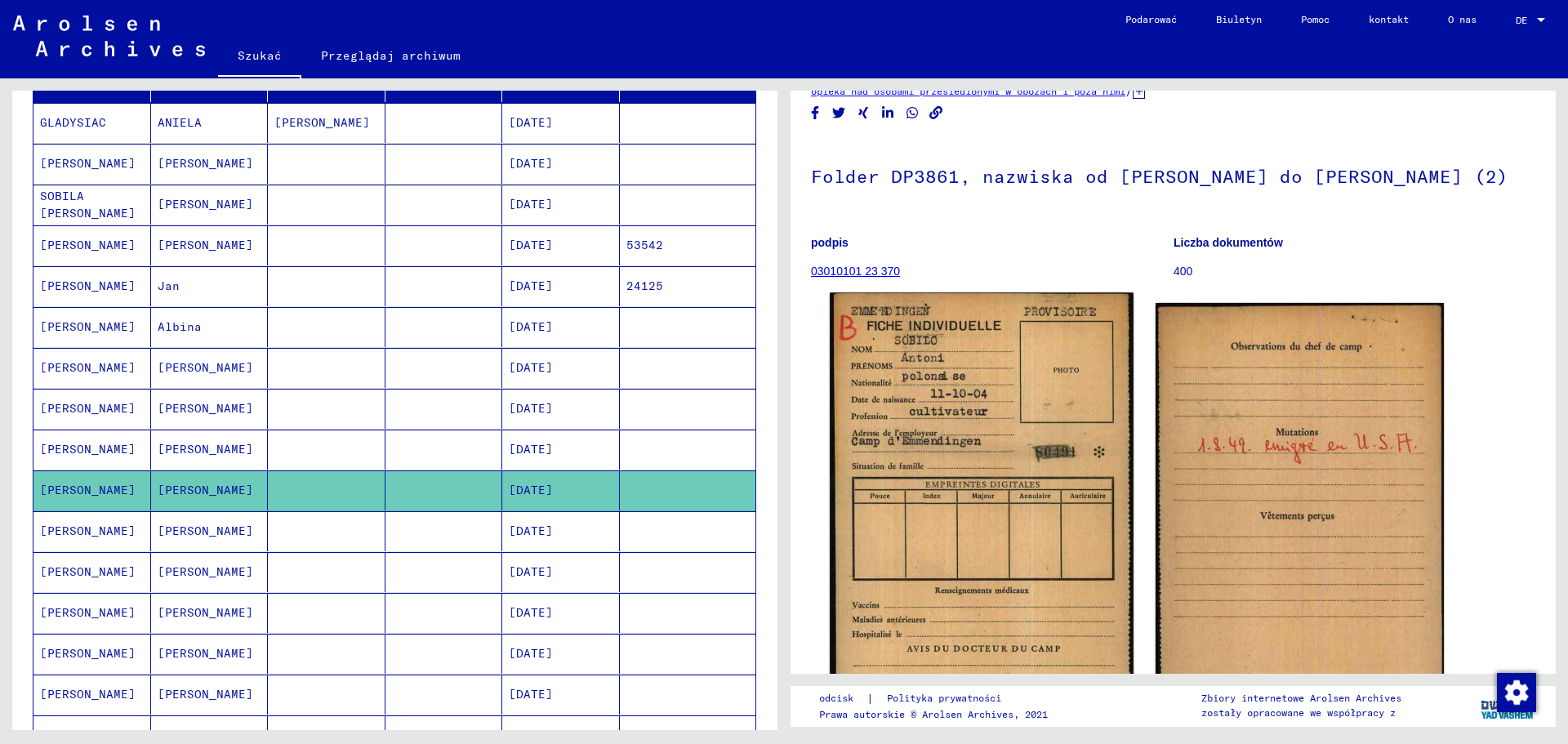
scroll to position [82, 0]
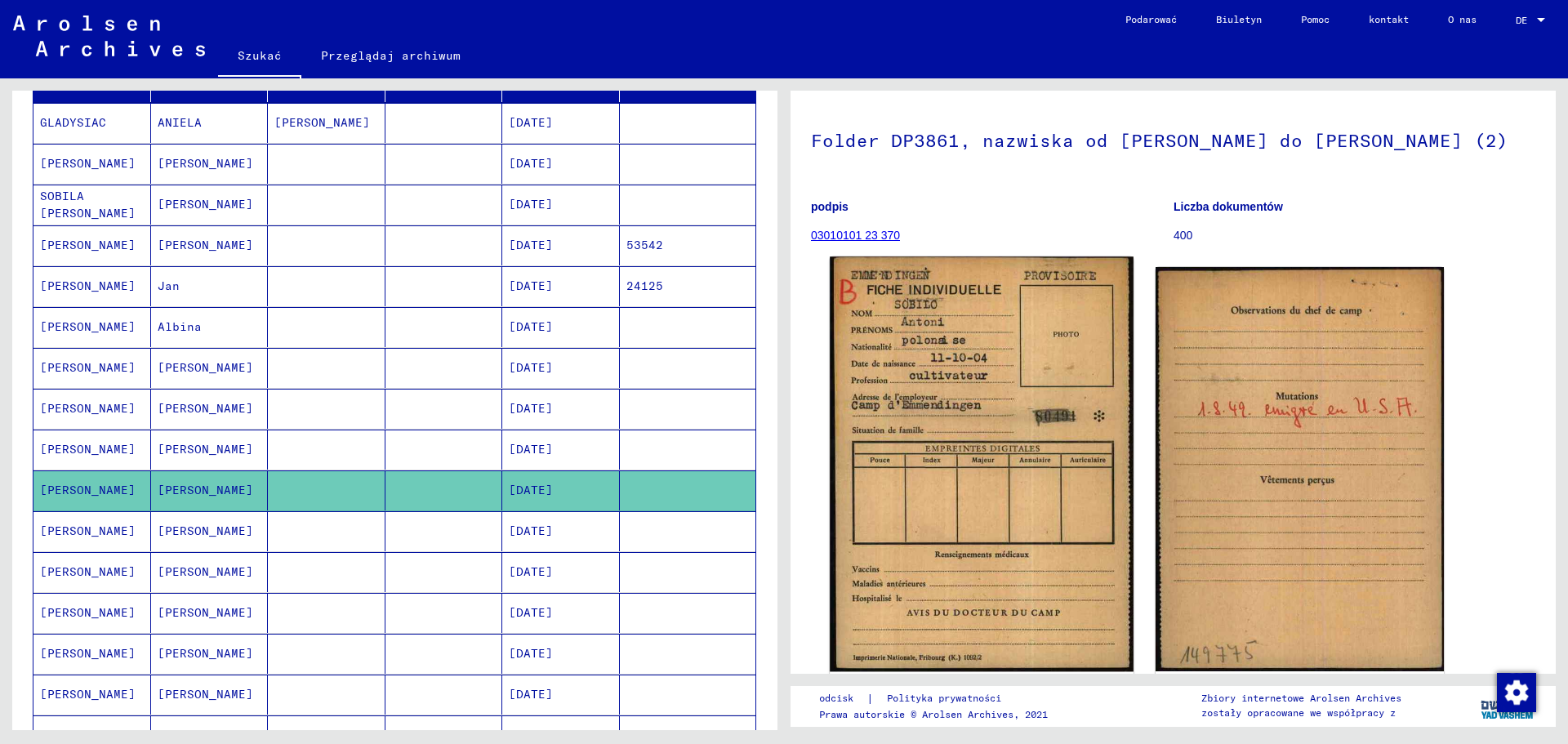
click at [971, 418] on img at bounding box center [981, 464] width 303 height 416
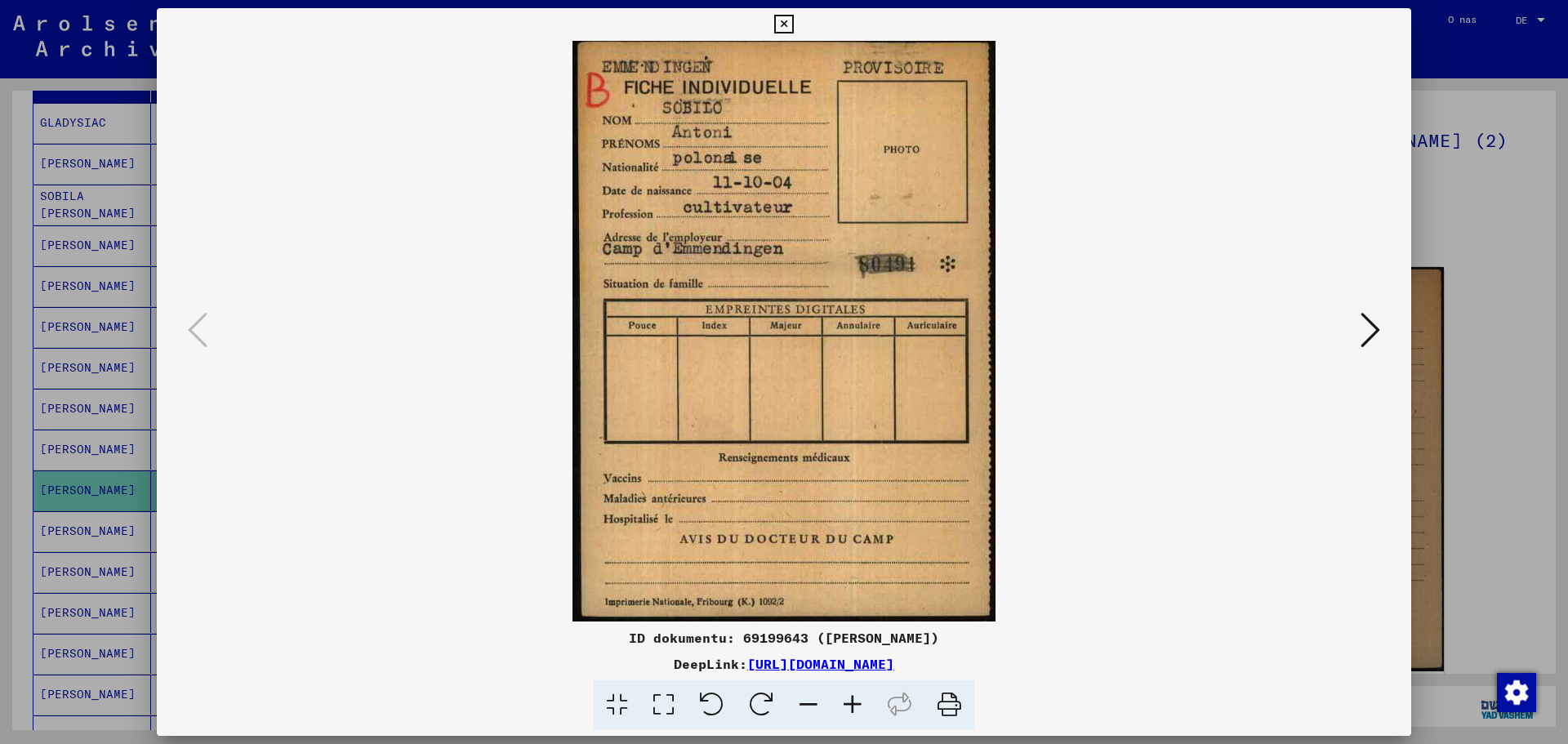
click at [1488, 222] on div at bounding box center [784, 372] width 1568 height 744
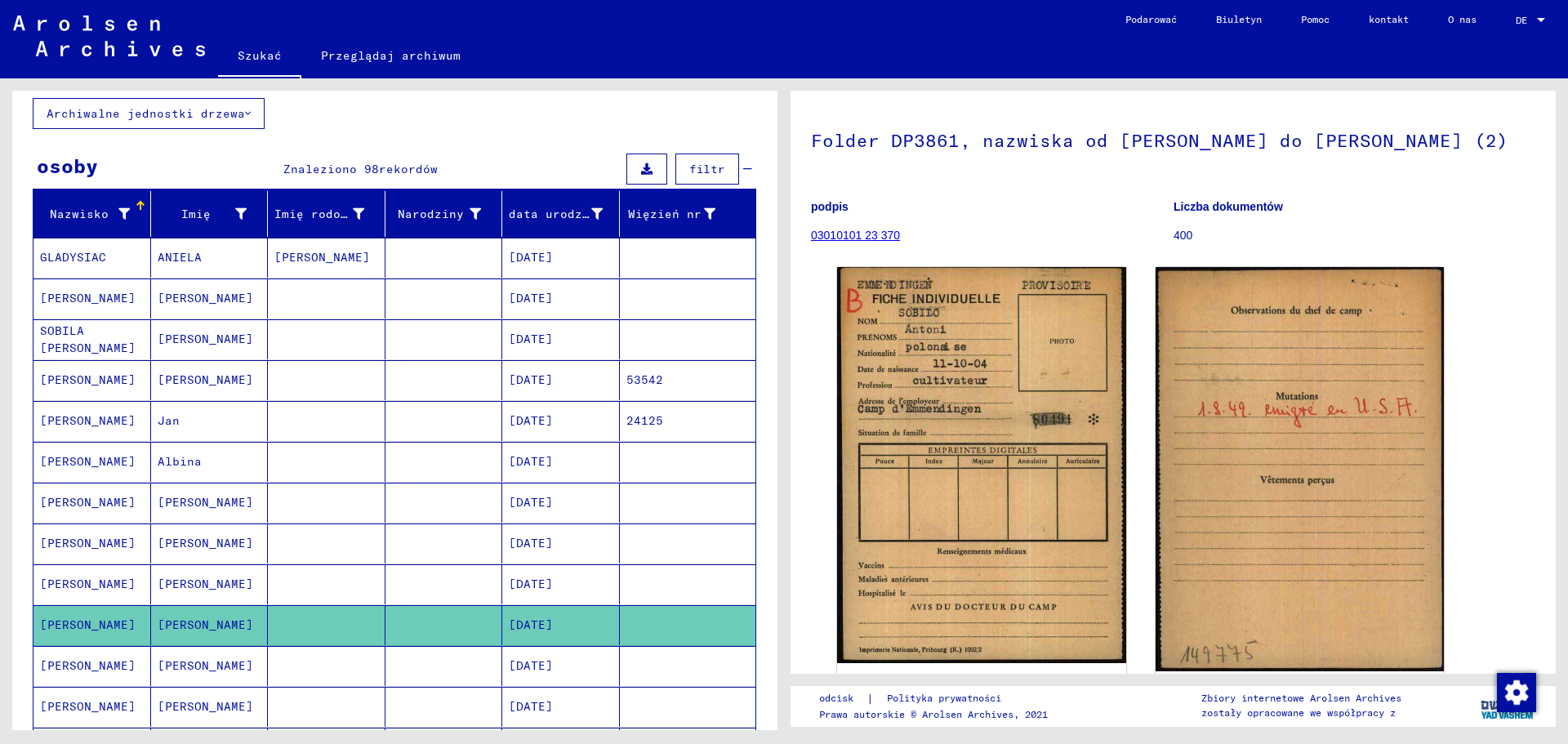
scroll to position [0, 0]
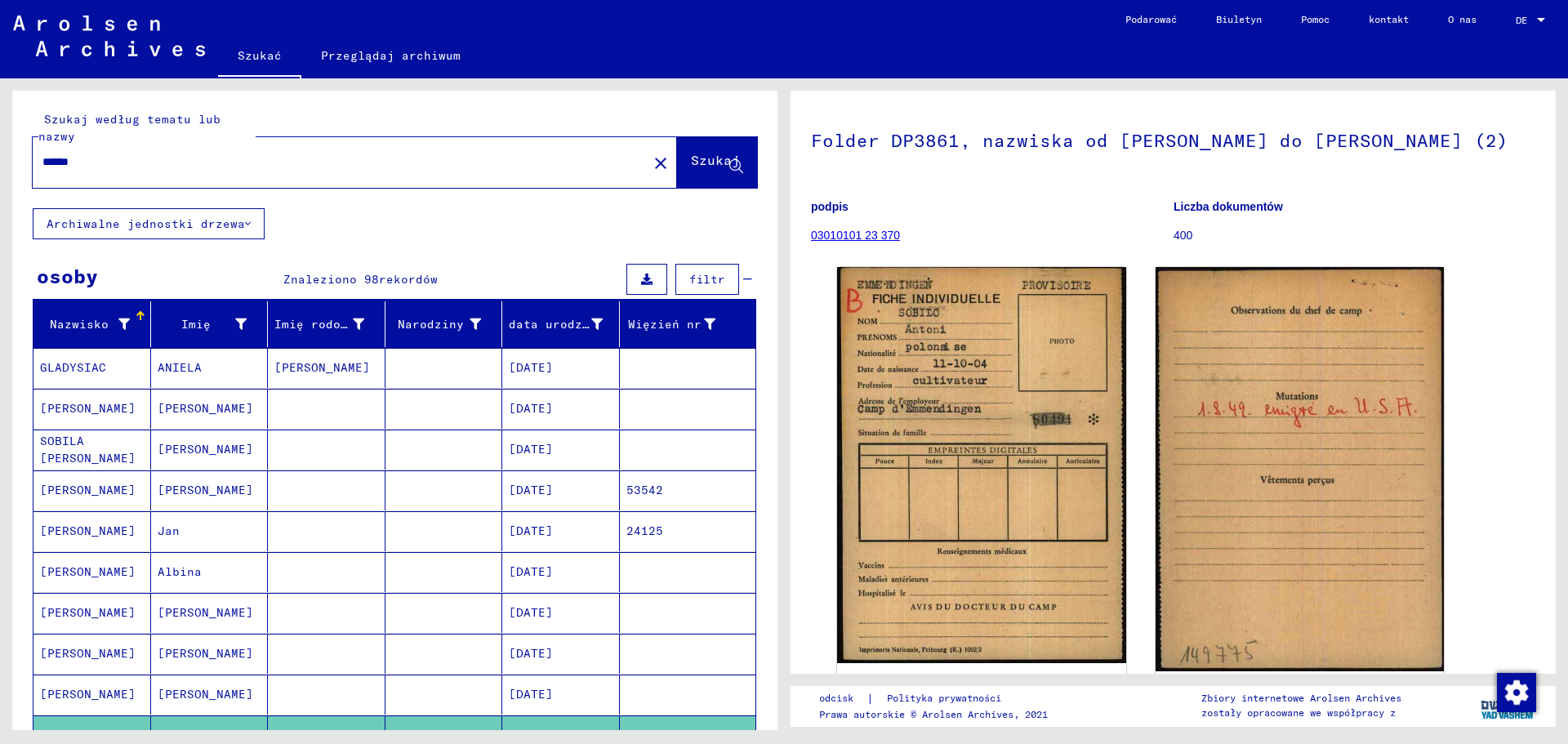
click at [210, 161] on input "******" at bounding box center [340, 162] width 595 height 17
drag, startPoint x: 93, startPoint y: 161, endPoint x: 20, endPoint y: 167, distance: 73.2
click at [20, 167] on div "Szukaj według tematu lub nazwy ****** close Szukaj" at bounding box center [394, 149] width 765 height 118
type input "*******"
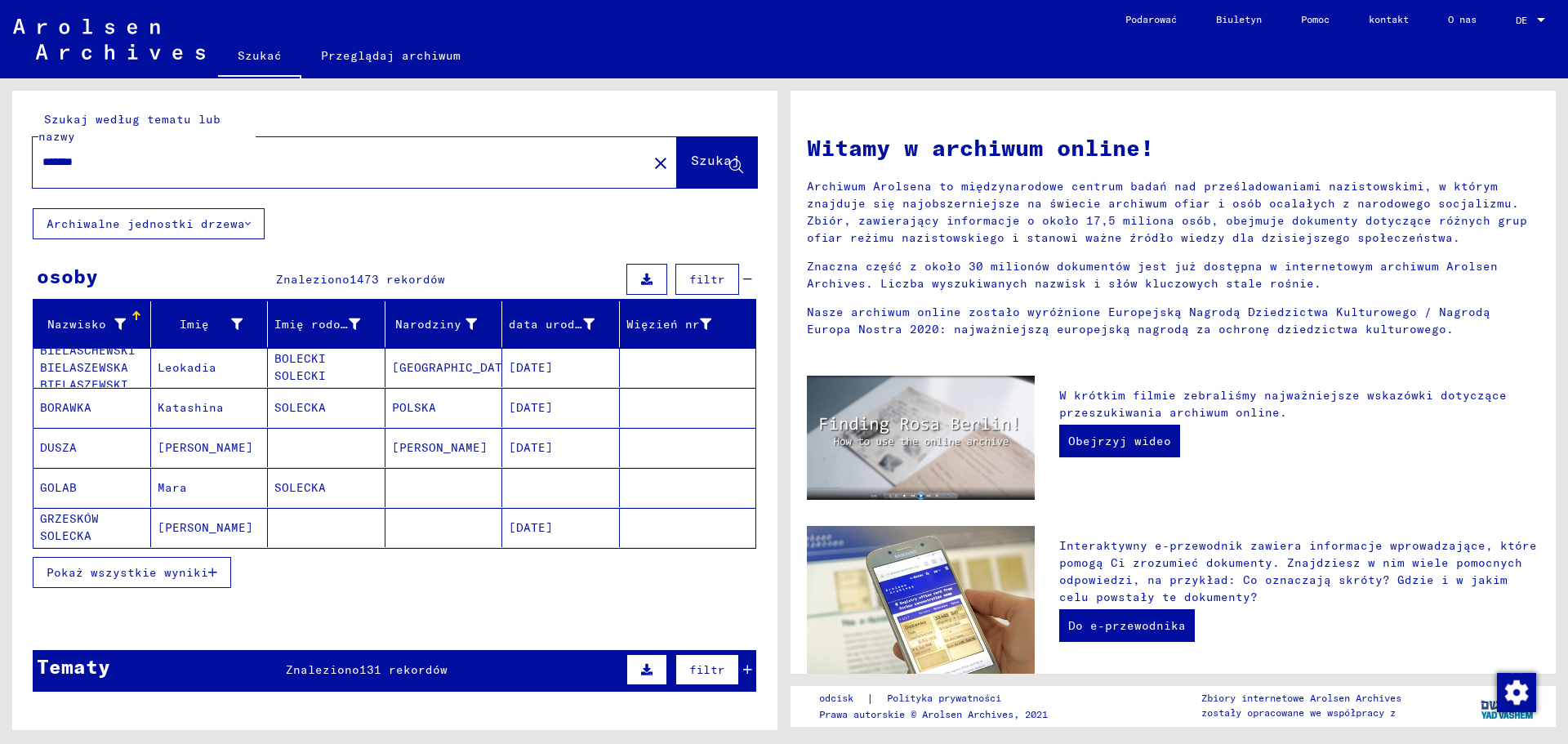
click at [223, 370] on mat-cell "Leokadia" at bounding box center [210, 367] width 118 height 39
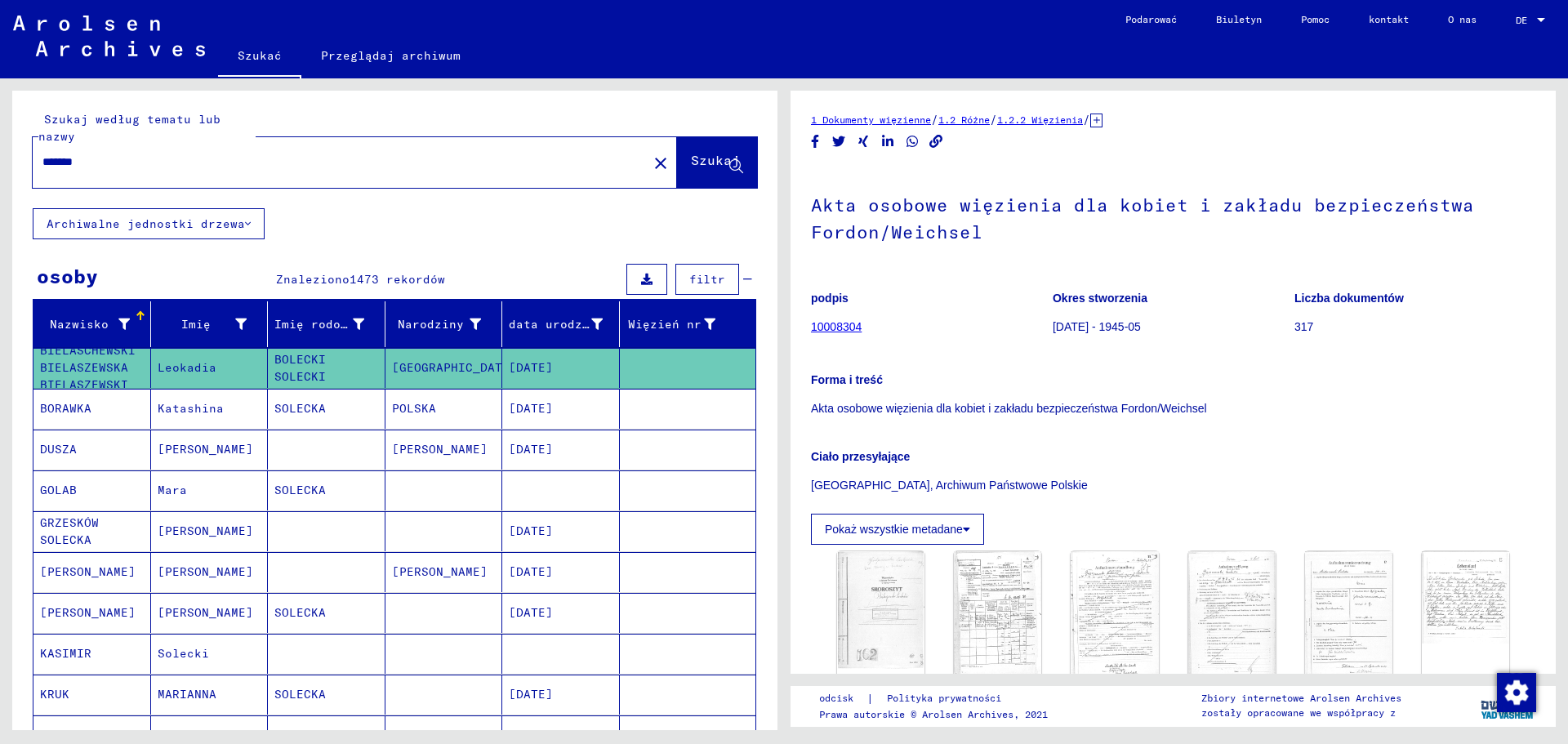
click at [314, 616] on font "SOLECKA" at bounding box center [300, 612] width 52 height 14
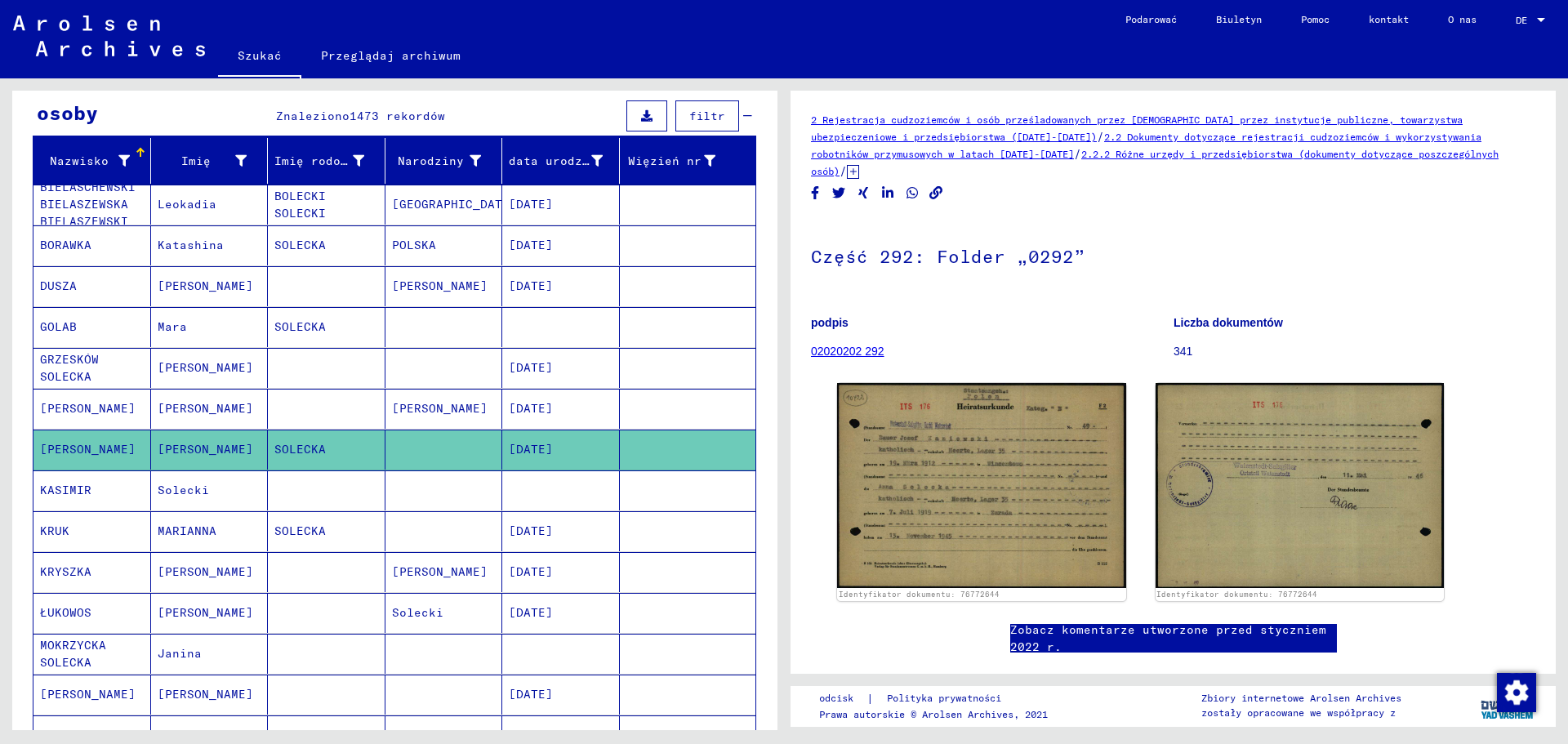
click at [321, 534] on mat-cell "SOLECKA" at bounding box center [326, 531] width 118 height 40
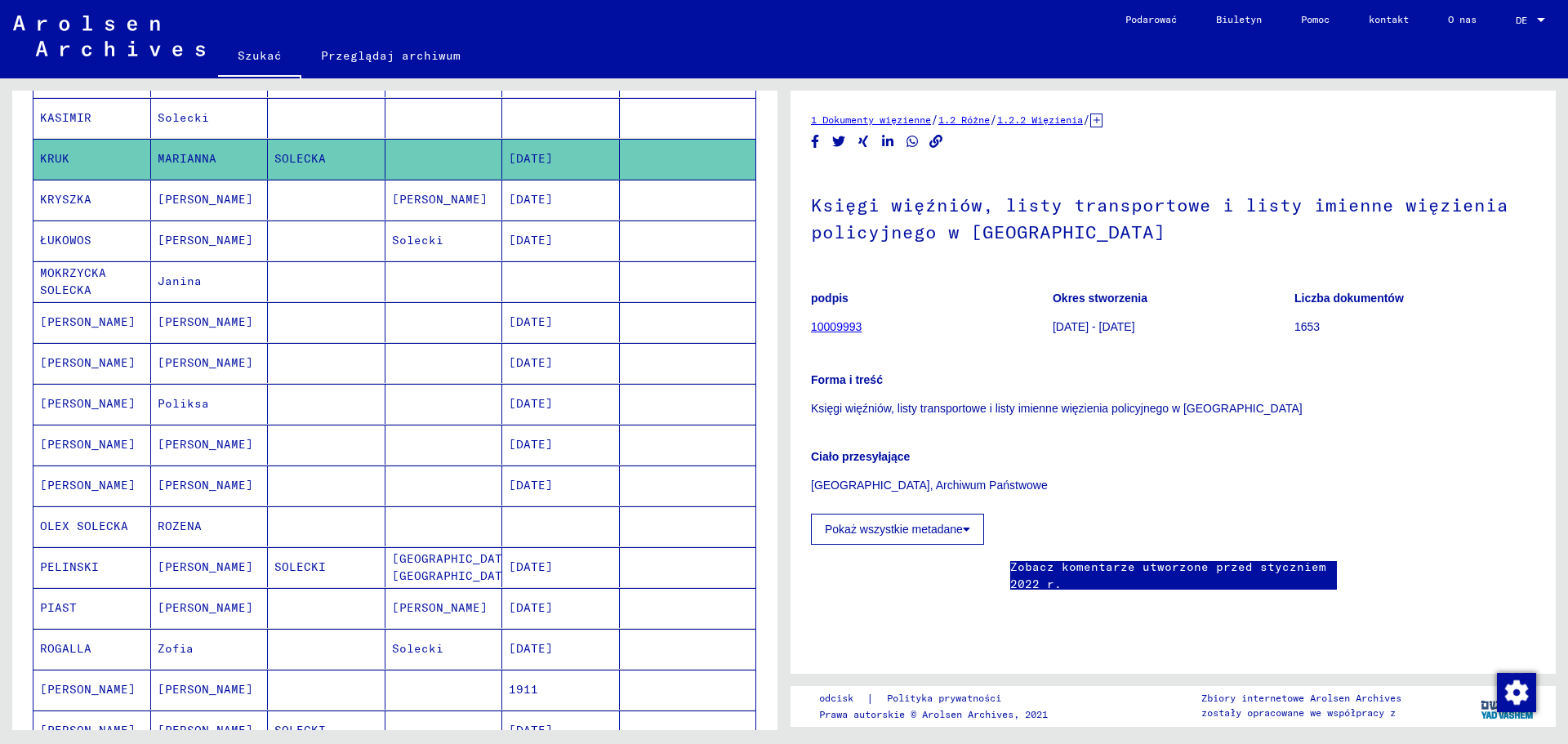
scroll to position [572, 0]
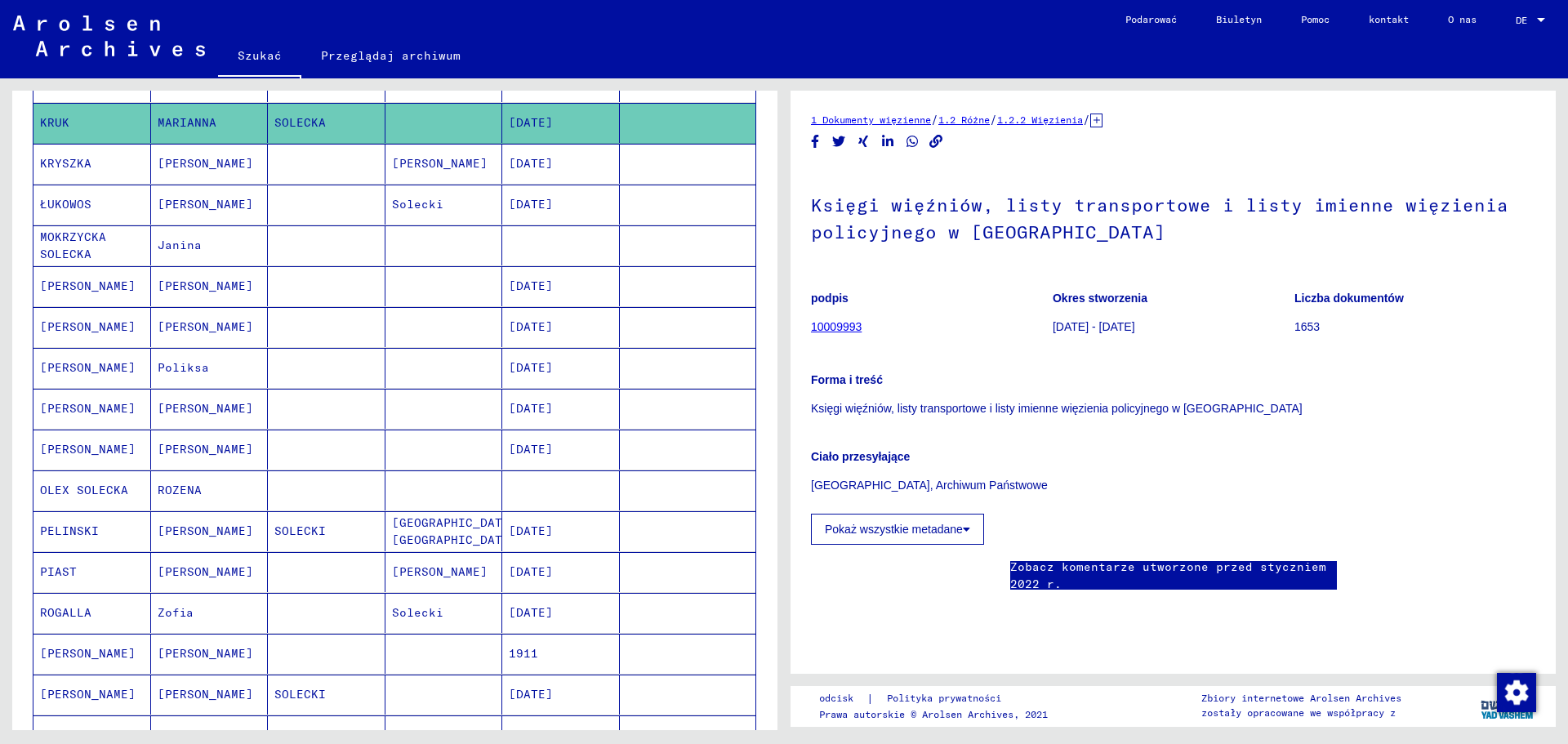
click at [324, 531] on mat-cell "SOLECKI" at bounding box center [326, 531] width 118 height 40
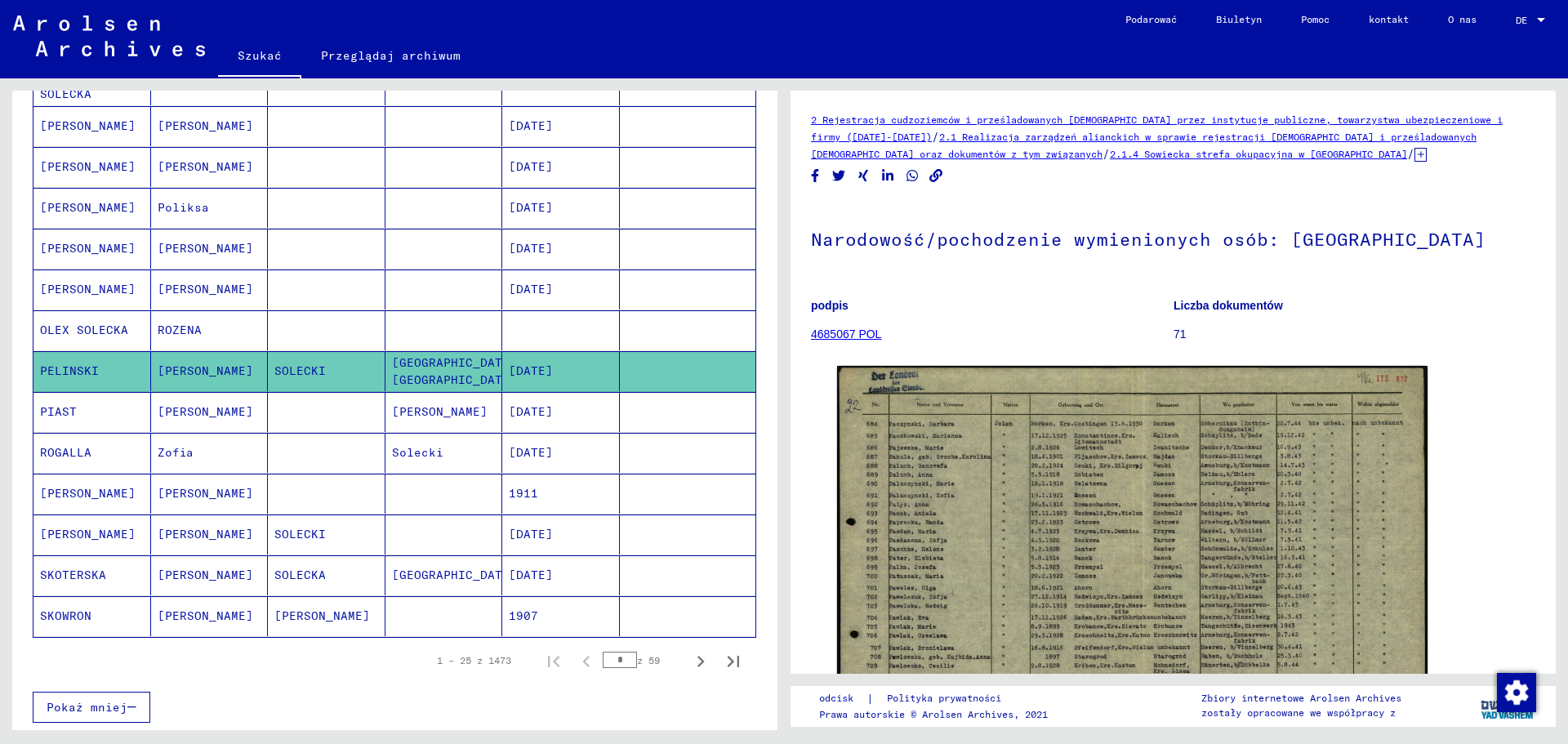
scroll to position [735, 0]
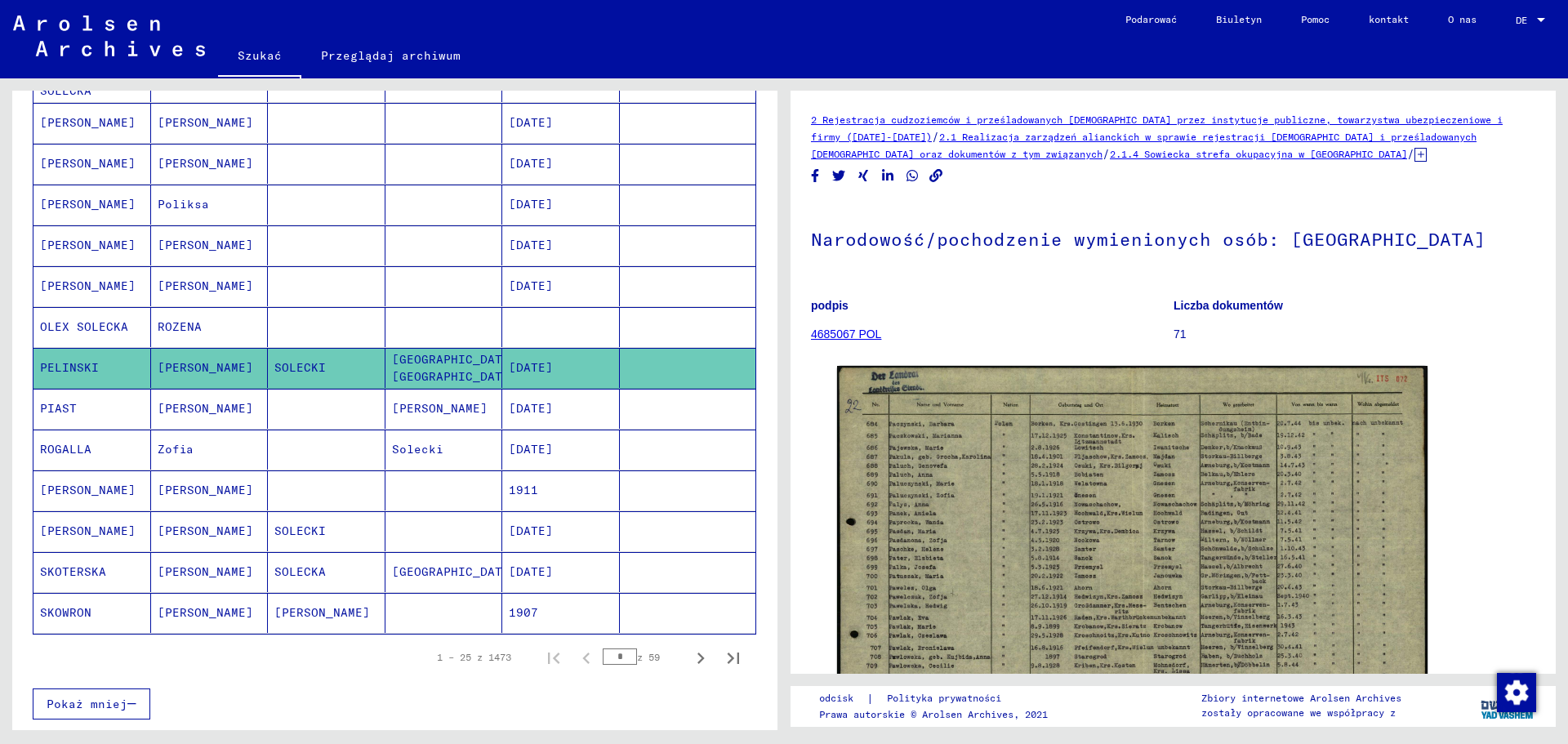
click at [331, 528] on mat-cell "SOLECKI" at bounding box center [326, 531] width 118 height 40
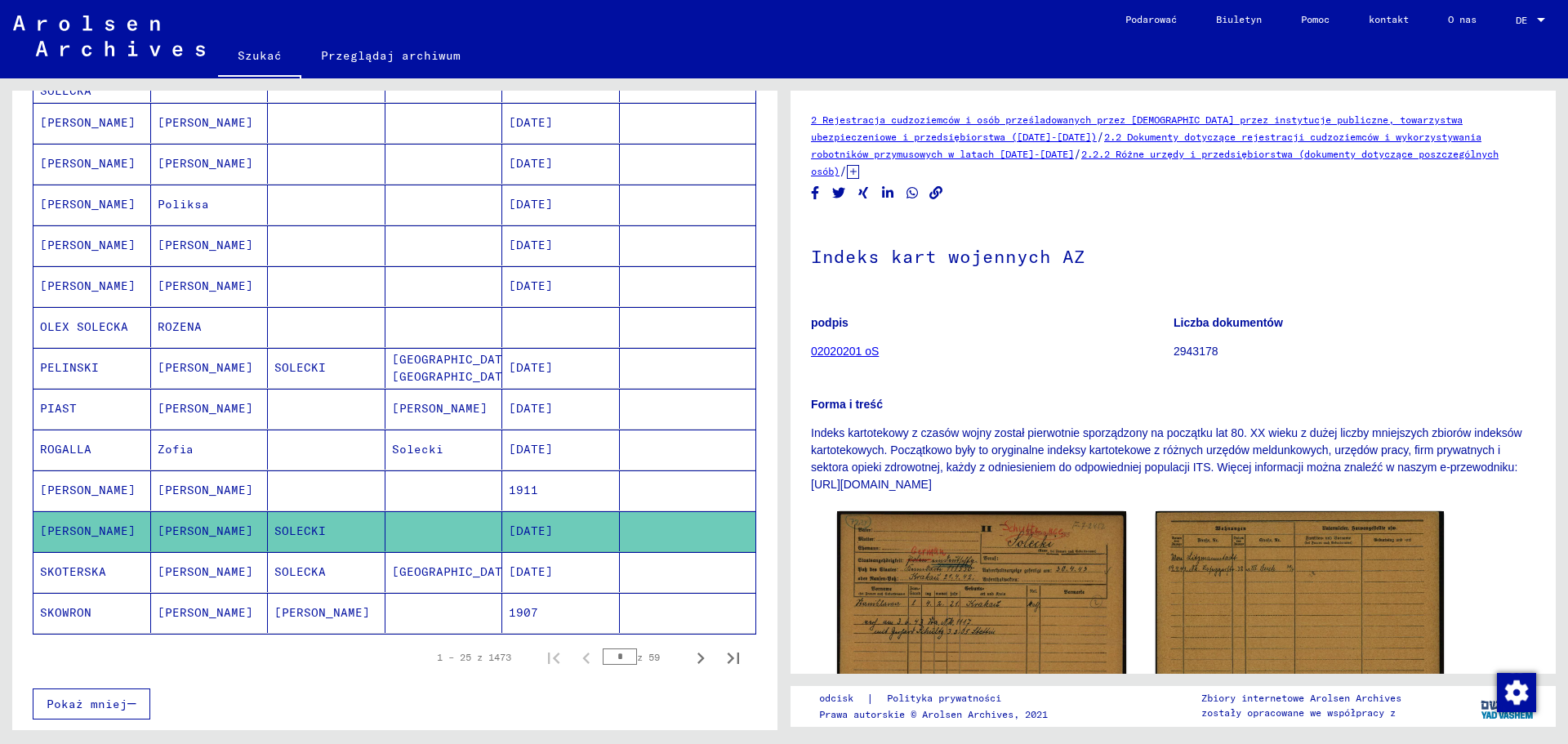
click at [322, 566] on mat-cell "SOLECKA" at bounding box center [326, 572] width 118 height 40
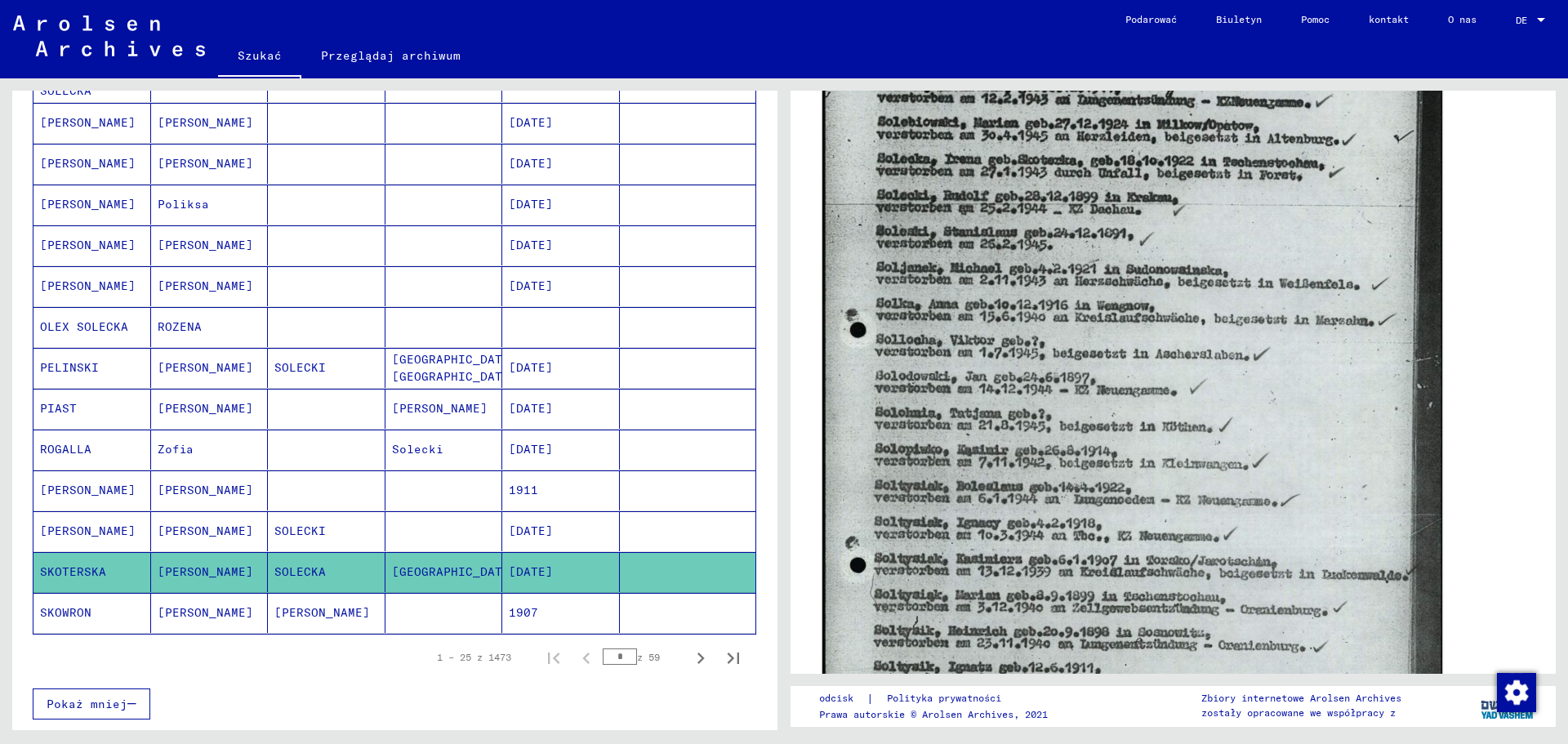
scroll to position [532, 0]
